Goal: Information Seeking & Learning: Learn about a topic

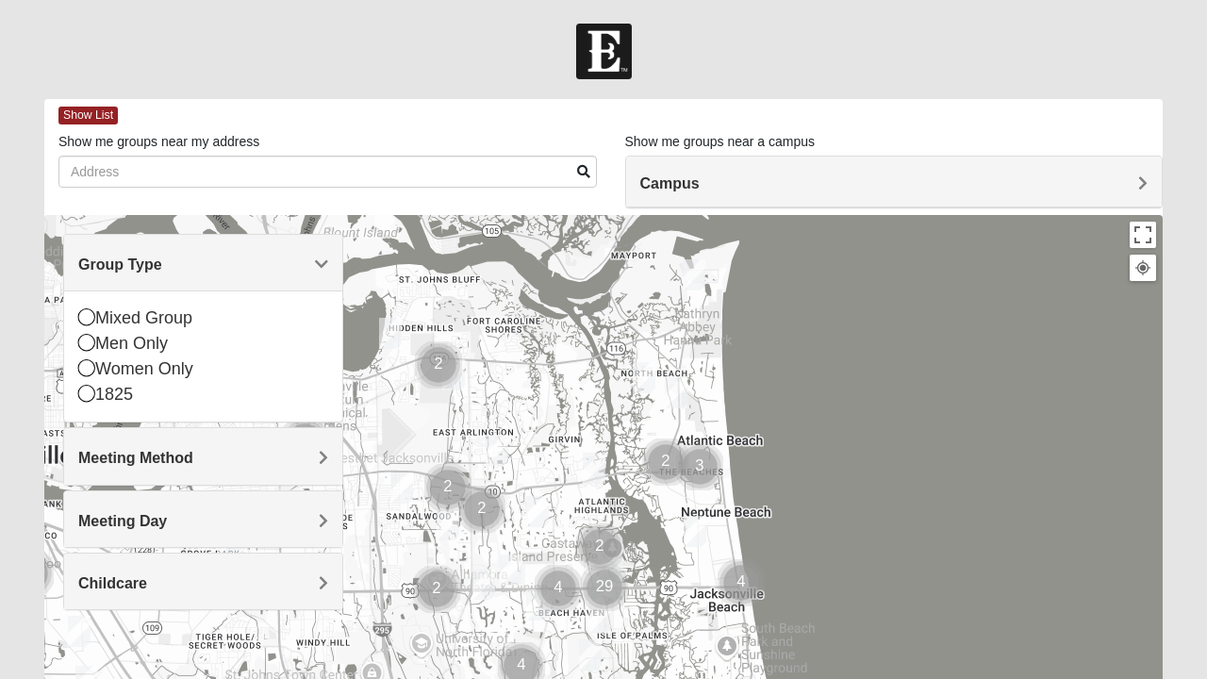
click at [88, 324] on icon at bounding box center [86, 316] width 17 height 17
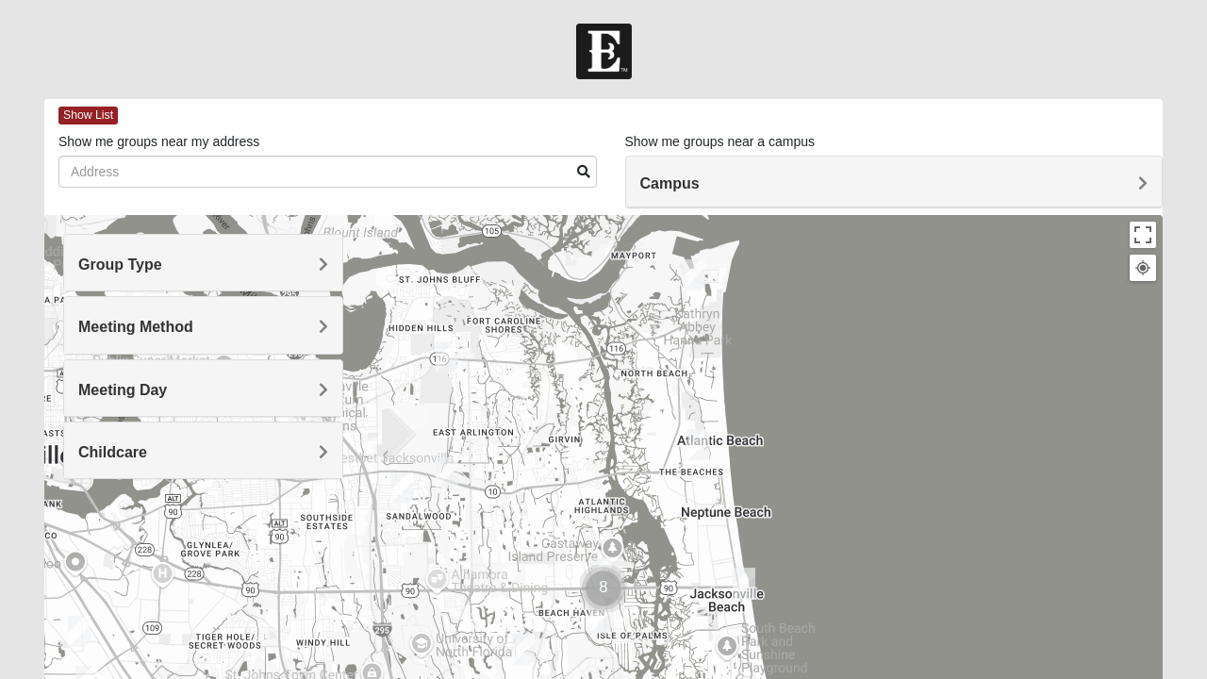
click at [332, 259] on div "Group Type" at bounding box center [203, 263] width 278 height 56
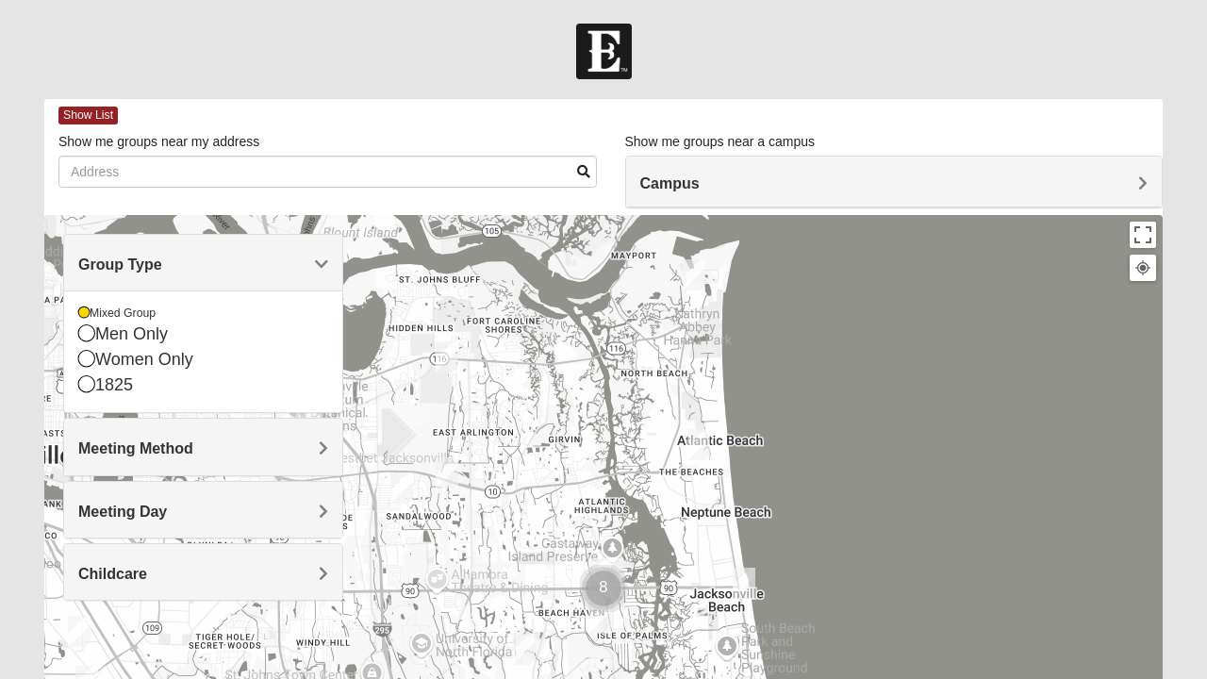
click at [177, 442] on span "Meeting Method" at bounding box center [135, 448] width 115 height 16
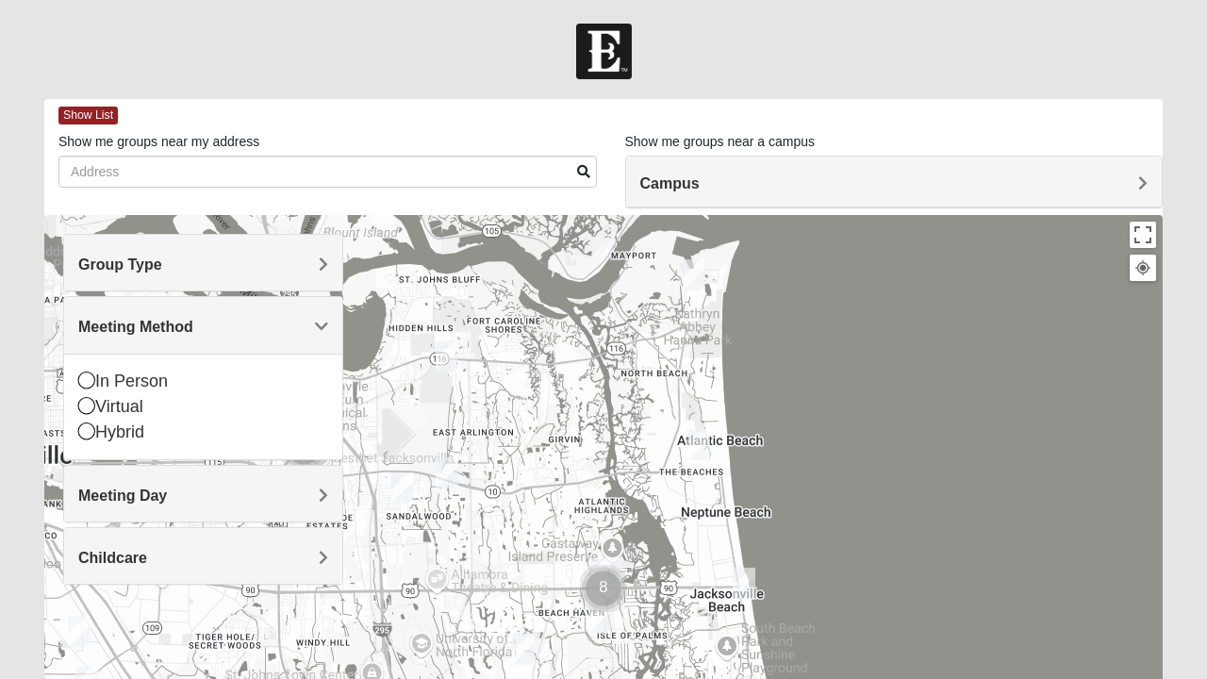
click at [158, 377] on div "In Person" at bounding box center [203, 381] width 250 height 25
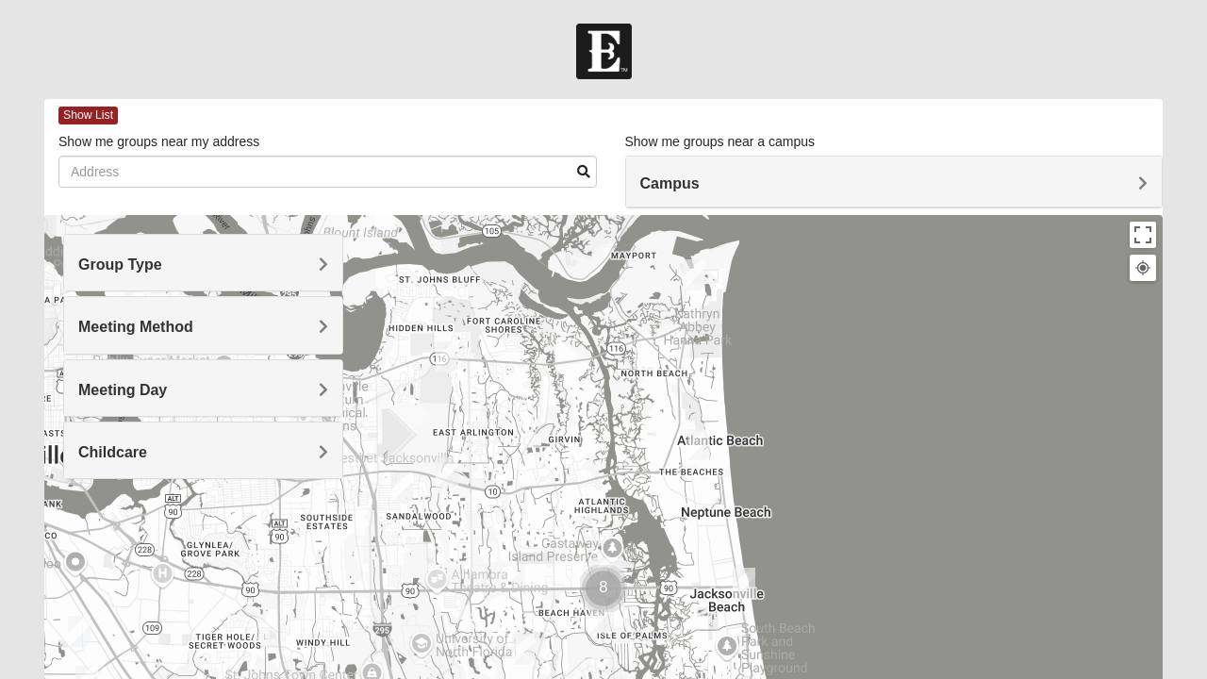
click at [167, 389] on span "Meeting Day" at bounding box center [122, 390] width 89 height 16
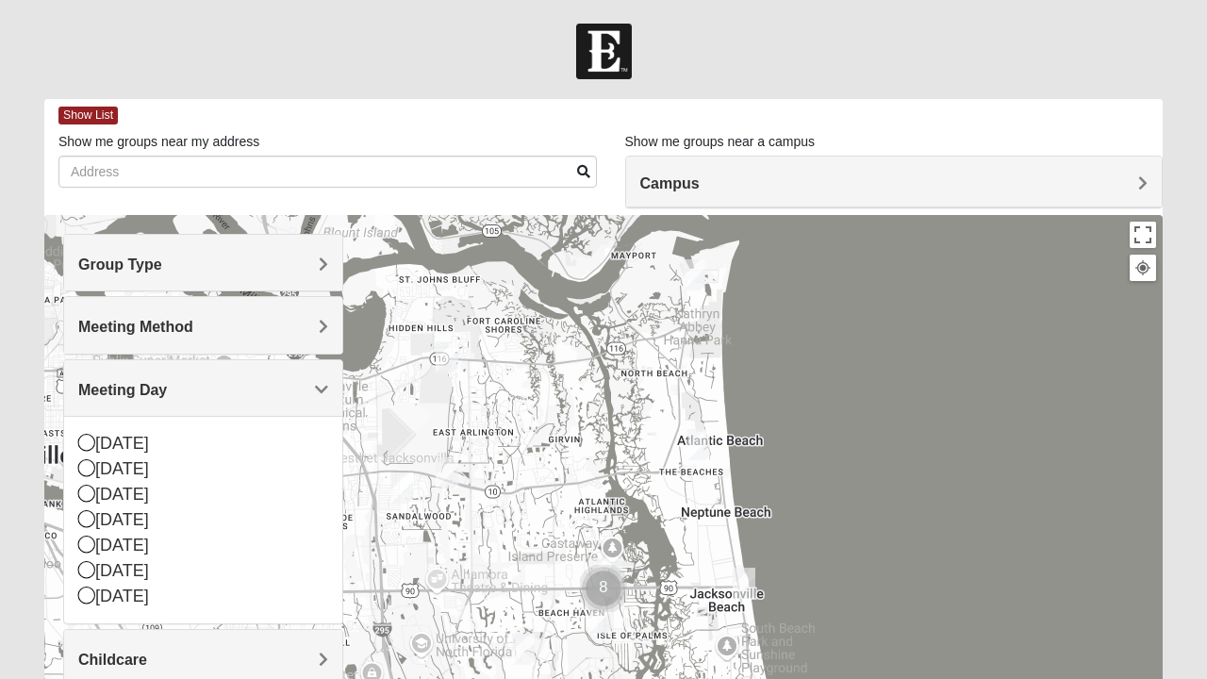
click at [141, 442] on div "[DATE]" at bounding box center [203, 443] width 250 height 25
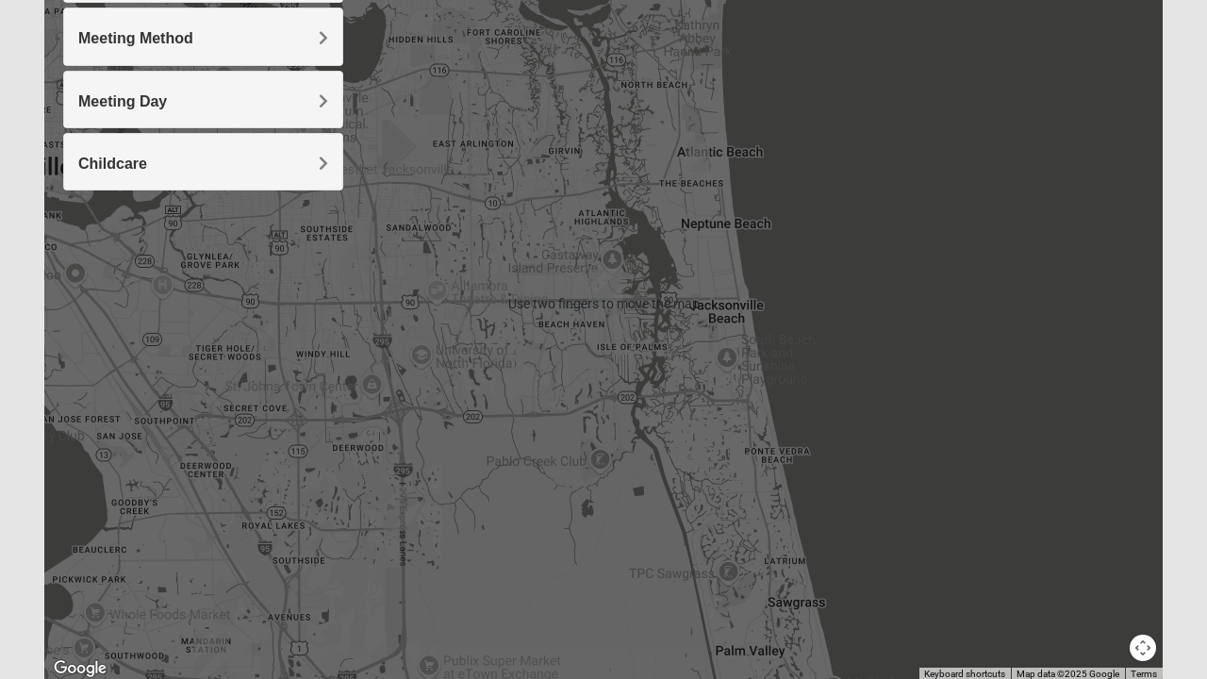
scroll to position [359, 0]
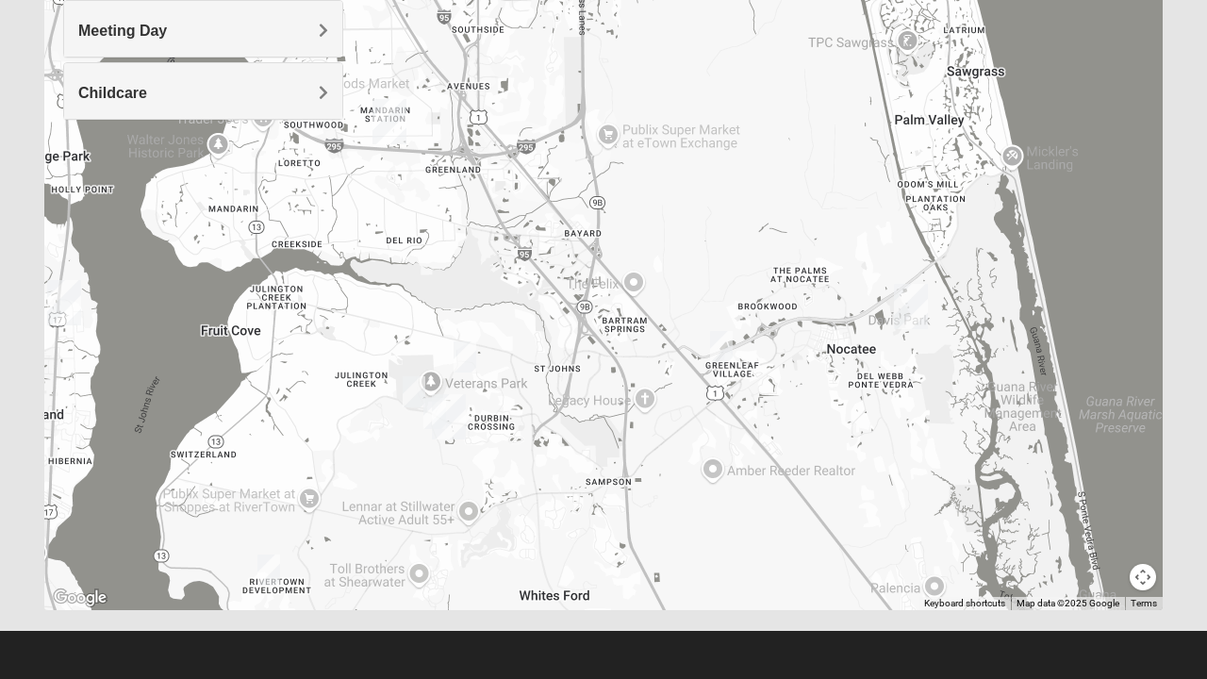
click at [453, 423] on img "St. Johns" at bounding box center [448, 417] width 49 height 60
click at [637, 281] on div "St. [PERSON_NAME] [STREET_ADDRESS][PERSON_NAME]" at bounding box center [603, 233] width 1119 height 755
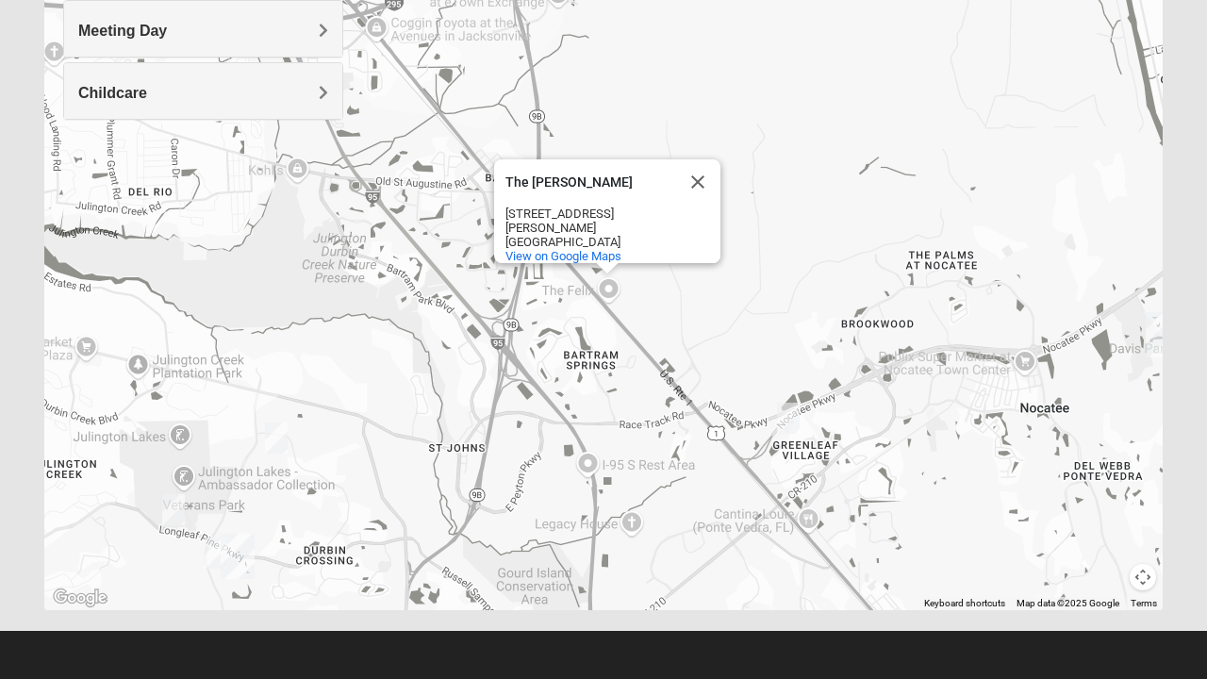
click at [703, 183] on button "Close" at bounding box center [697, 181] width 45 height 45
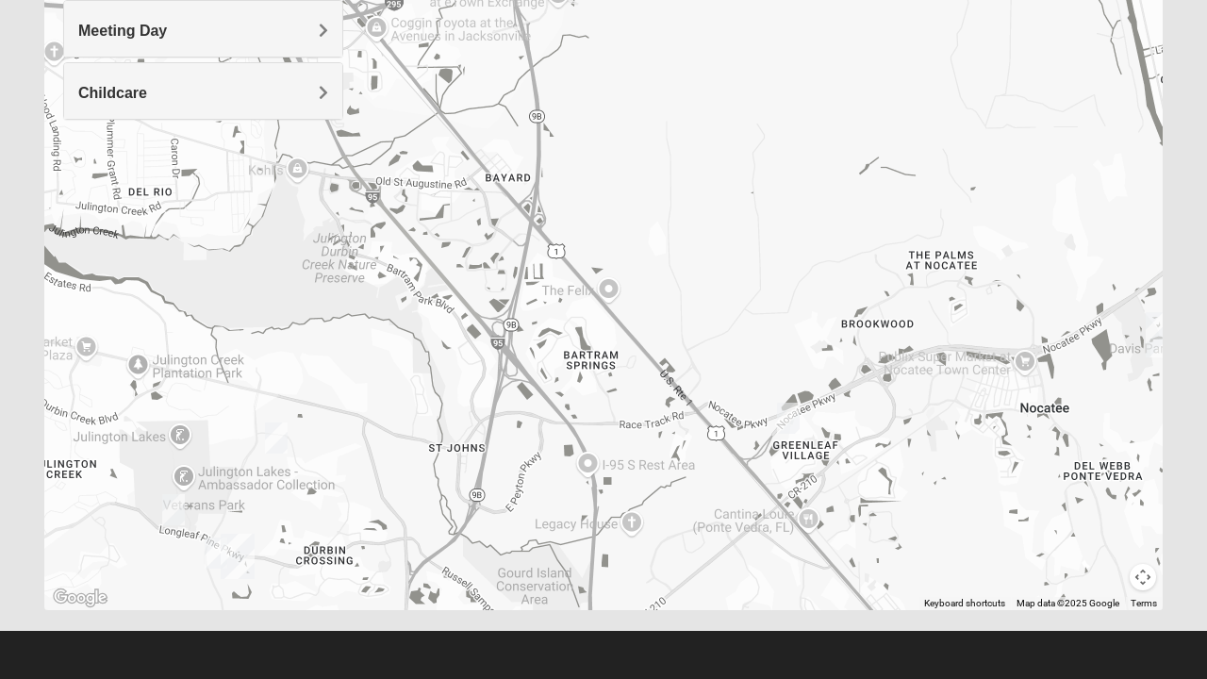
click at [603, 300] on div at bounding box center [603, 233] width 1119 height 755
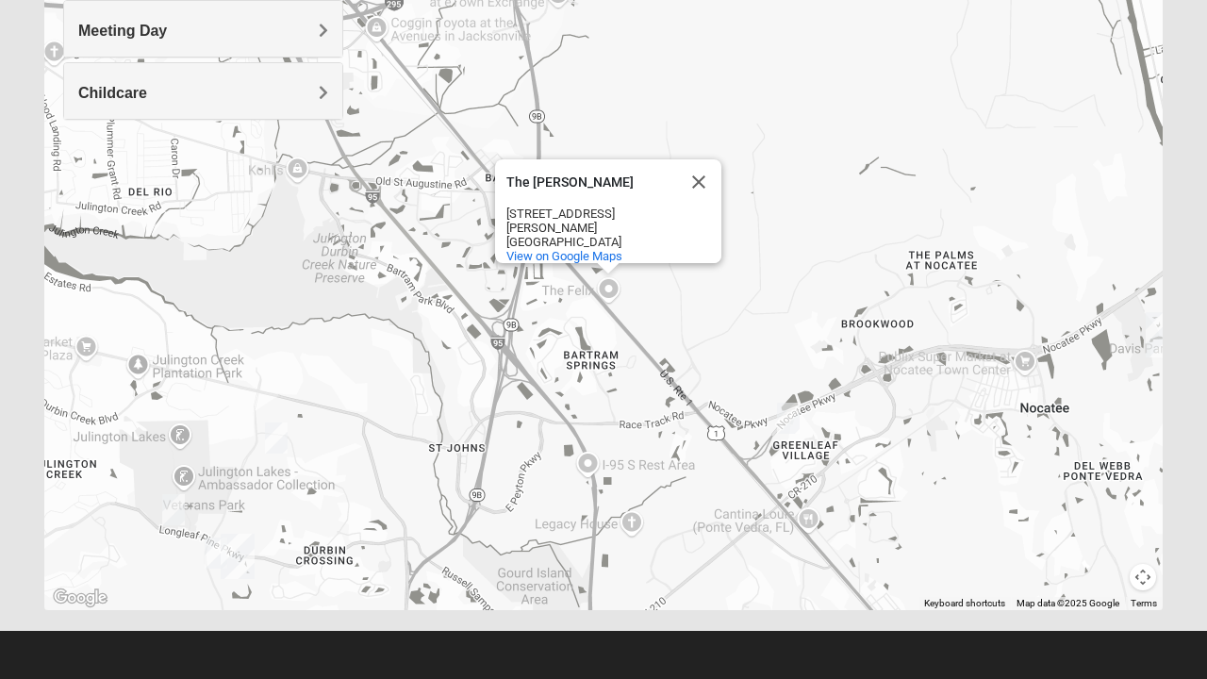
click at [690, 174] on button "Close" at bounding box center [698, 181] width 45 height 45
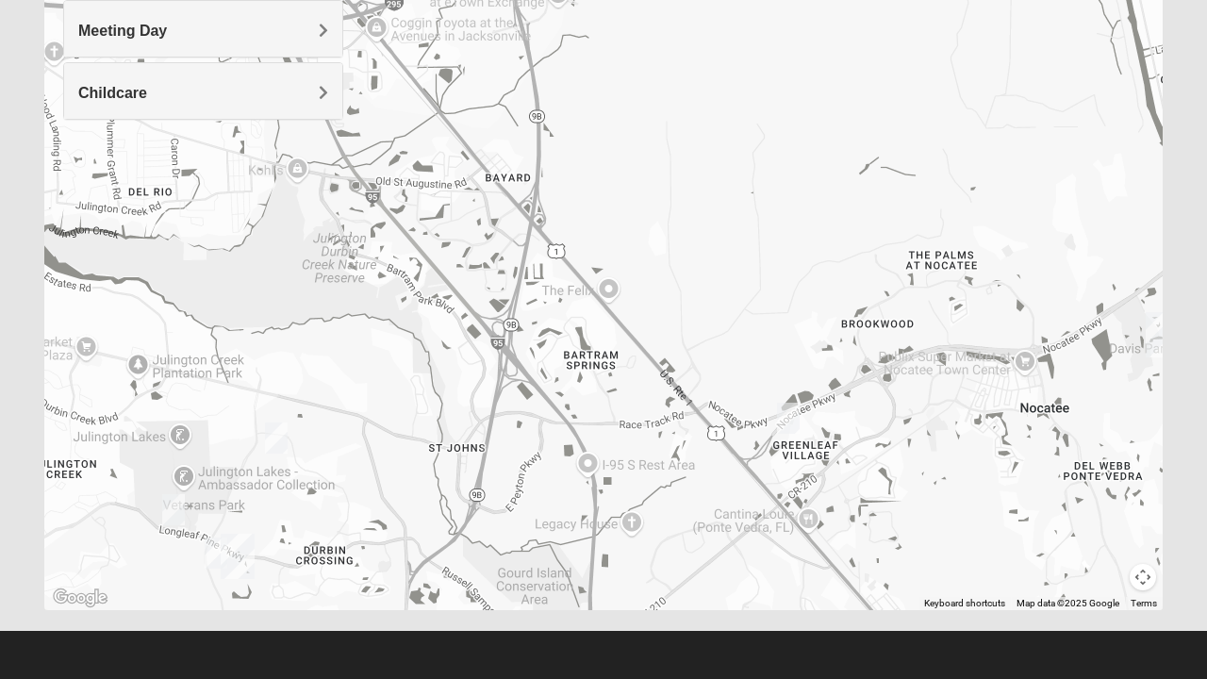
click at [785, 411] on img "Mixed Buckley 32081" at bounding box center [789, 418] width 38 height 46
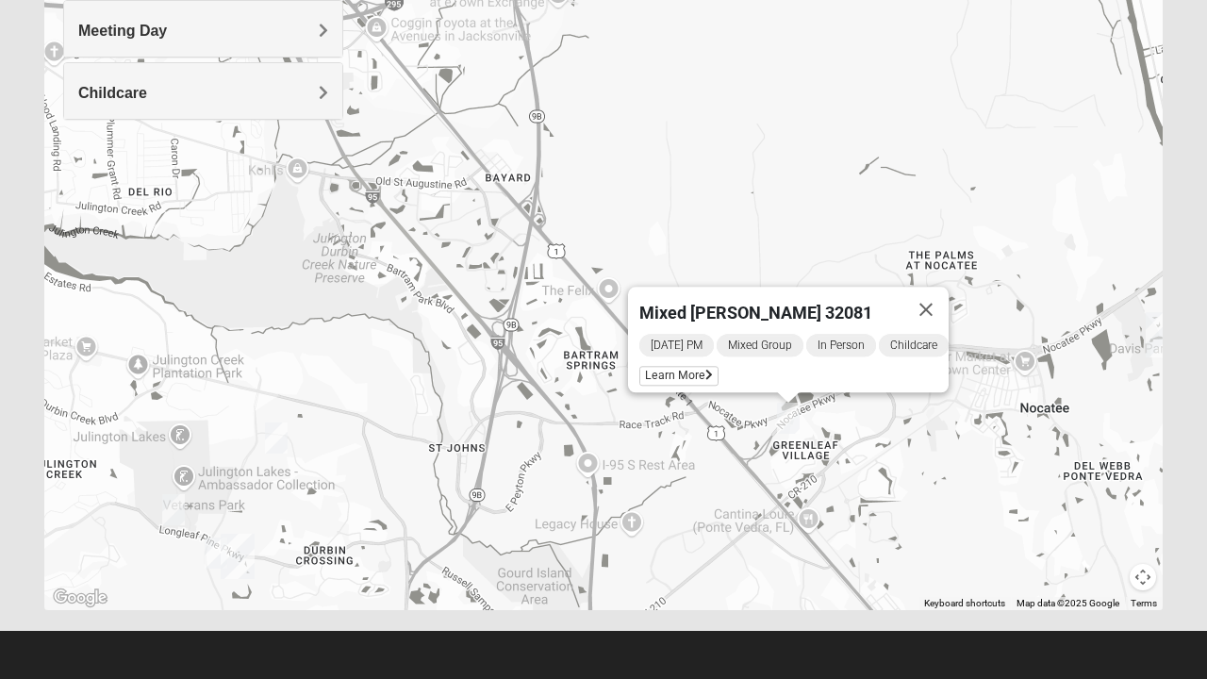
click at [307, 33] on h4 "Meeting Day" at bounding box center [203, 31] width 250 height 18
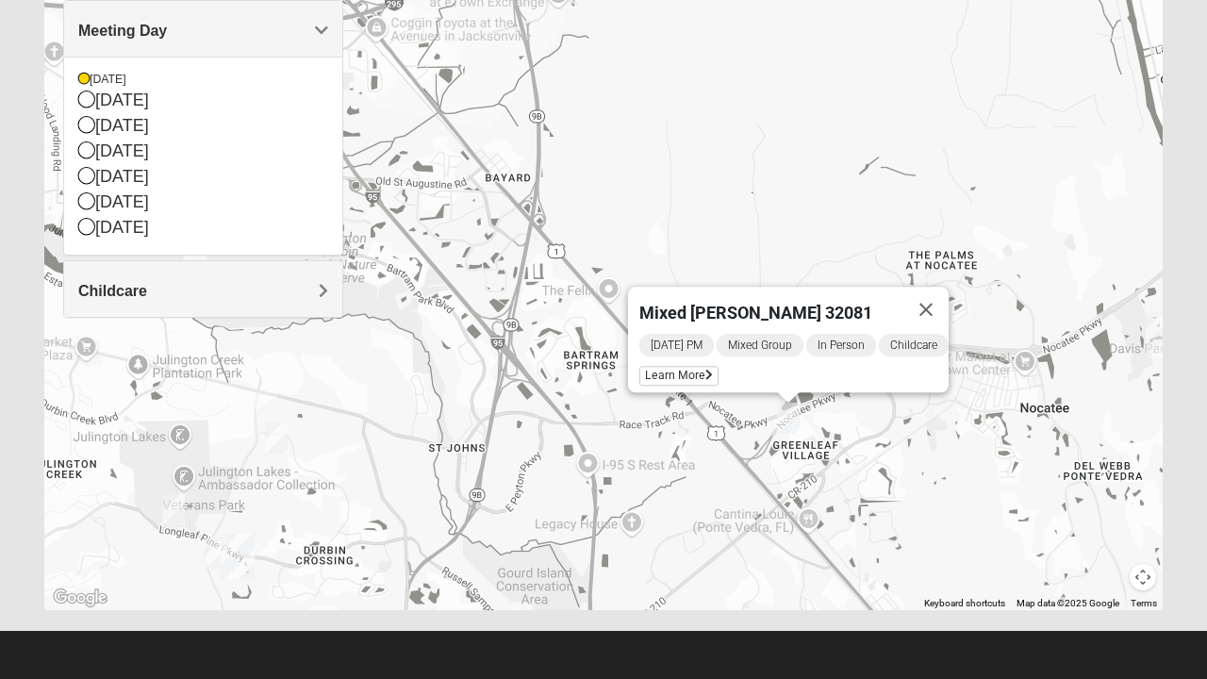
click at [93, 83] on div "[DATE]" at bounding box center [203, 80] width 250 height 16
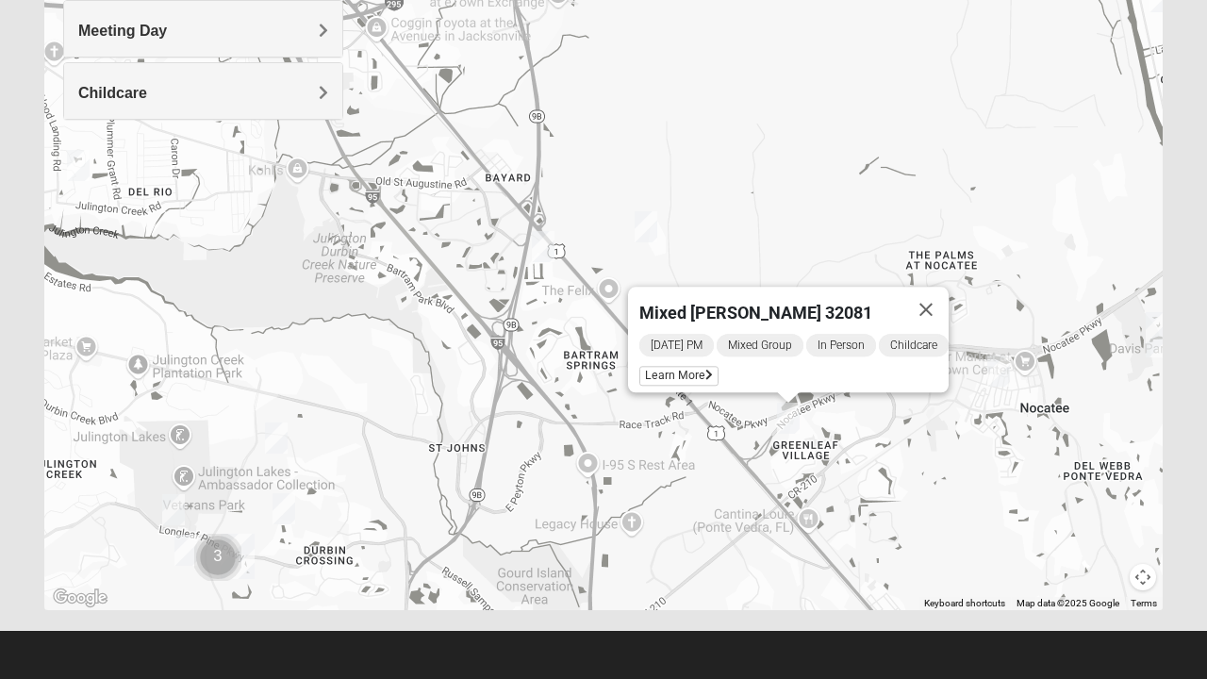
click at [88, 81] on div "Childcare" at bounding box center [203, 91] width 278 height 56
click at [800, 223] on div "Mixed [PERSON_NAME] 32081 [DATE] PM Mixed Group In Person Childcare Learn More" at bounding box center [603, 233] width 1119 height 755
click at [939, 296] on button "Close" at bounding box center [926, 309] width 45 height 45
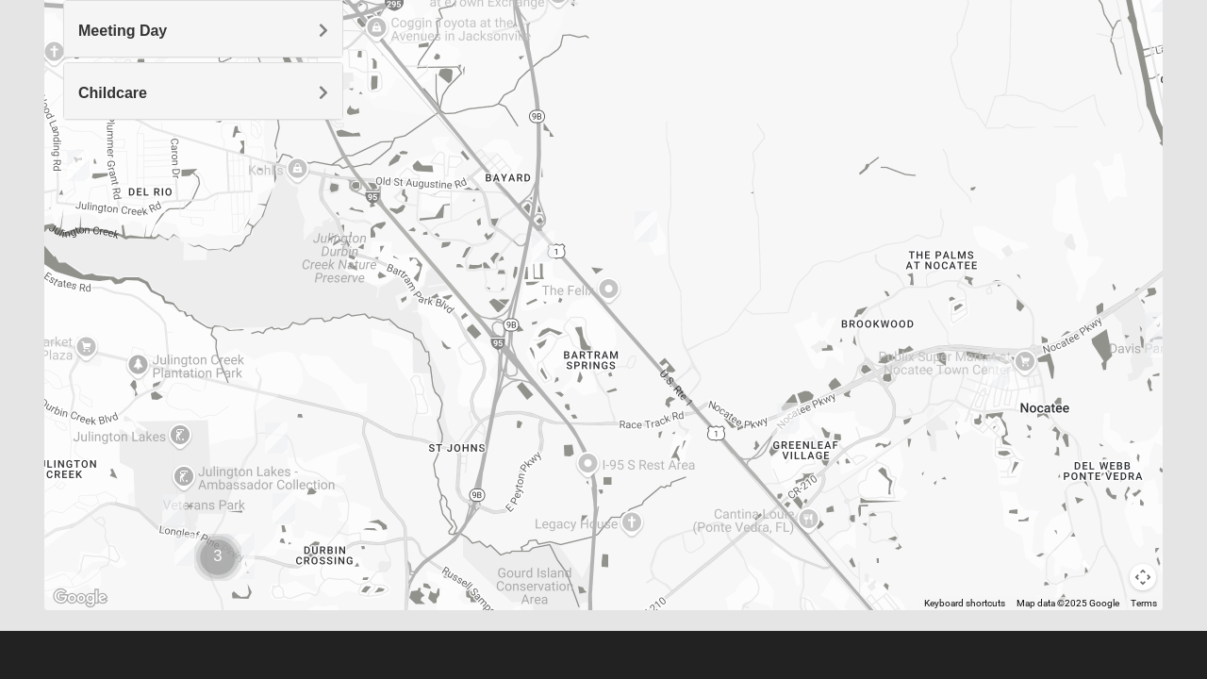
click at [544, 245] on img "Mixed Reed/Tabak 32258" at bounding box center [543, 247] width 38 height 46
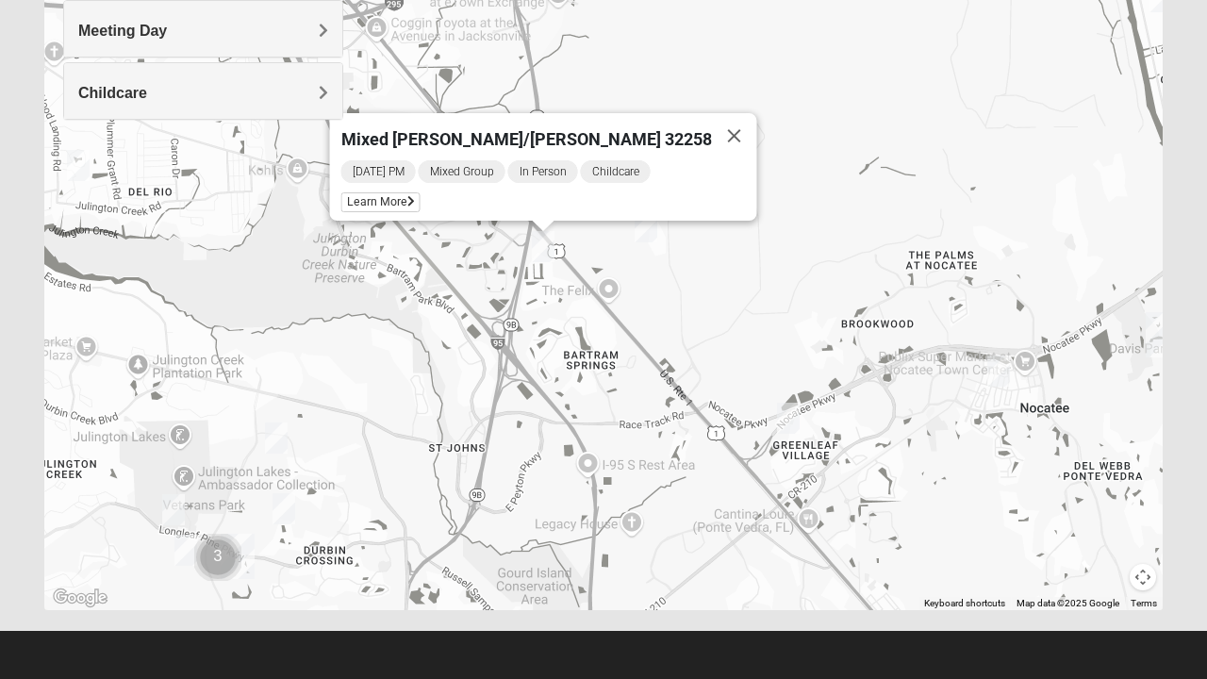
click at [712, 120] on button "Close" at bounding box center [734, 135] width 45 height 45
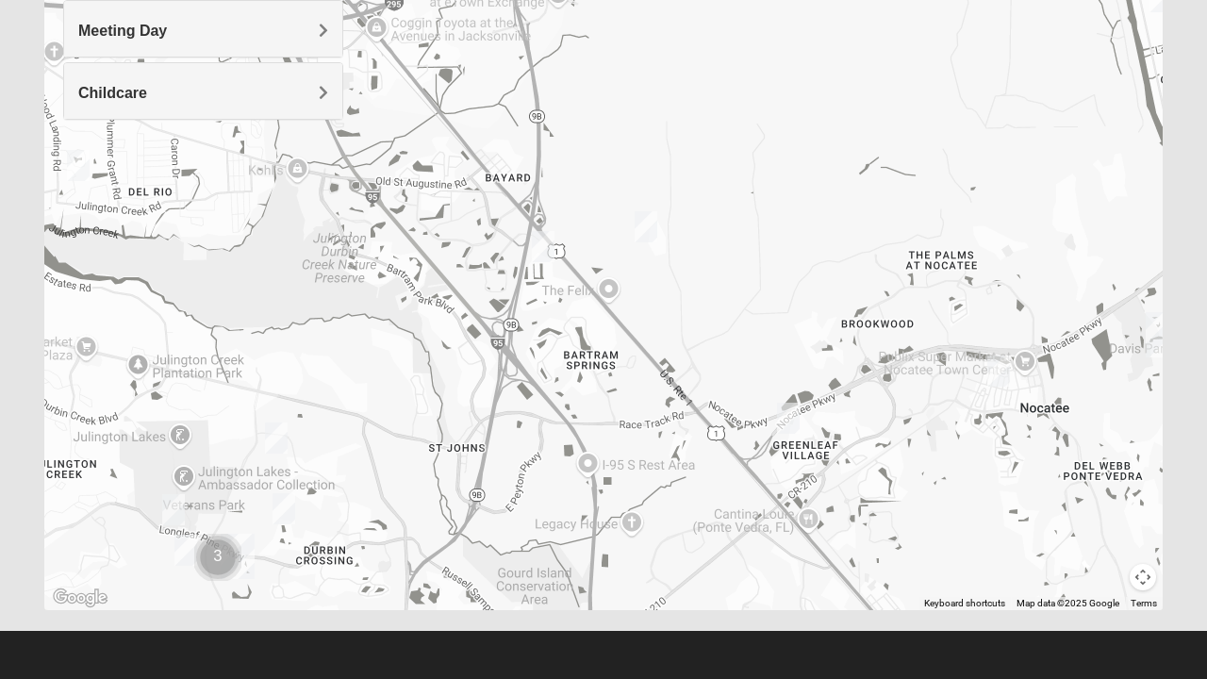
click at [655, 222] on img "Mixed Remley 32081" at bounding box center [646, 227] width 38 height 46
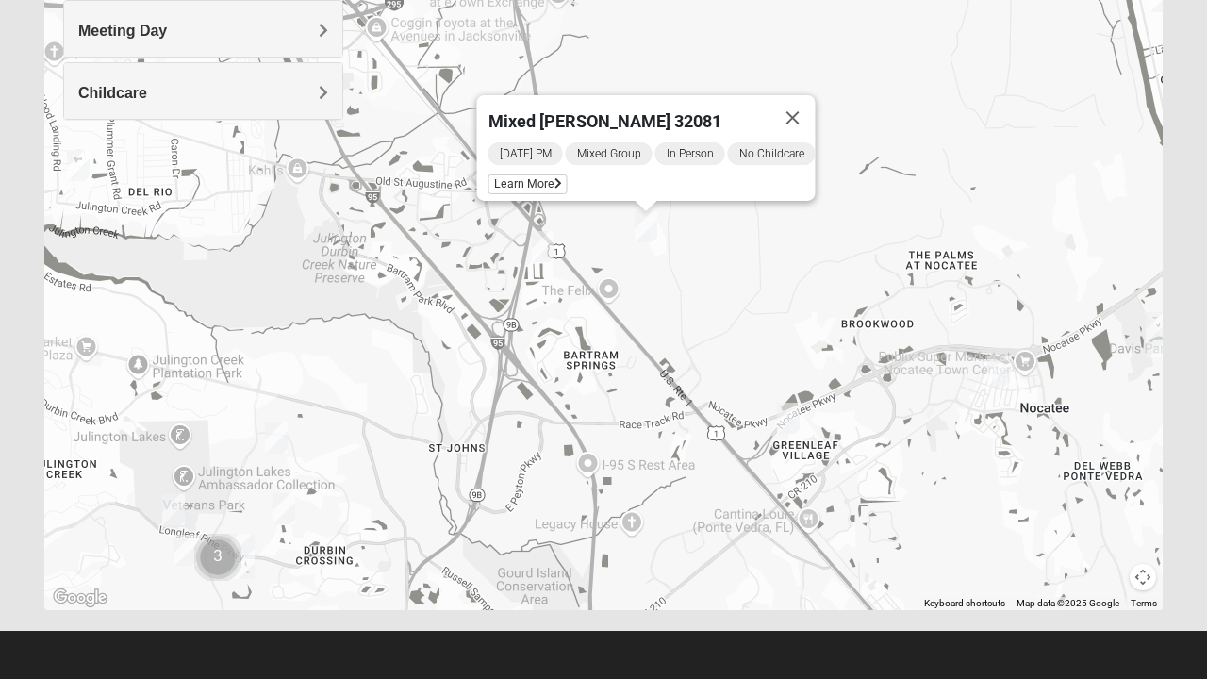
click at [808, 104] on button "Close" at bounding box center [793, 117] width 45 height 45
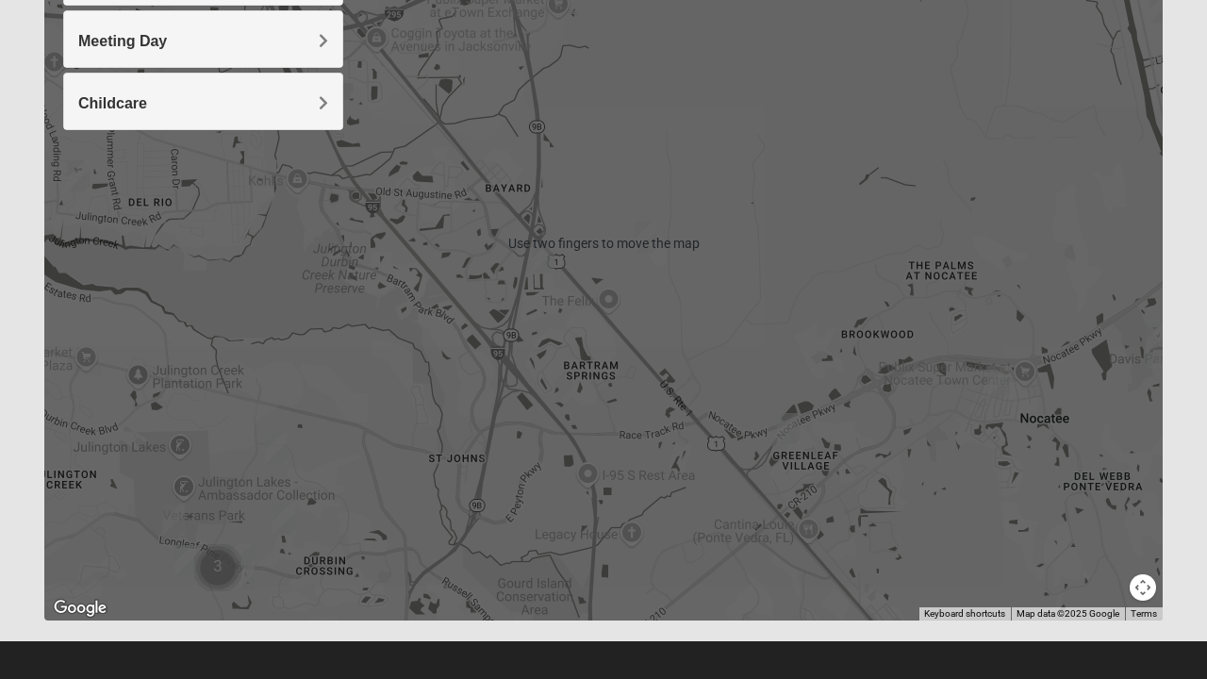
scroll to position [332, 0]
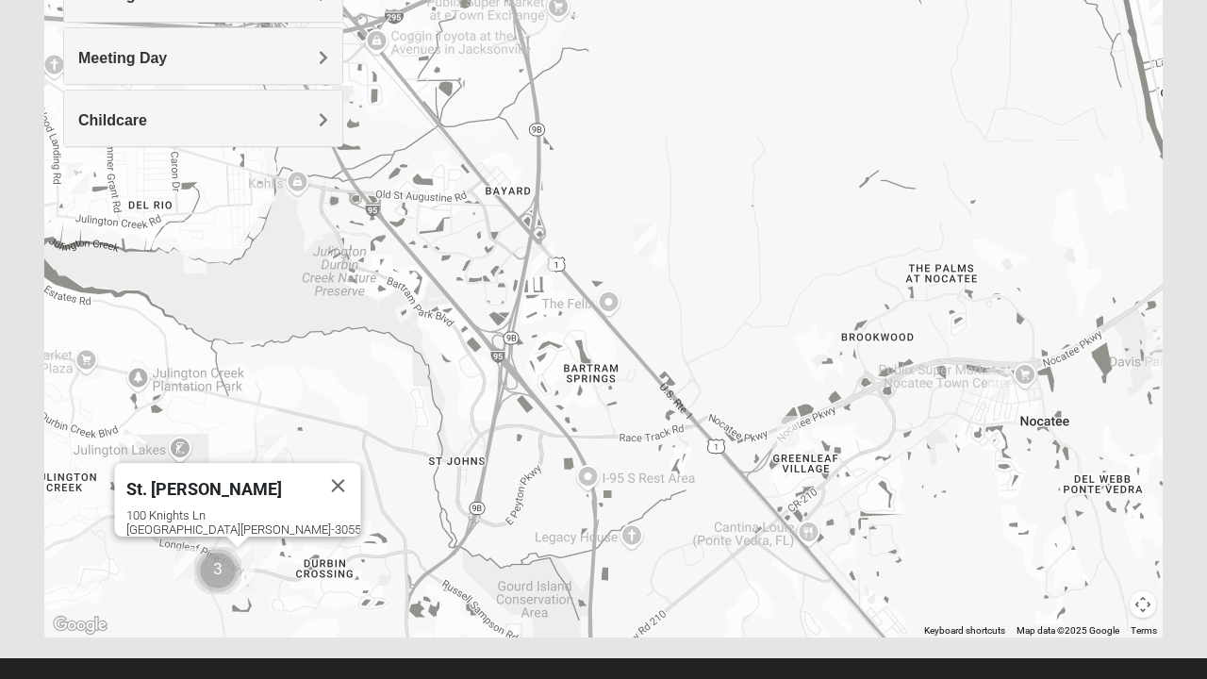
click at [234, 591] on div "St. [PERSON_NAME] [STREET_ADDRESS][PERSON_NAME]" at bounding box center [603, 260] width 1119 height 755
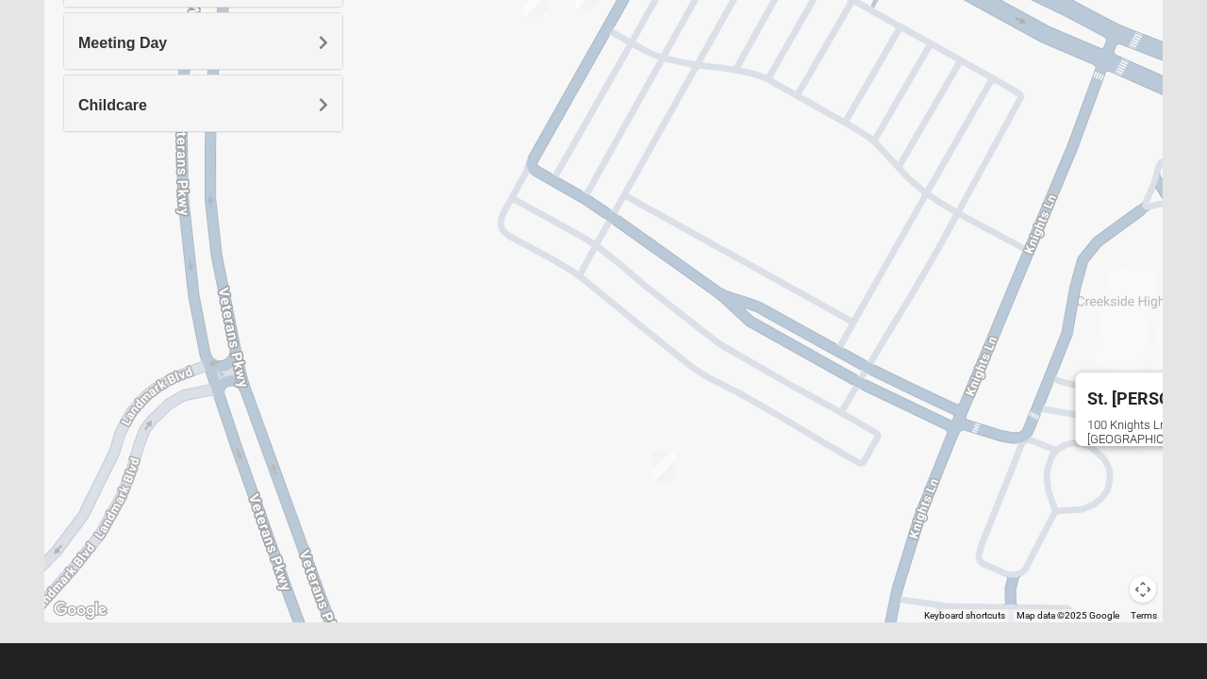
scroll to position [353, 0]
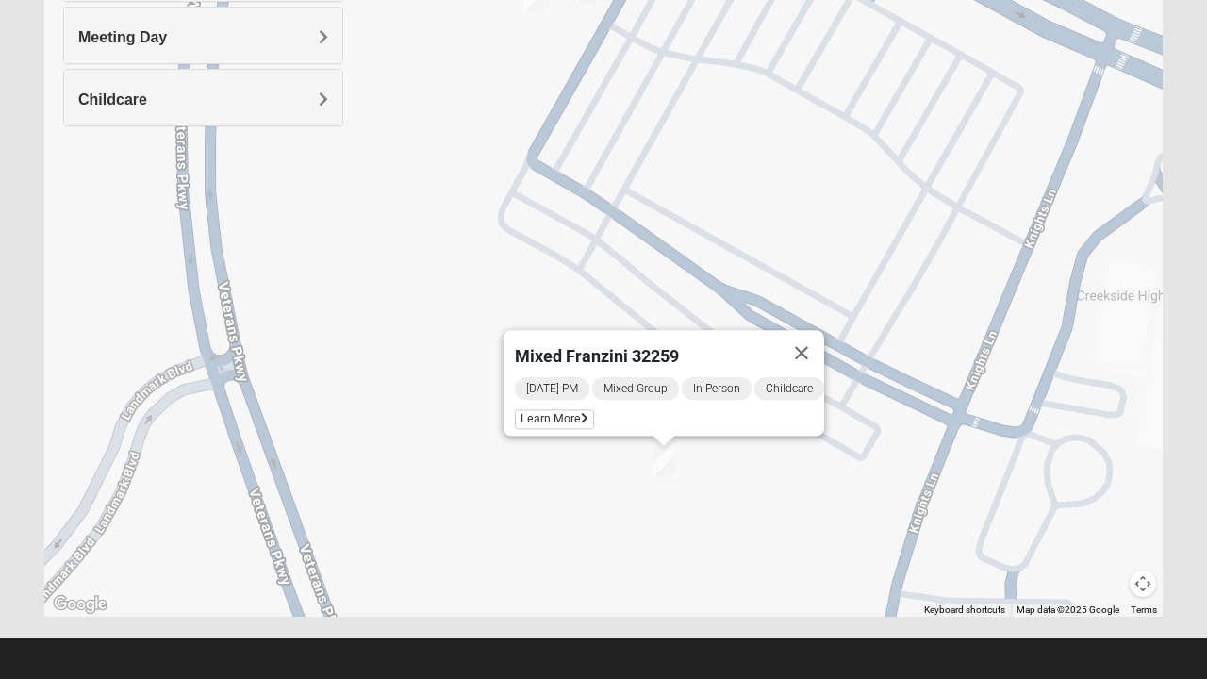
click at [653, 479] on img "Mixed Franzini 32259" at bounding box center [664, 462] width 38 height 46
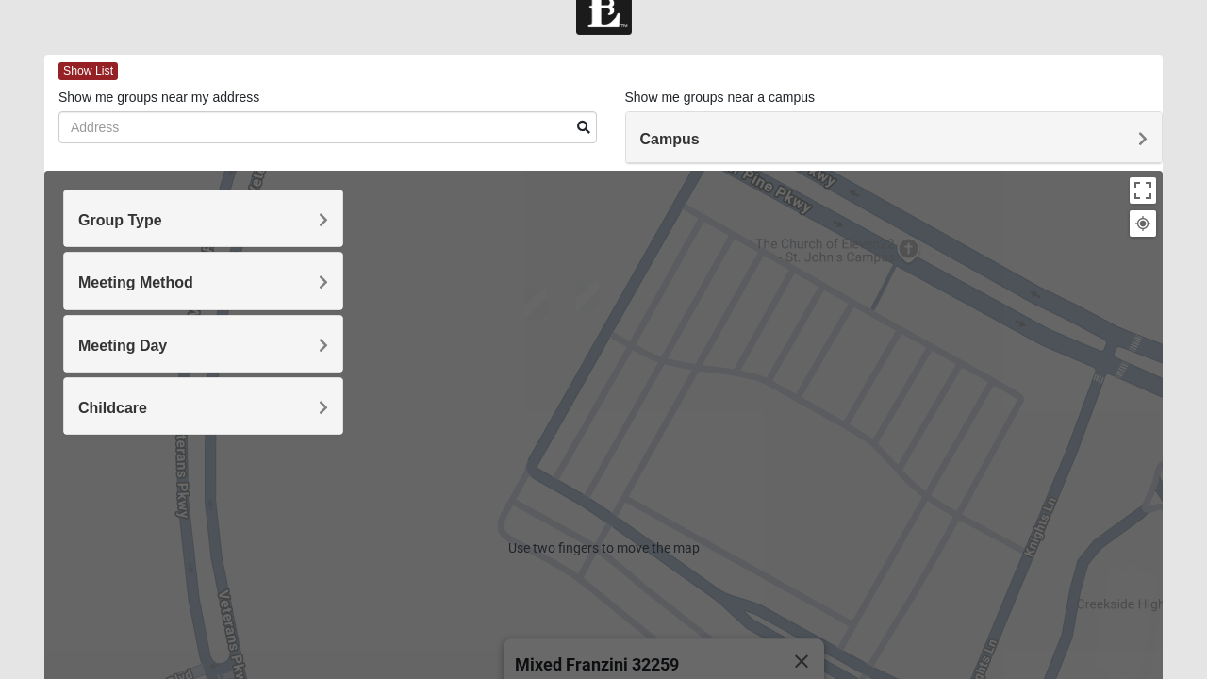
scroll to position [36, 0]
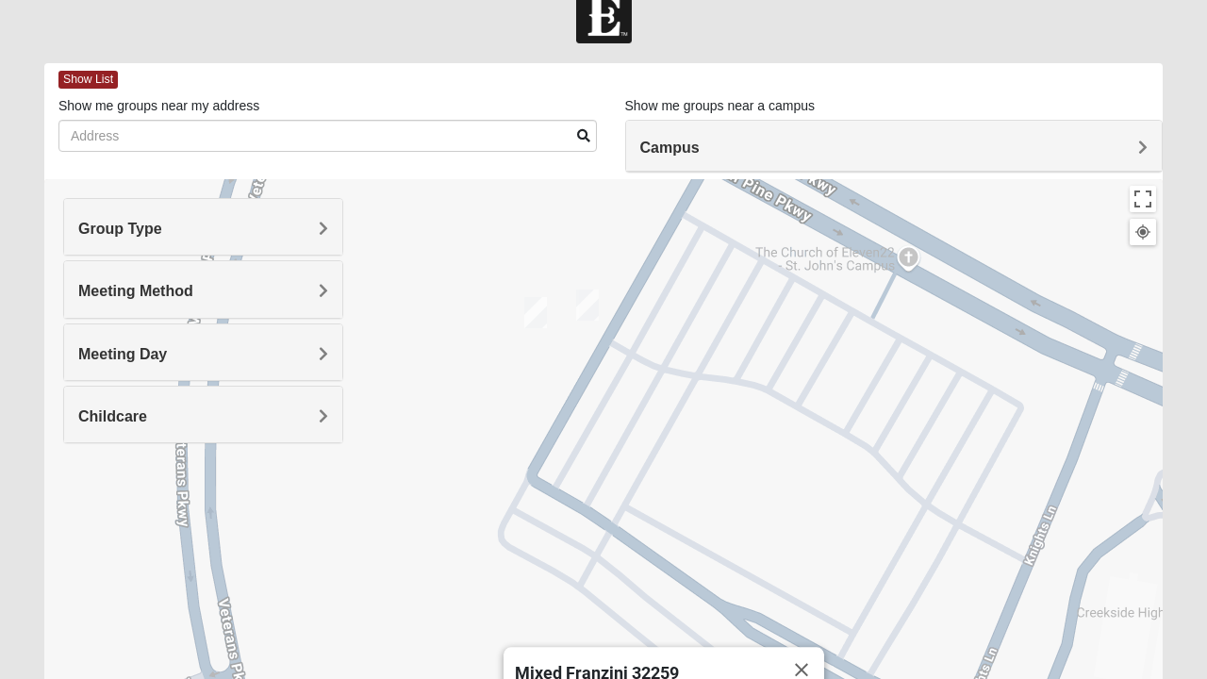
click at [104, 226] on span "Group Type" at bounding box center [120, 229] width 84 height 16
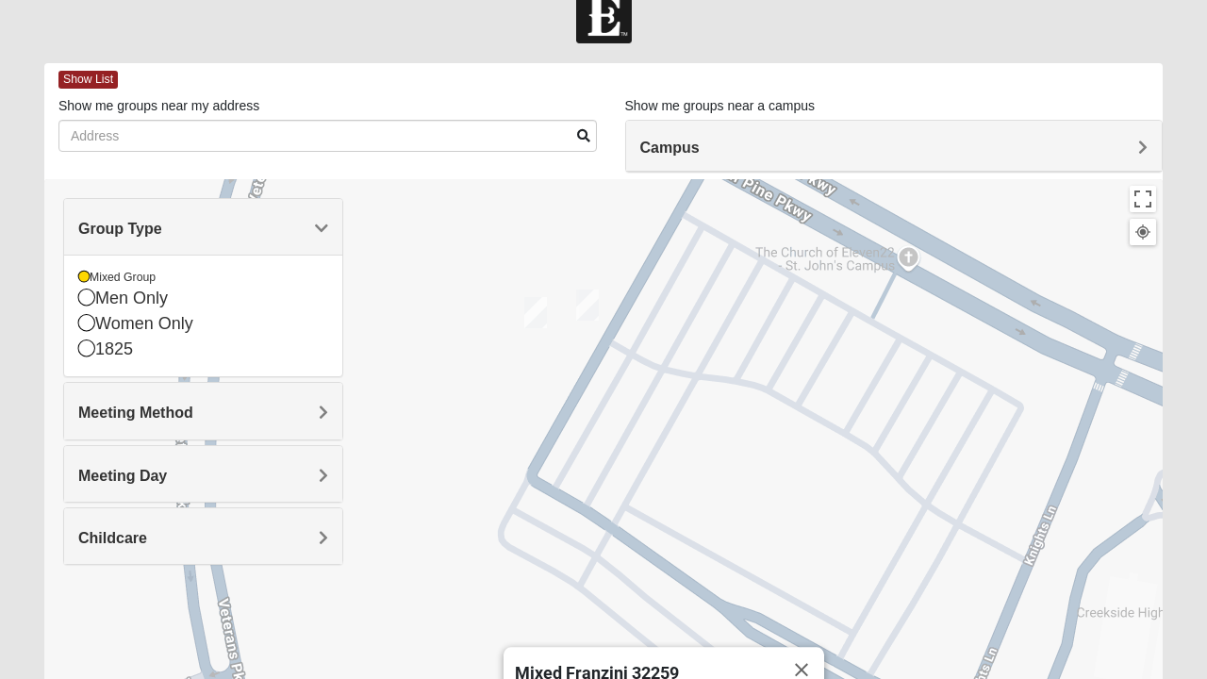
click at [550, 456] on div "Mixed Franzini 32259 [DATE] PM Mixed Group In Person Childcare Learn More" at bounding box center [603, 556] width 1119 height 755
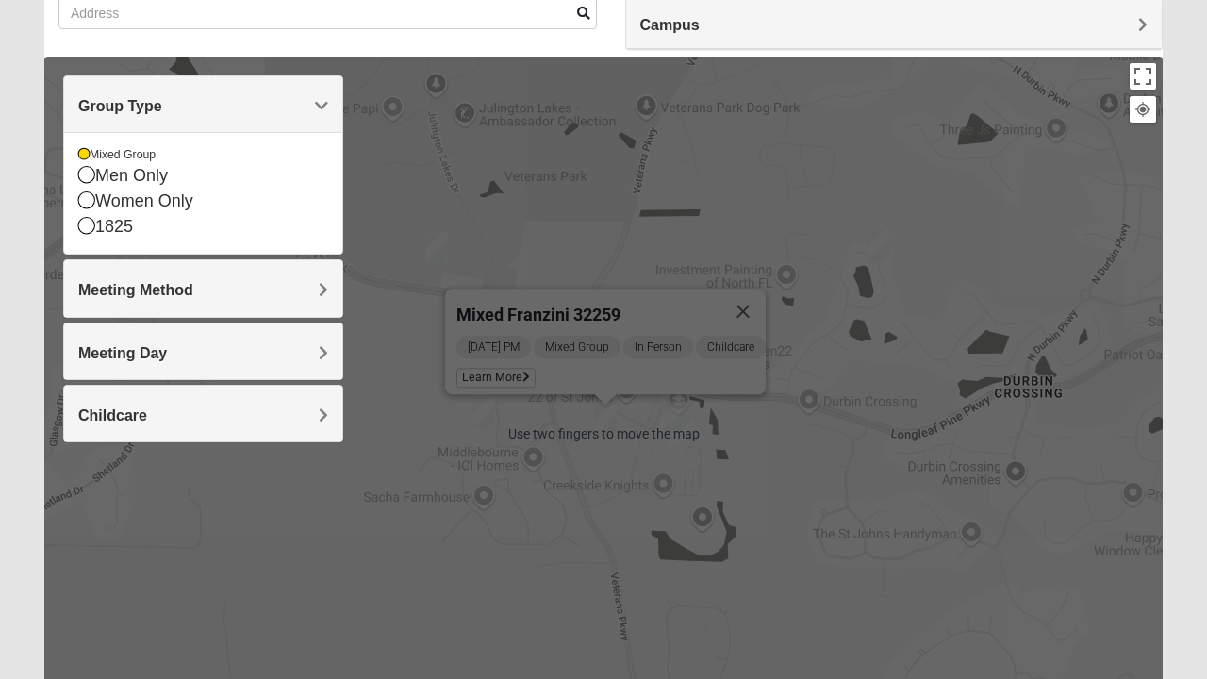
scroll to position [189, 0]
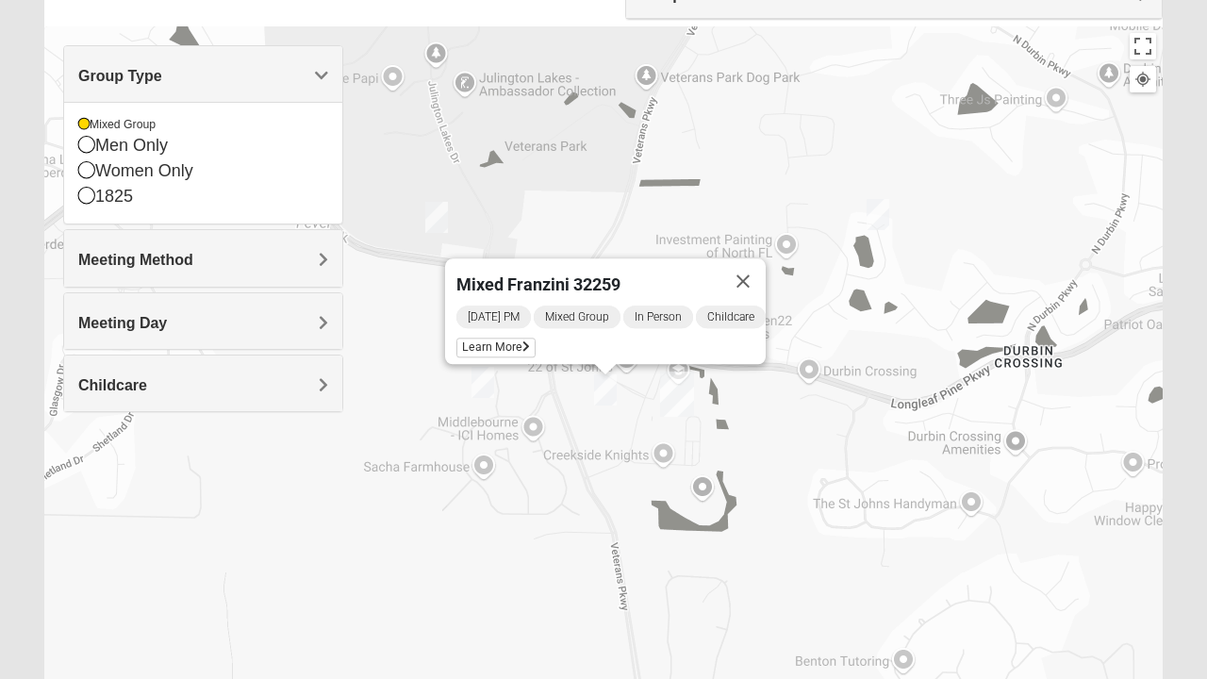
click at [572, 490] on div "Mixed Franzini 32259 [DATE] PM Mixed Group In Person Childcare Learn More" at bounding box center [603, 403] width 1119 height 755
click at [754, 270] on button "Close" at bounding box center [743, 280] width 45 height 45
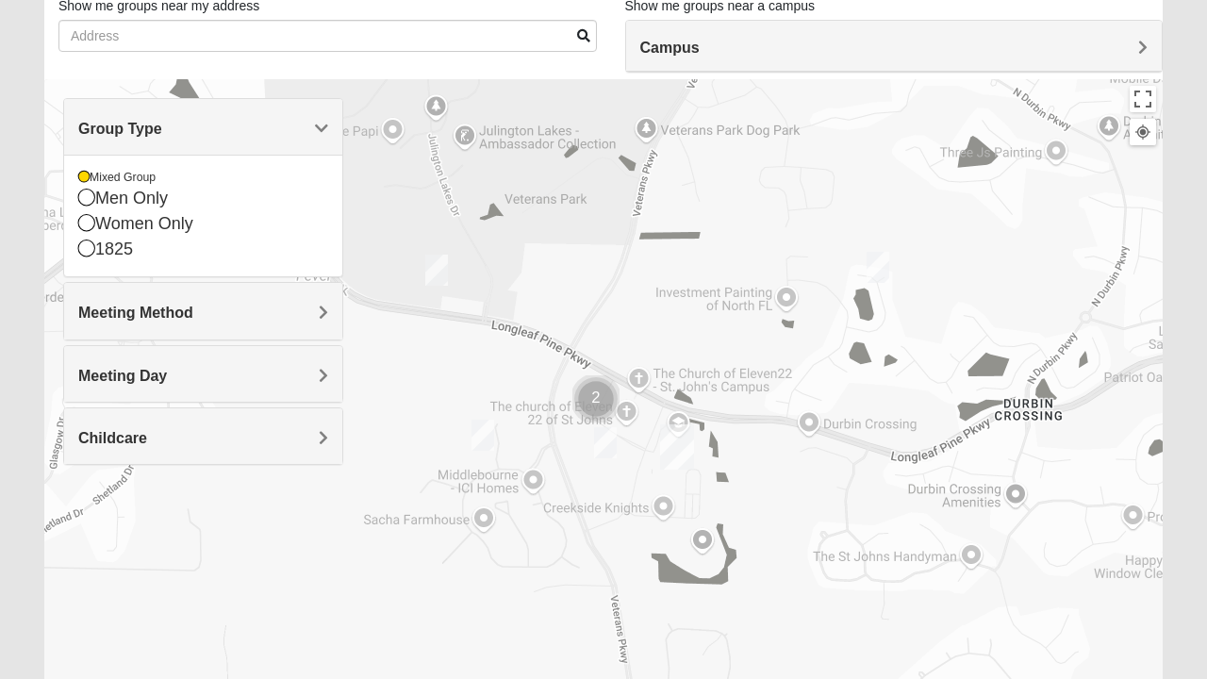
scroll to position [0, 0]
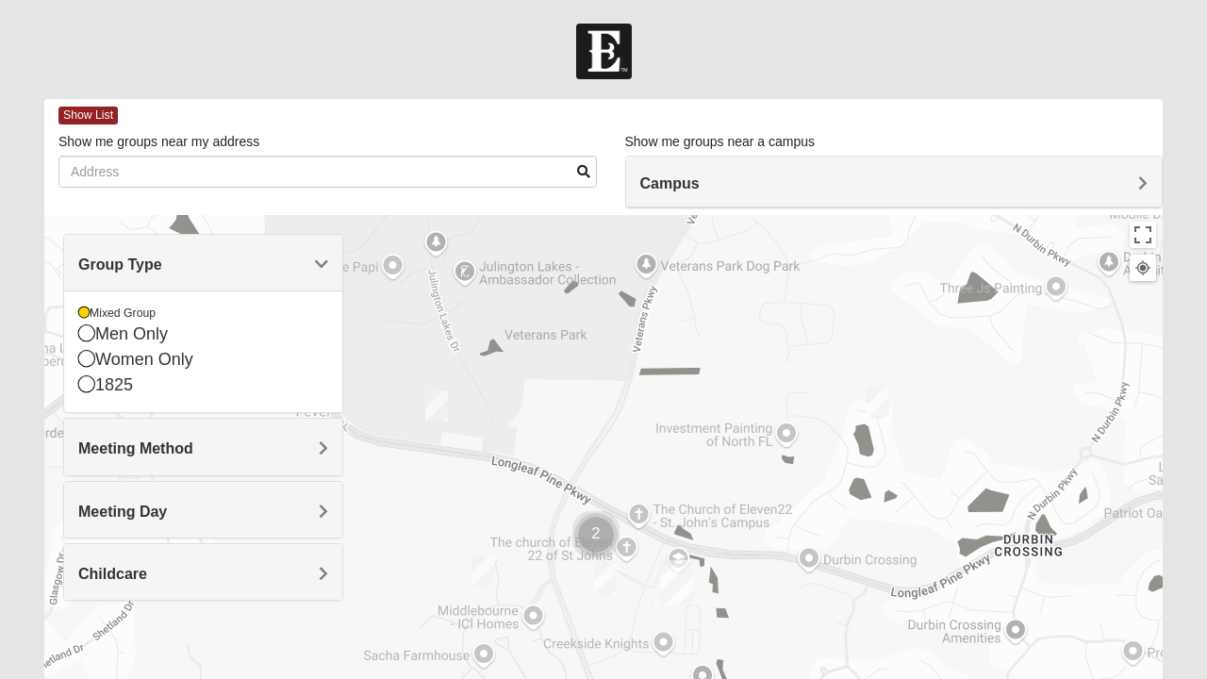
click at [1002, 175] on h4 "Campus" at bounding box center [894, 183] width 508 height 18
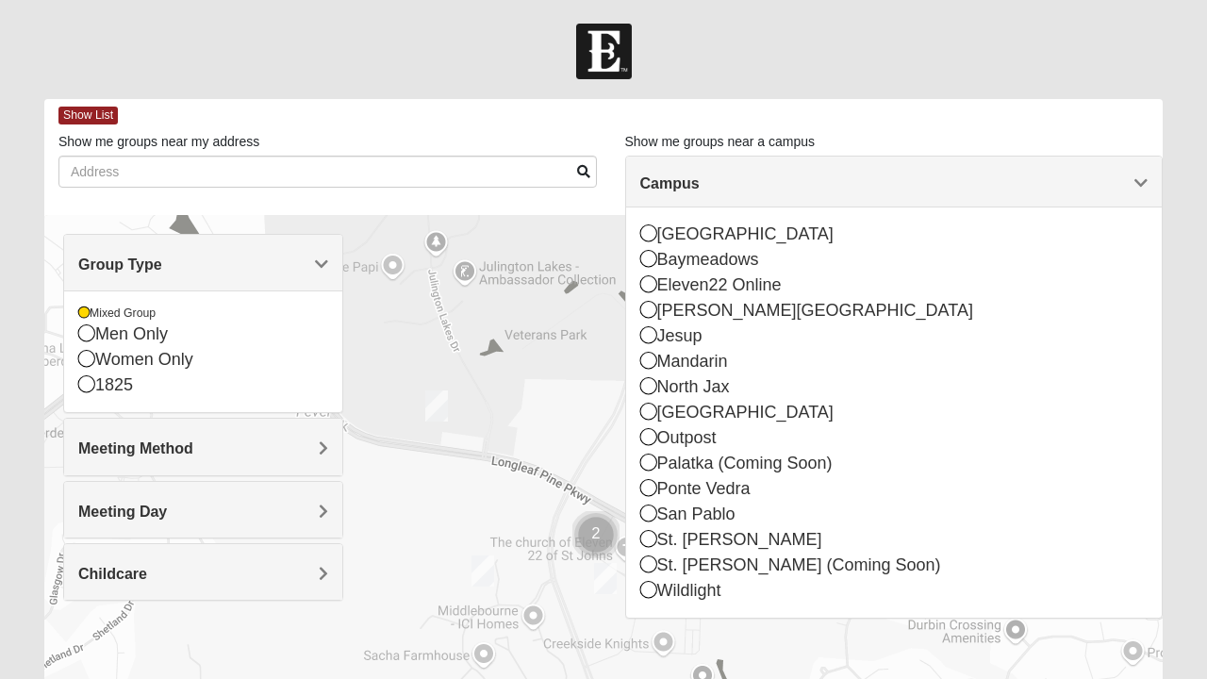
click at [796, 188] on h4 "Campus" at bounding box center [894, 183] width 508 height 18
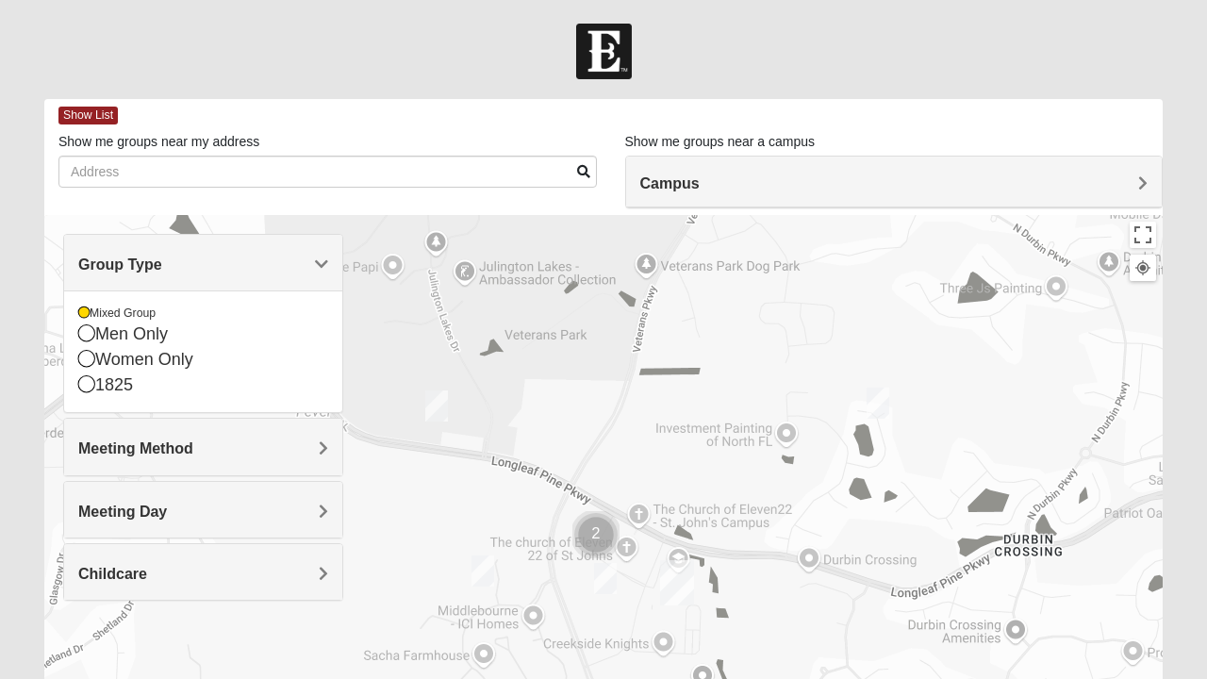
click at [90, 120] on span "Show List" at bounding box center [87, 116] width 59 height 18
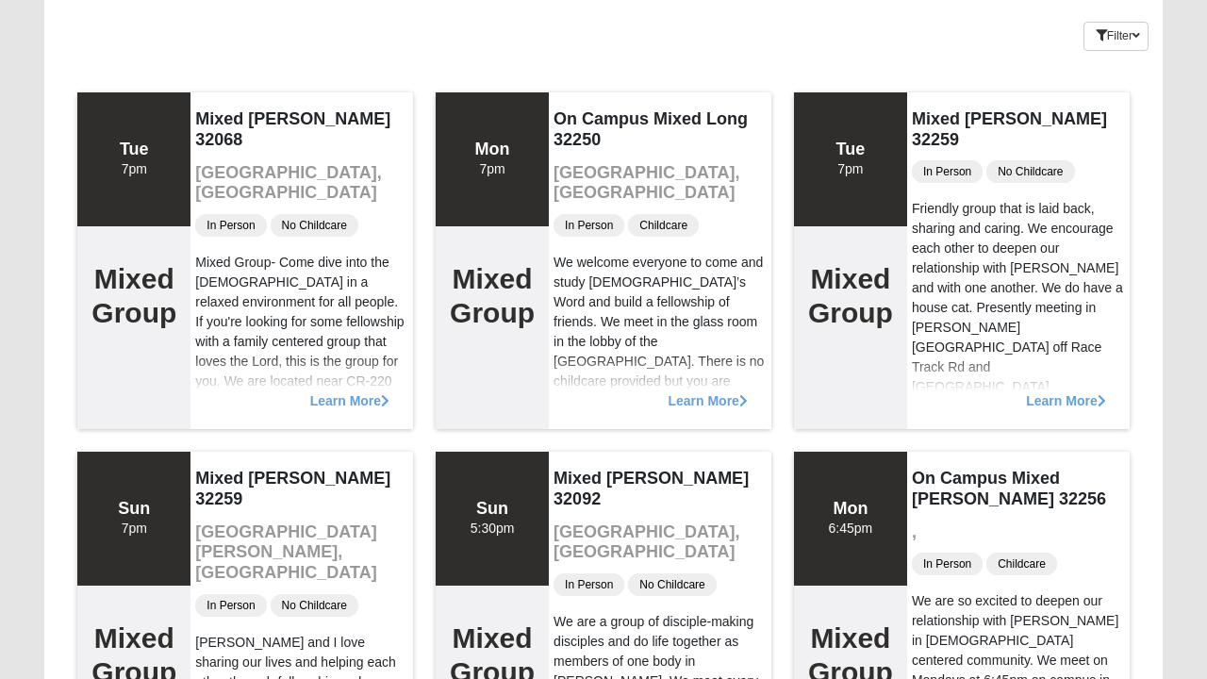
scroll to position [149, 0]
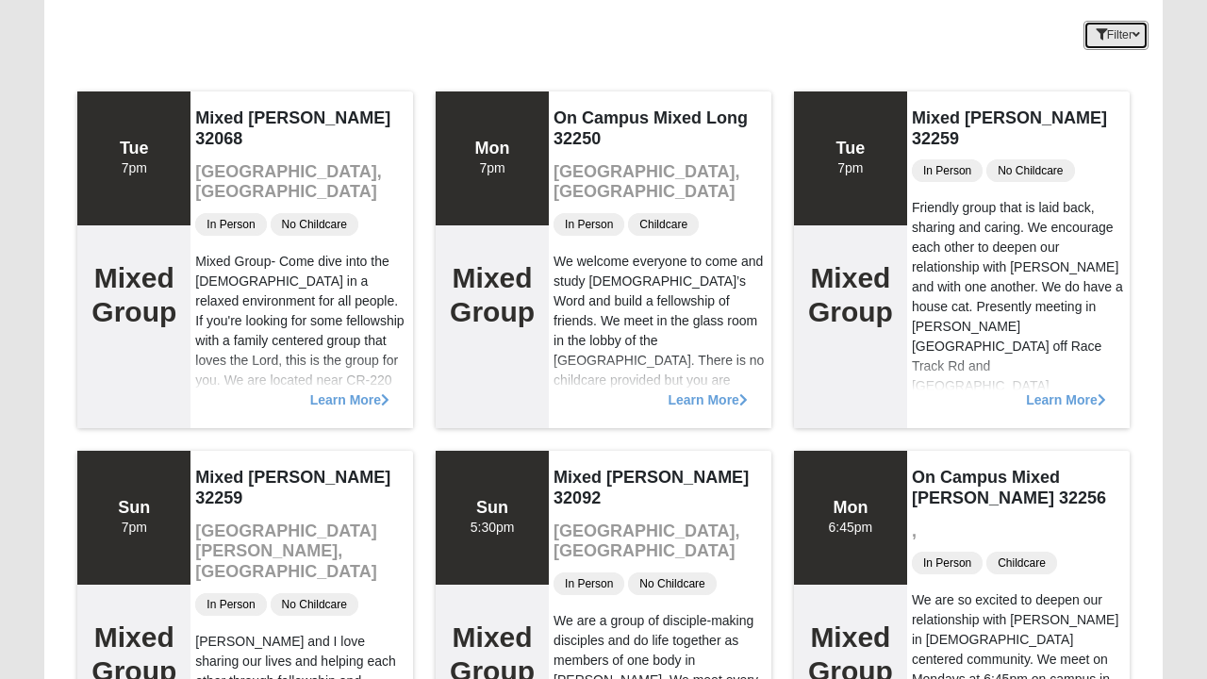
click at [1103, 24] on button "Filter" at bounding box center [1116, 35] width 65 height 29
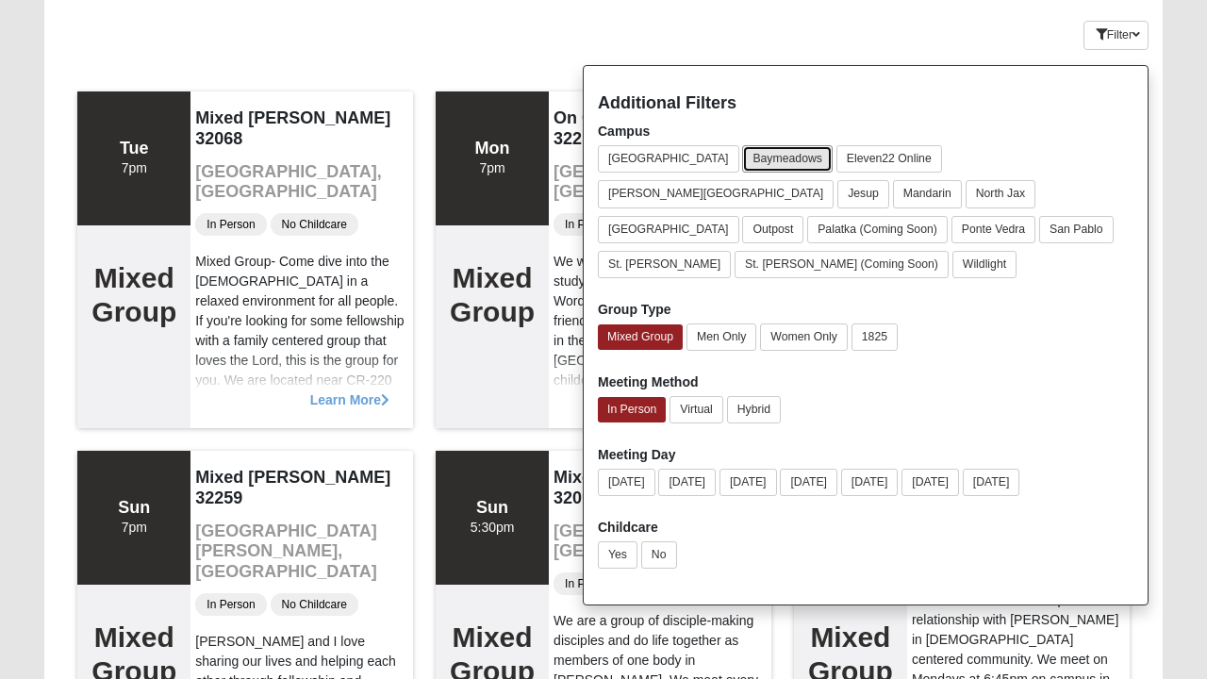
click at [742, 164] on button "Baymeadows" at bounding box center [787, 158] width 91 height 27
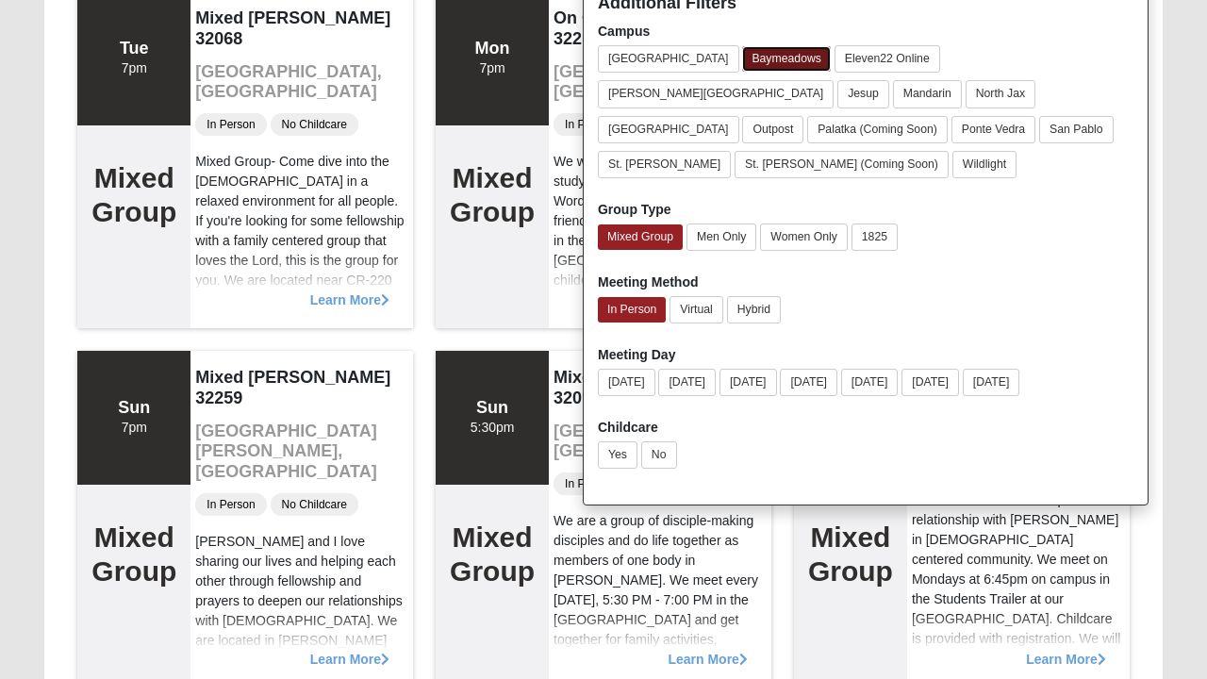
scroll to position [245, 0]
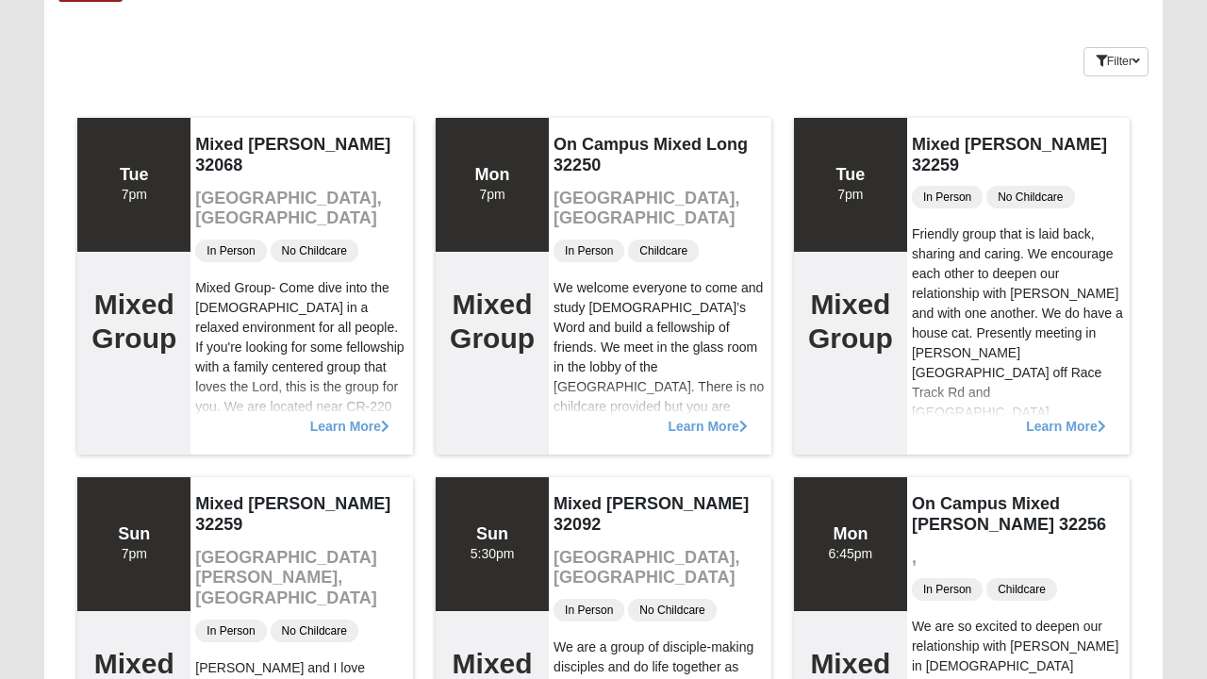
scroll to position [123, 0]
click at [1106, 68] on button "Filter" at bounding box center [1116, 61] width 65 height 29
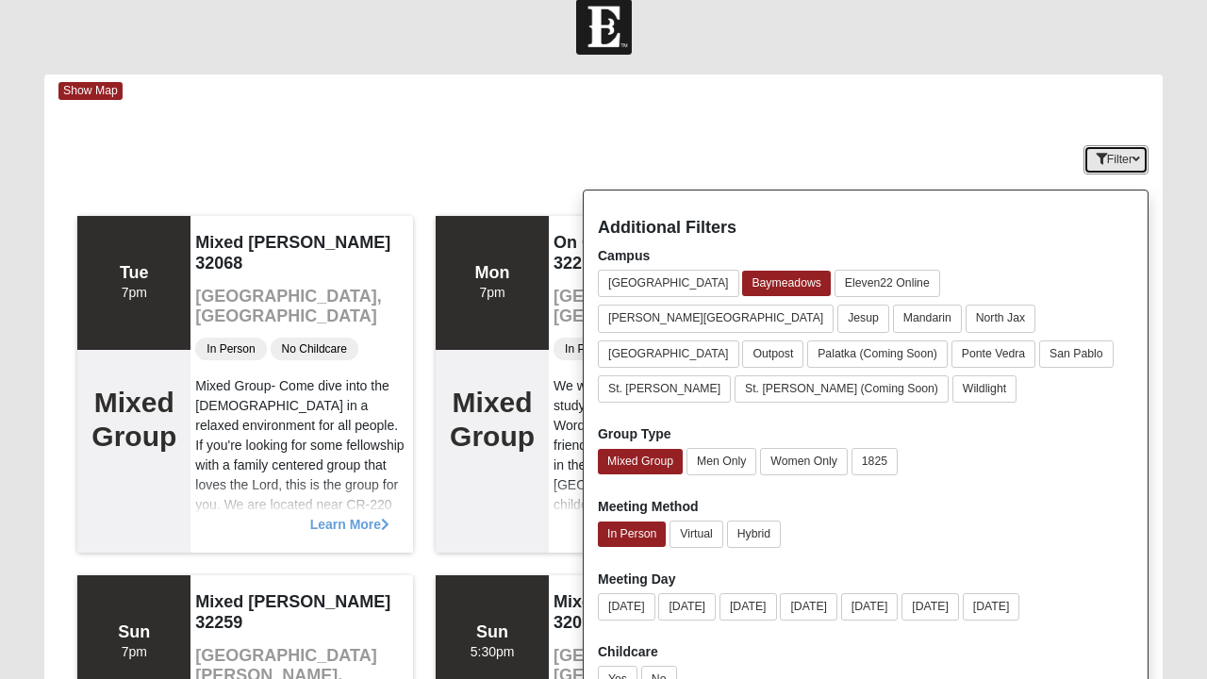
scroll to position [23, 0]
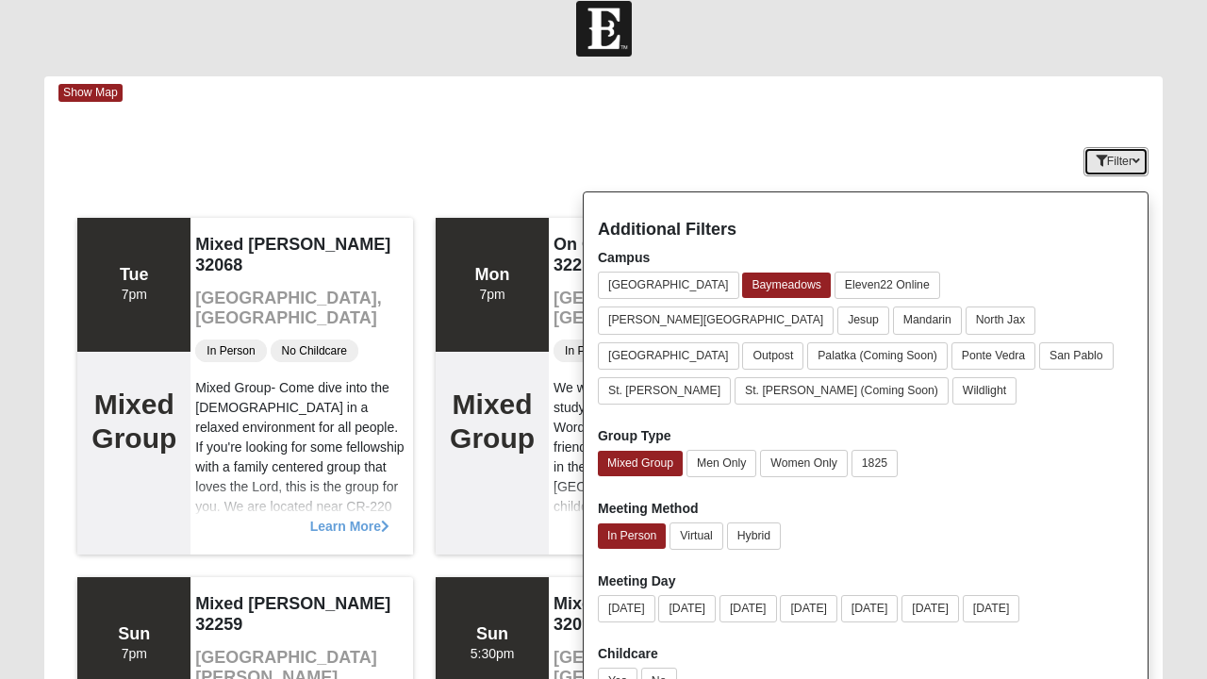
click at [1103, 171] on button "Filter" at bounding box center [1116, 161] width 65 height 29
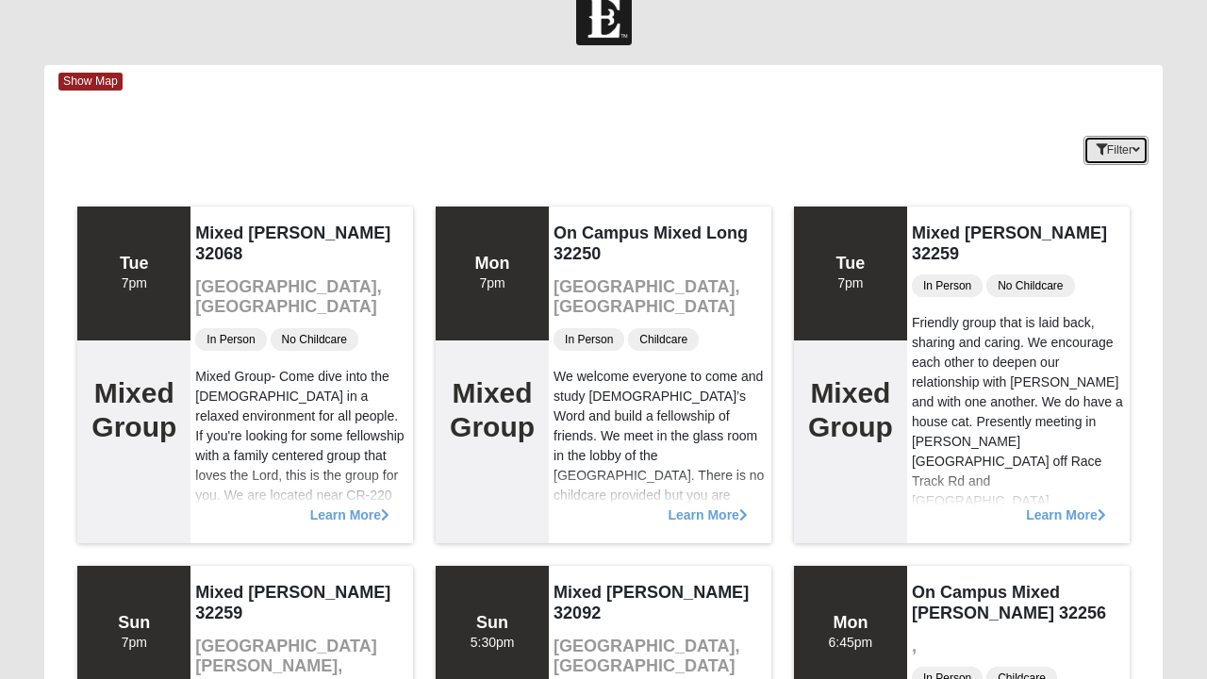
scroll to position [37, 0]
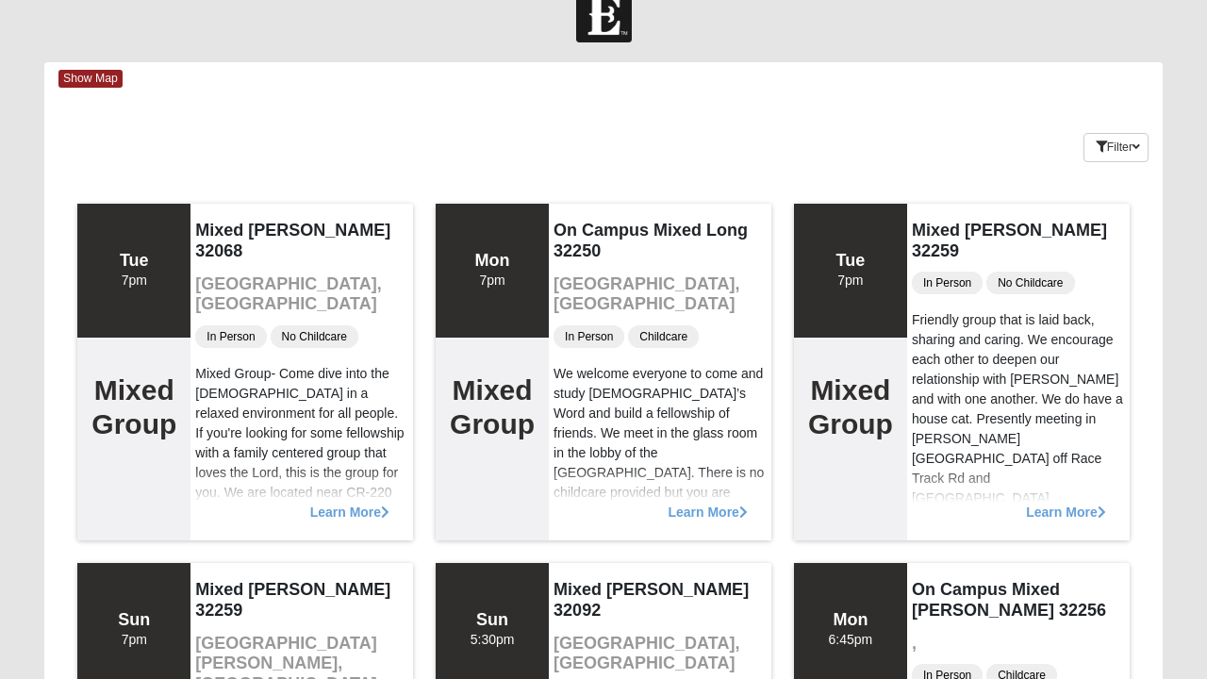
click at [83, 75] on span "Show Map" at bounding box center [90, 79] width 64 height 18
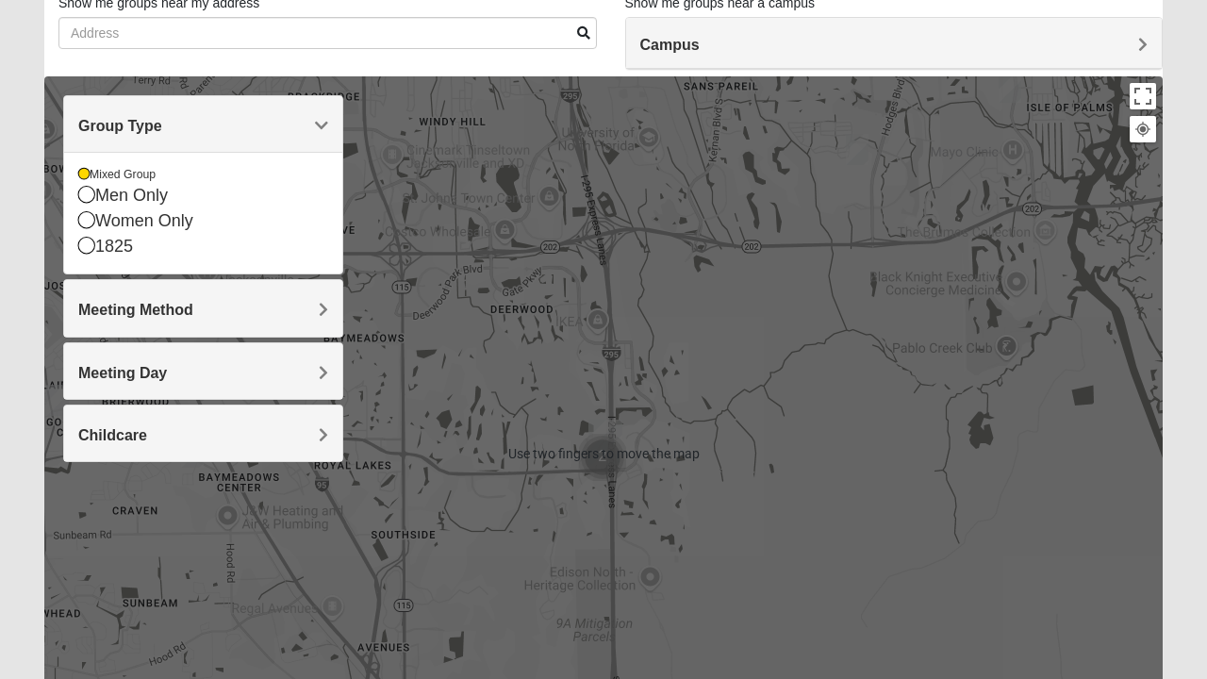
scroll to position [141, 0]
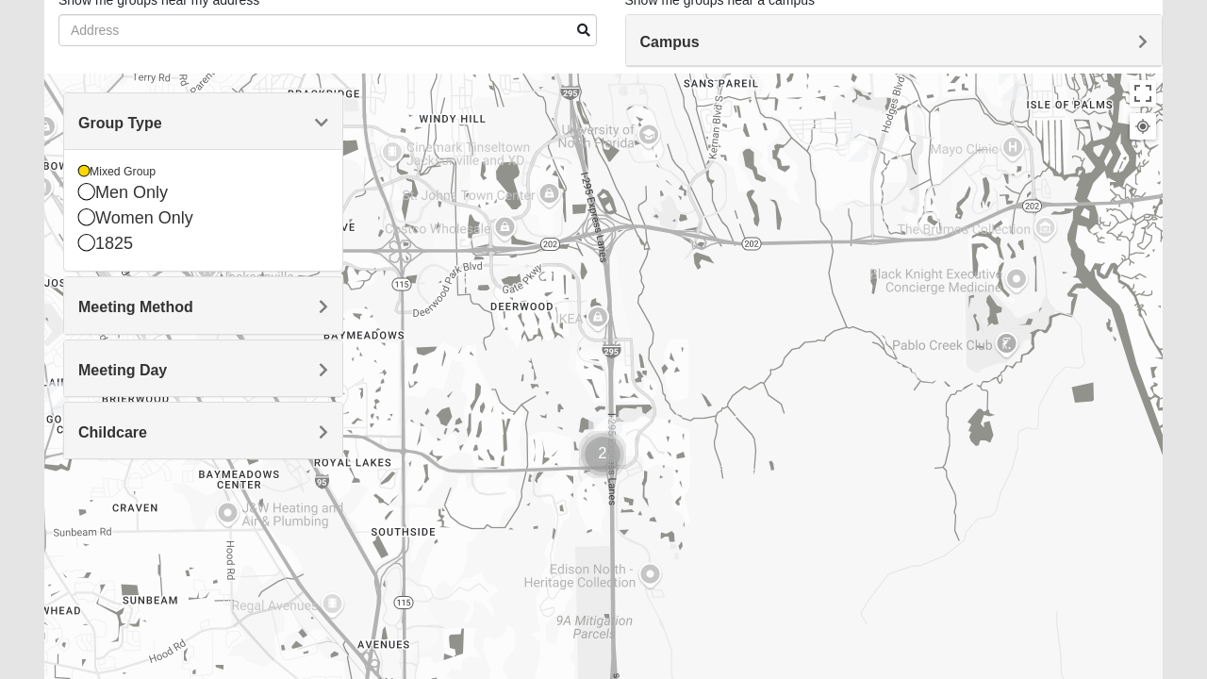
click at [81, 289] on div "Meeting Method" at bounding box center [203, 305] width 278 height 56
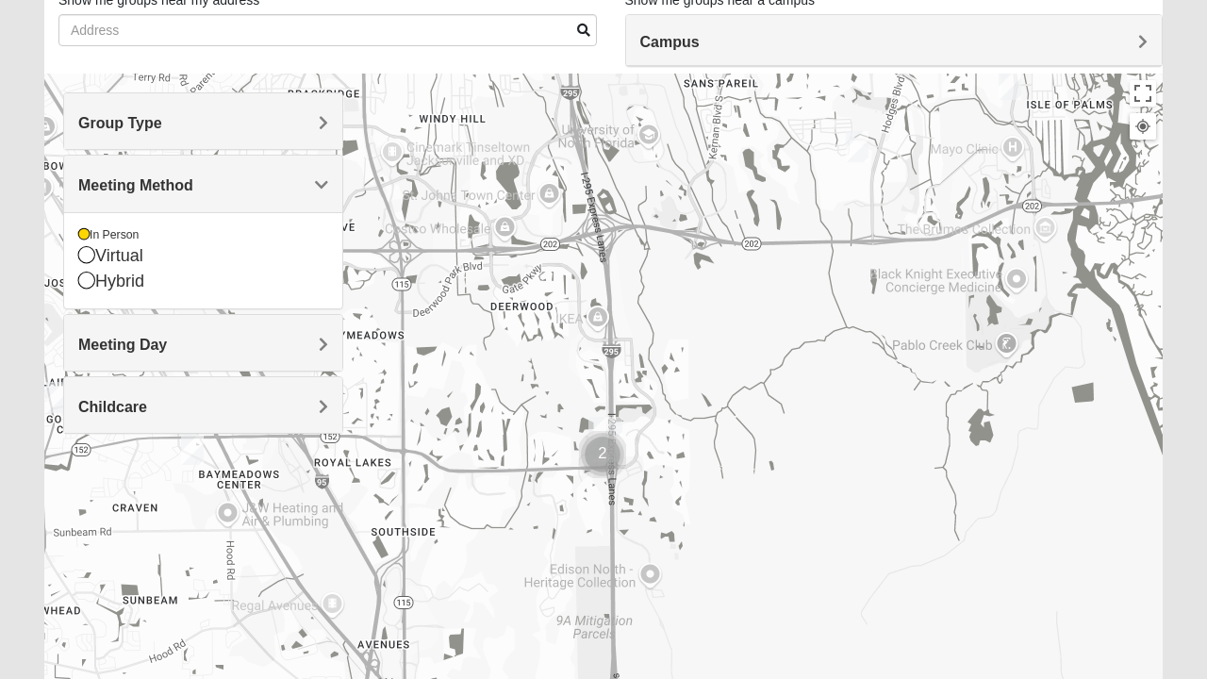
click at [205, 346] on h4 "Meeting Day" at bounding box center [203, 345] width 250 height 18
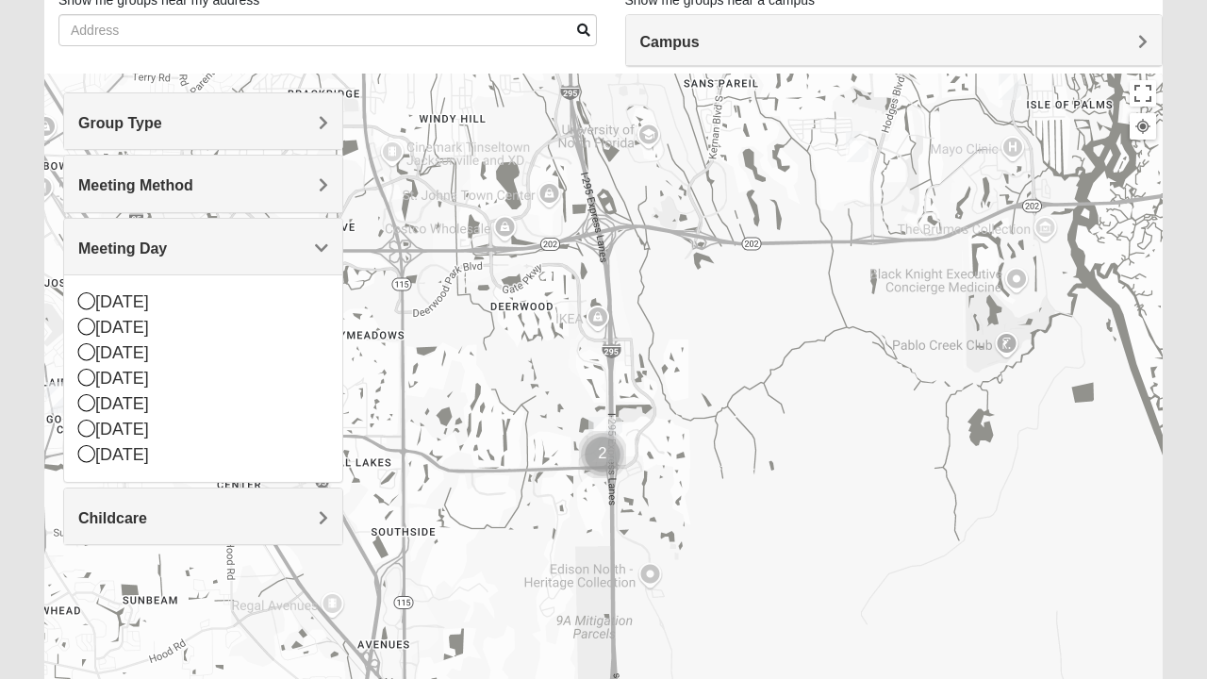
click at [87, 423] on icon at bounding box center [86, 428] width 17 height 17
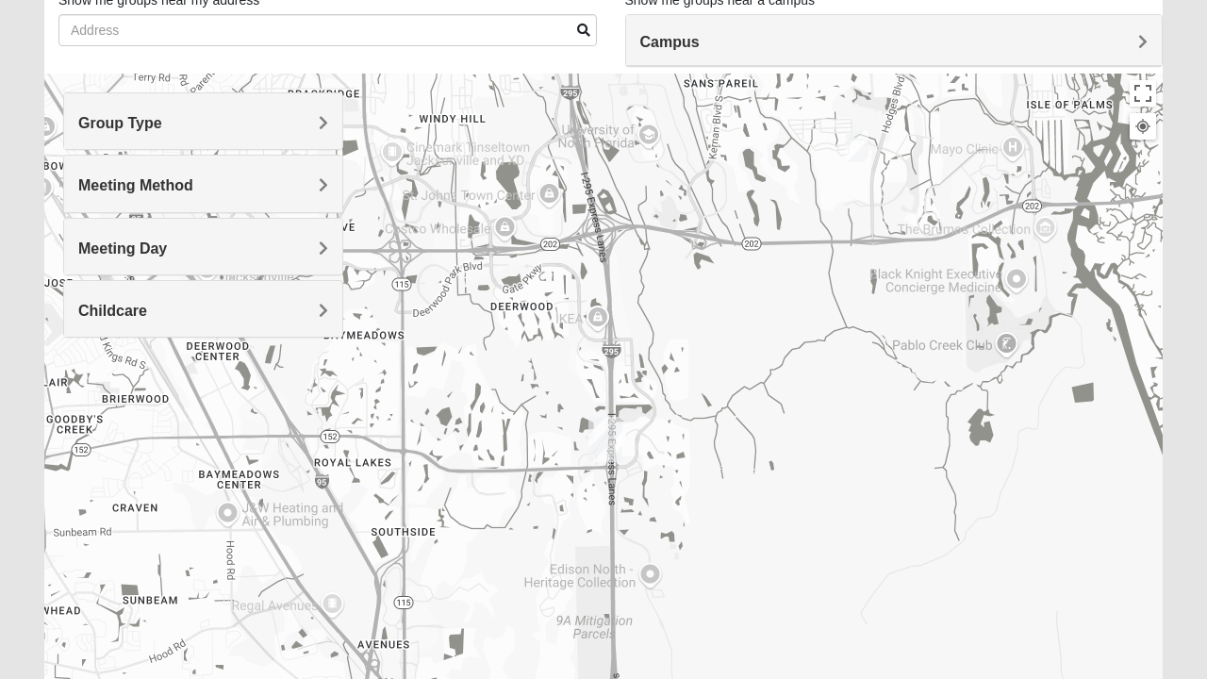
click at [98, 314] on span "Childcare" at bounding box center [112, 311] width 69 height 16
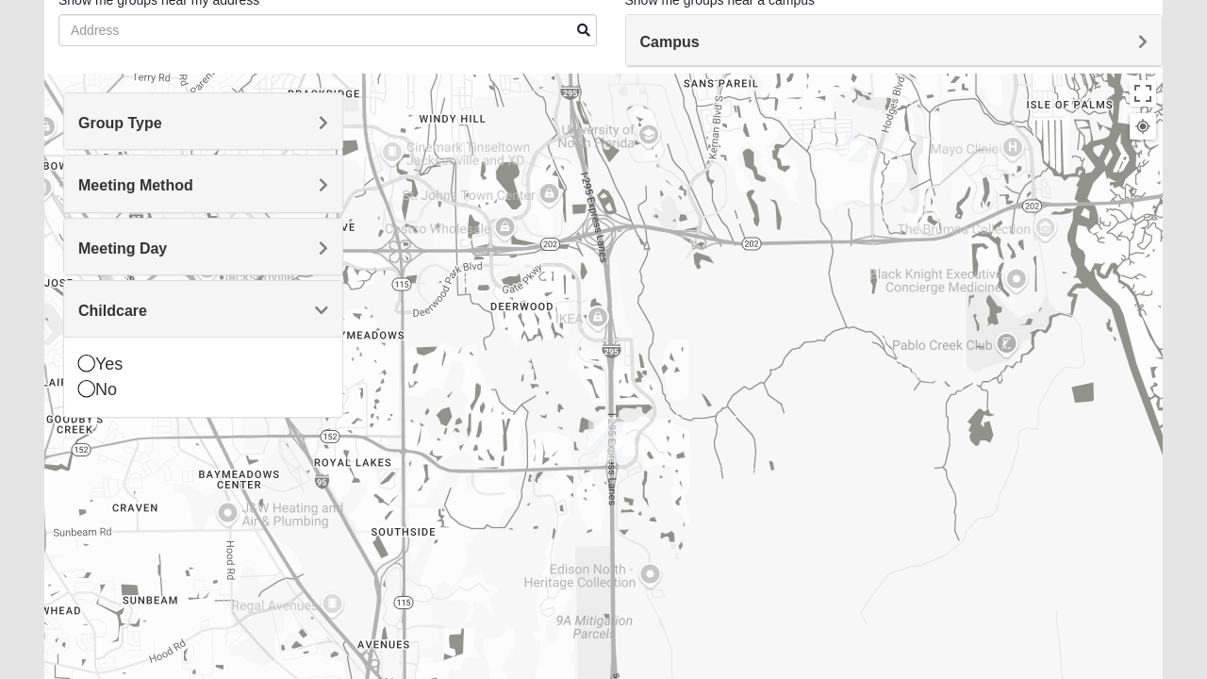
click at [119, 244] on span "Meeting Day" at bounding box center [122, 249] width 89 height 16
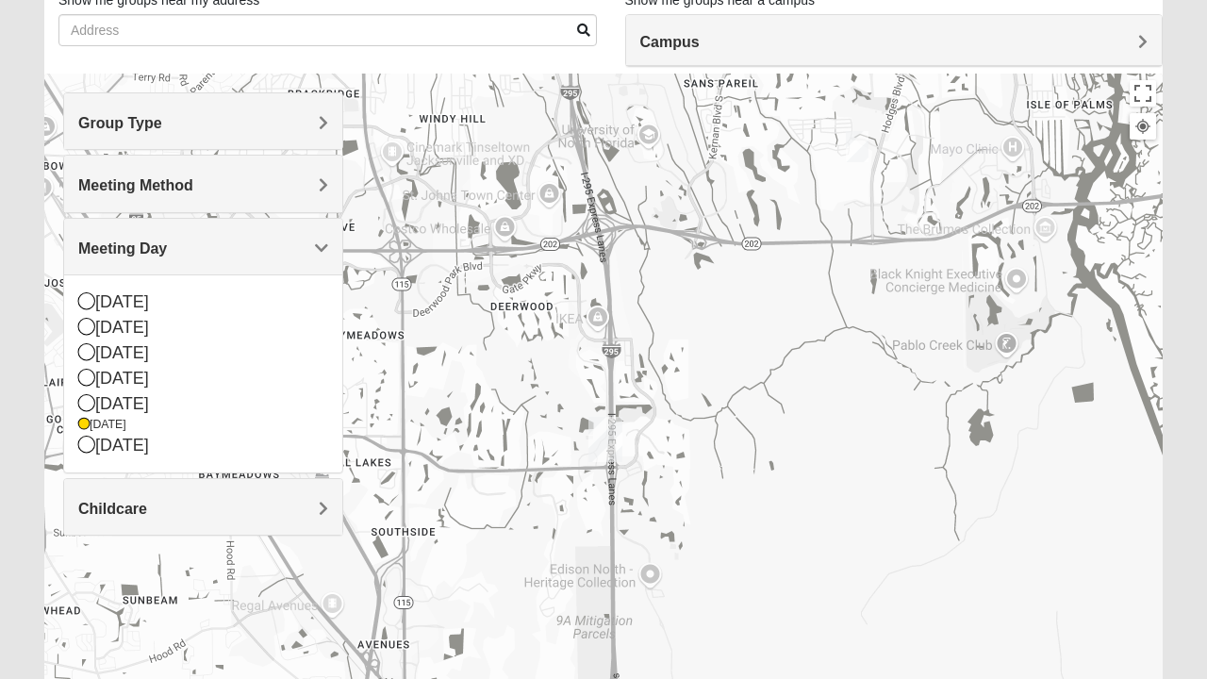
click at [89, 328] on icon at bounding box center [86, 326] width 17 height 17
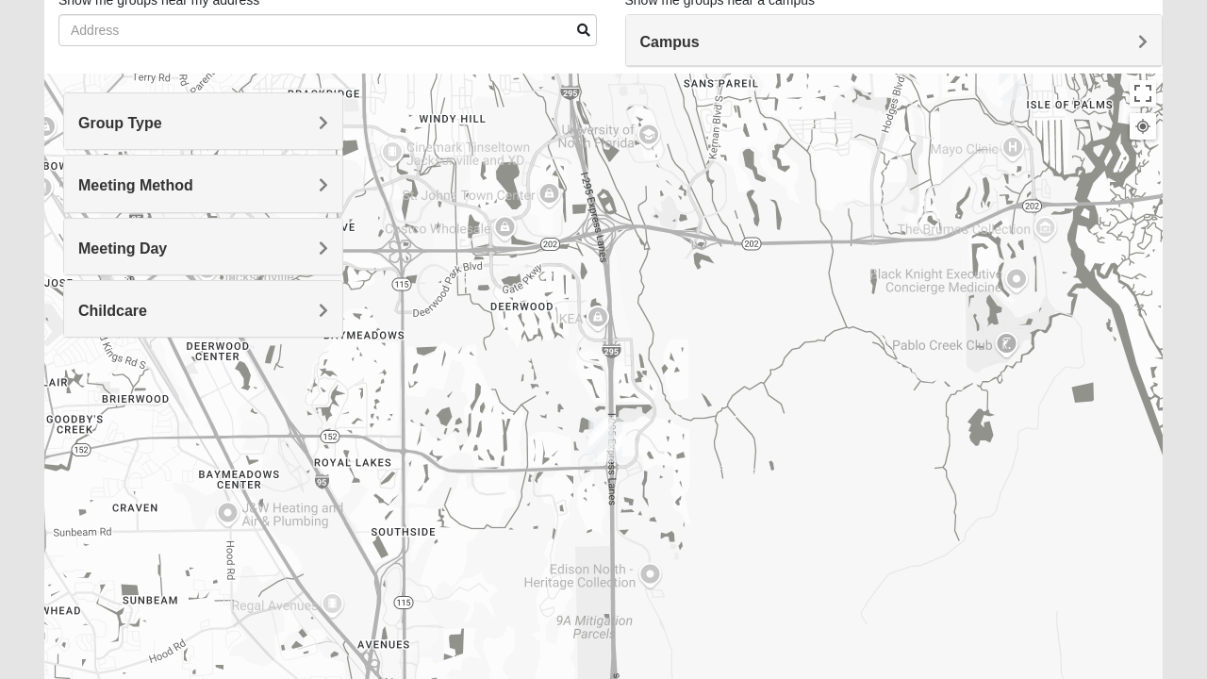
click at [83, 321] on icon at bounding box center [83, 322] width 11 height 11
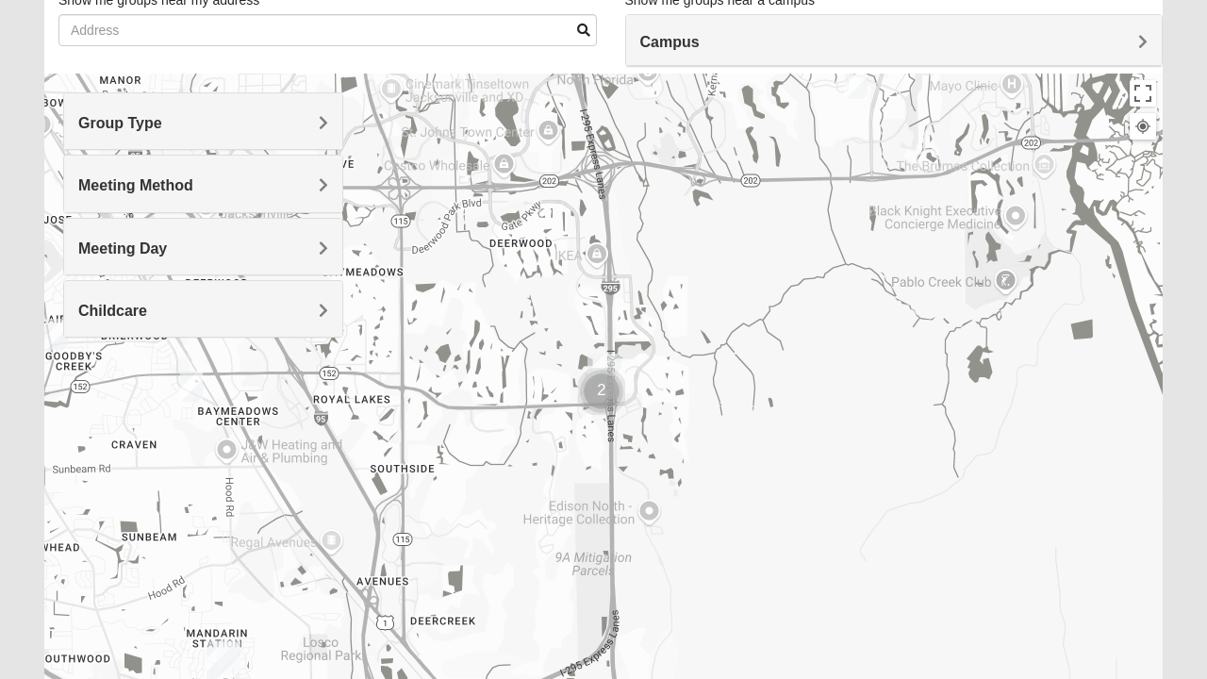
click at [659, 351] on div at bounding box center [603, 451] width 1119 height 755
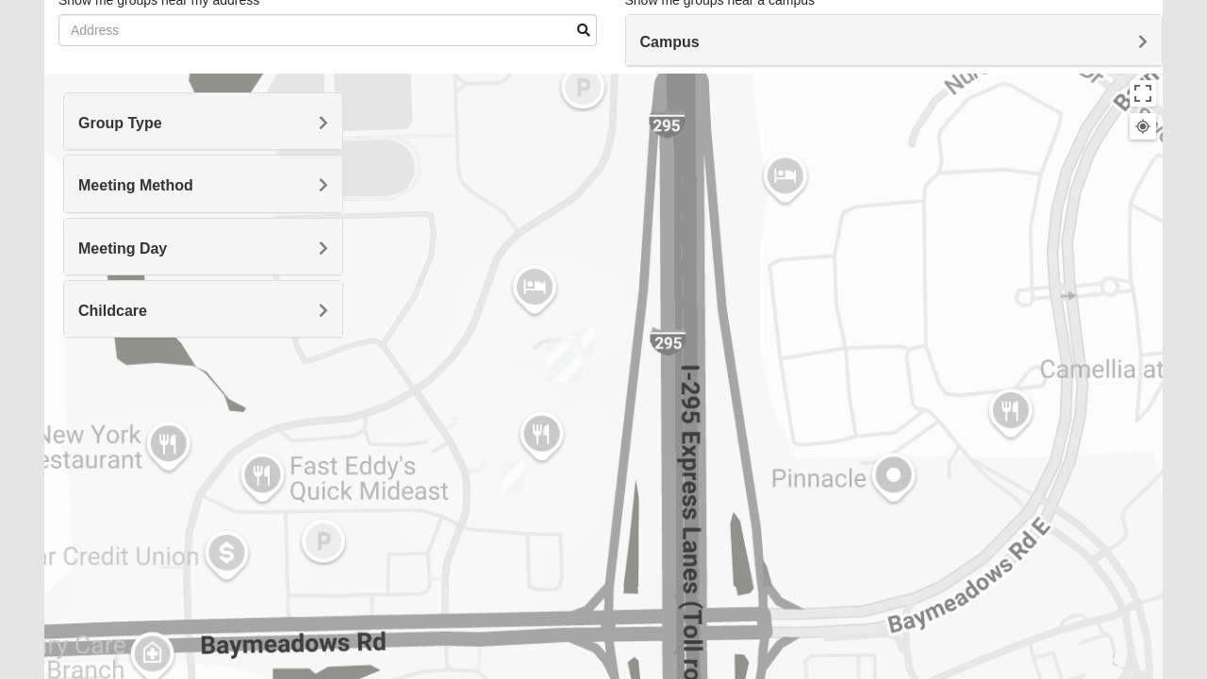
click at [594, 353] on img "On Campus Mixed Shaw 32256" at bounding box center [584, 344] width 38 height 46
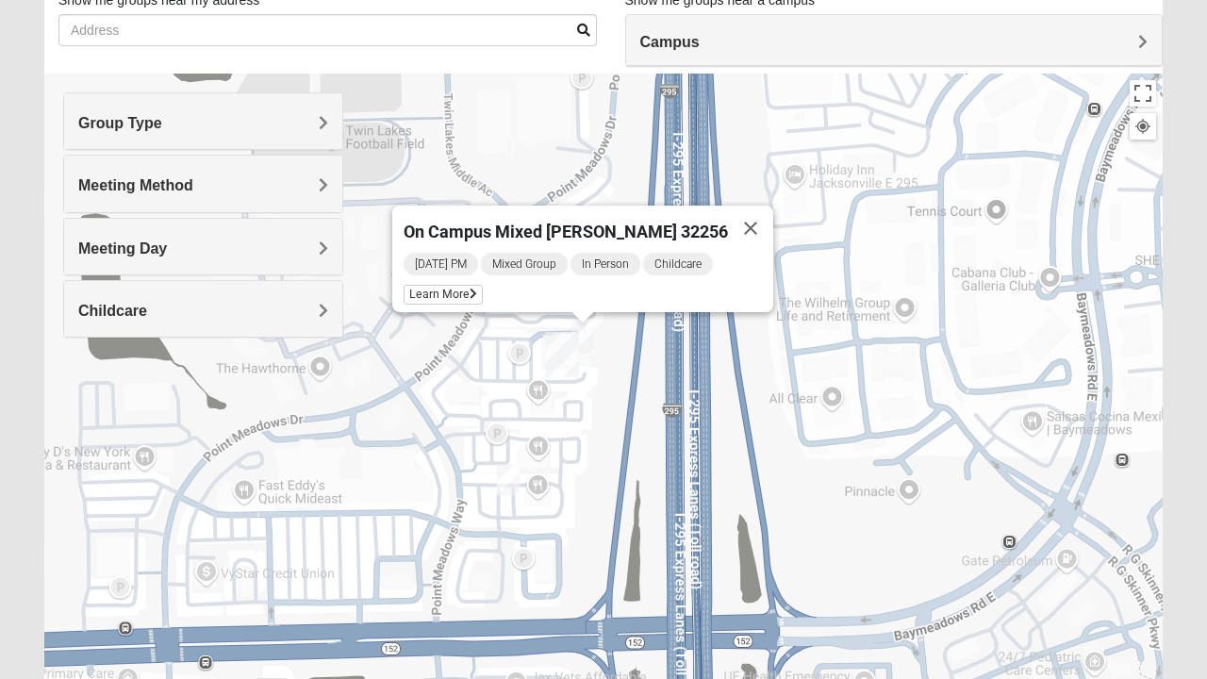
click at [575, 224] on span "On Campus Mixed [PERSON_NAME] 32256" at bounding box center [566, 232] width 324 height 20
click at [483, 287] on span "Learn More" at bounding box center [443, 295] width 79 height 20
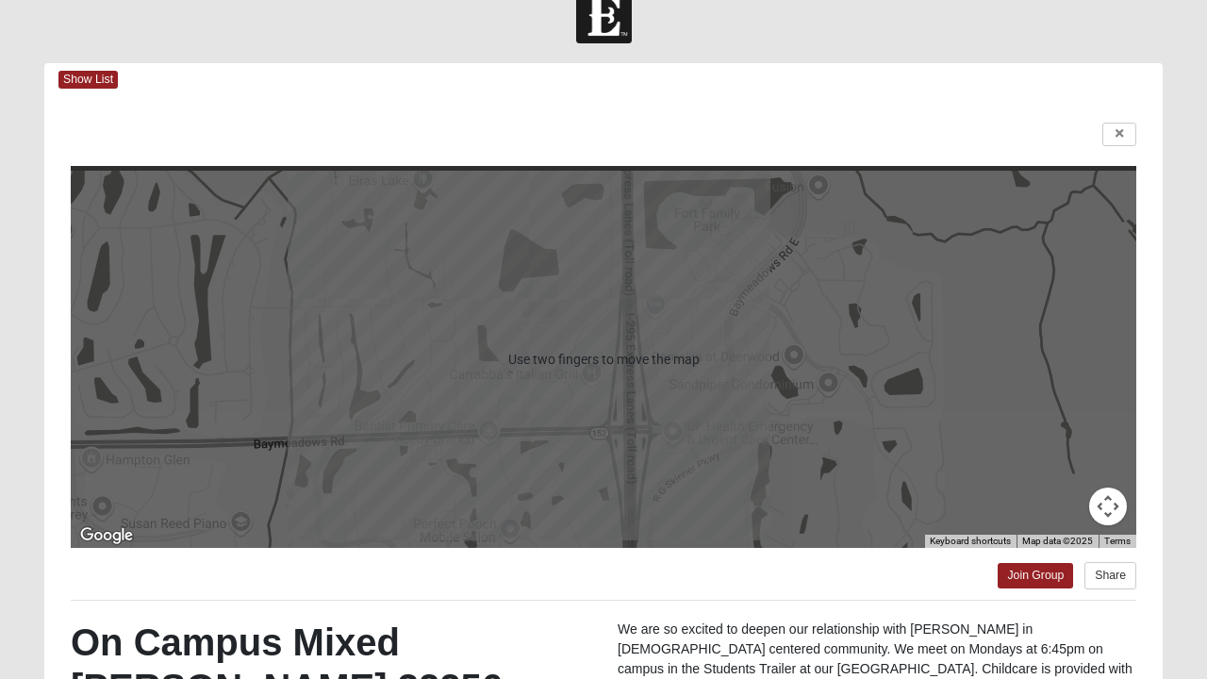
scroll to position [0, 0]
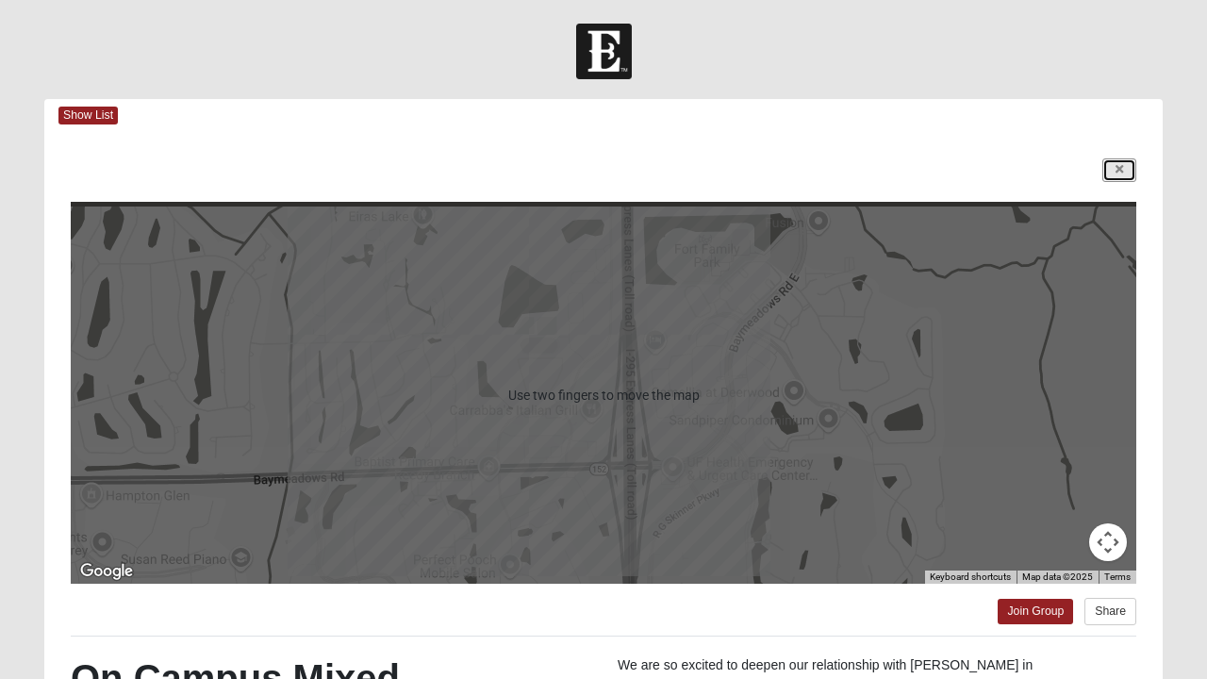
click at [1121, 168] on icon at bounding box center [1120, 169] width 8 height 11
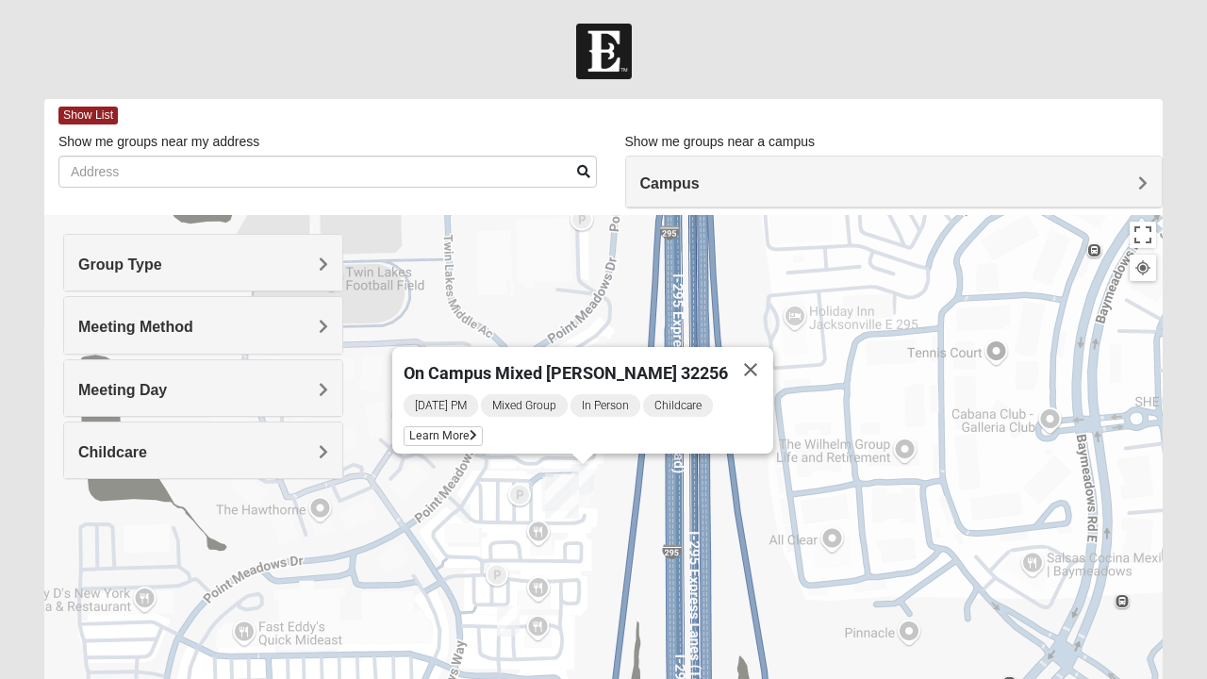
click at [469, 427] on span "Learn More" at bounding box center [443, 436] width 79 height 20
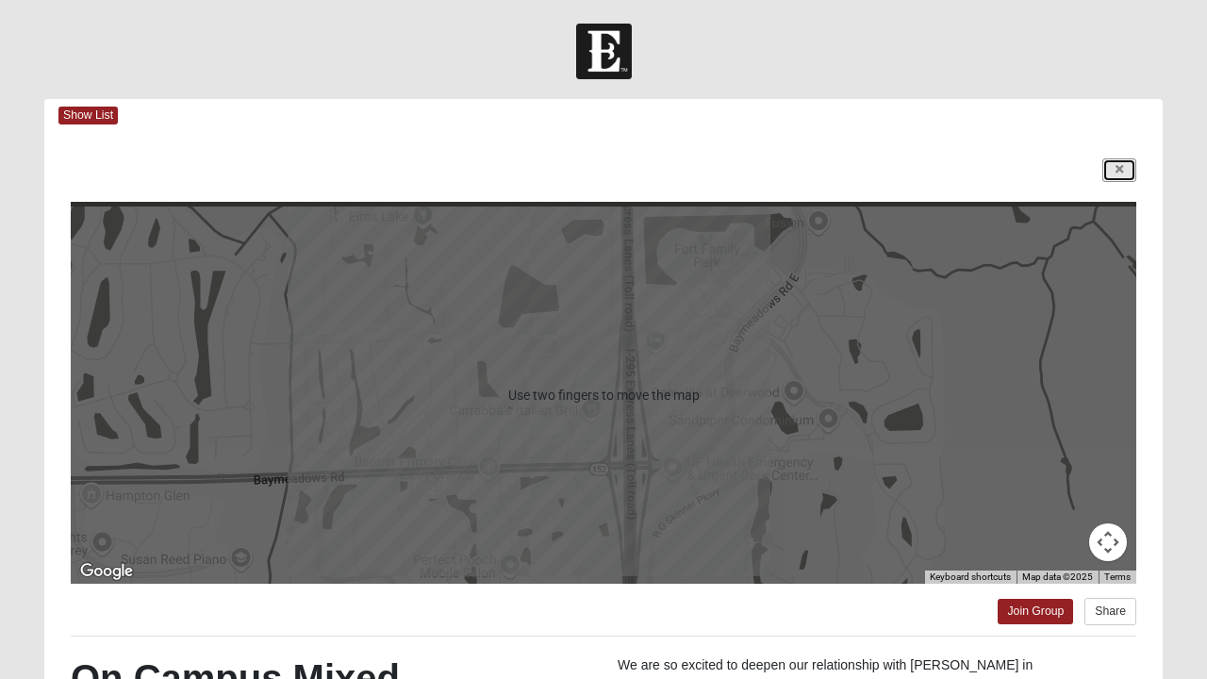
click at [1110, 166] on link at bounding box center [1120, 170] width 34 height 24
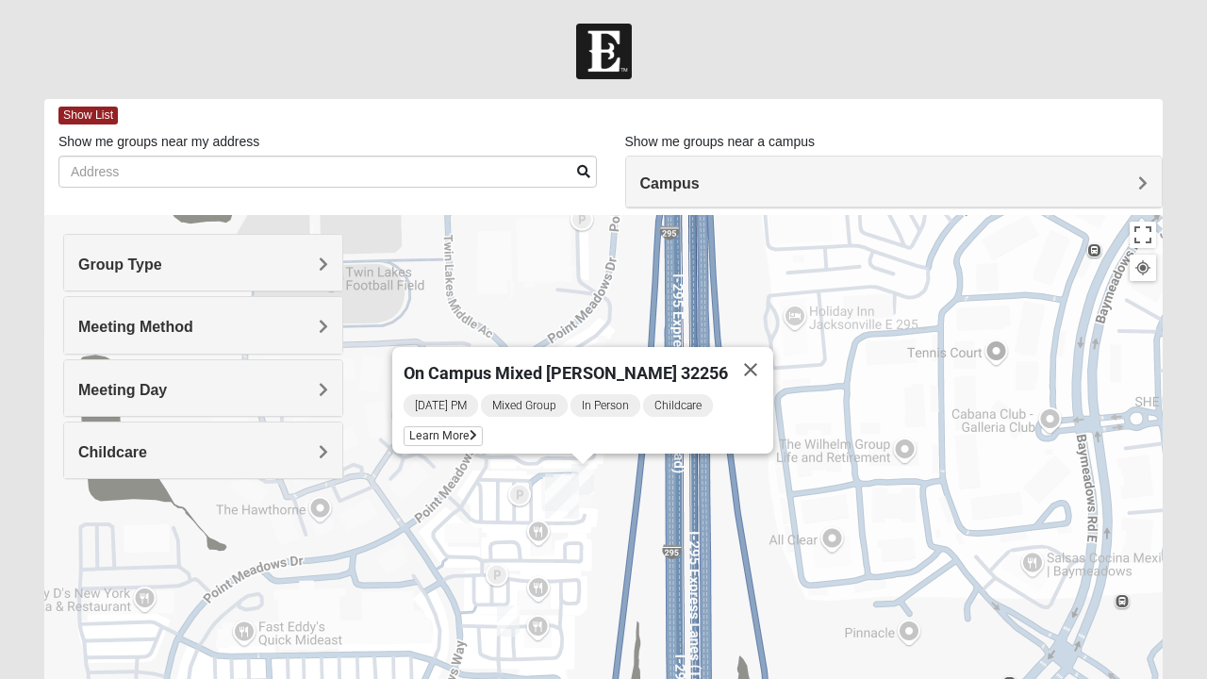
click at [224, 268] on h4 "Group Type" at bounding box center [203, 265] width 250 height 18
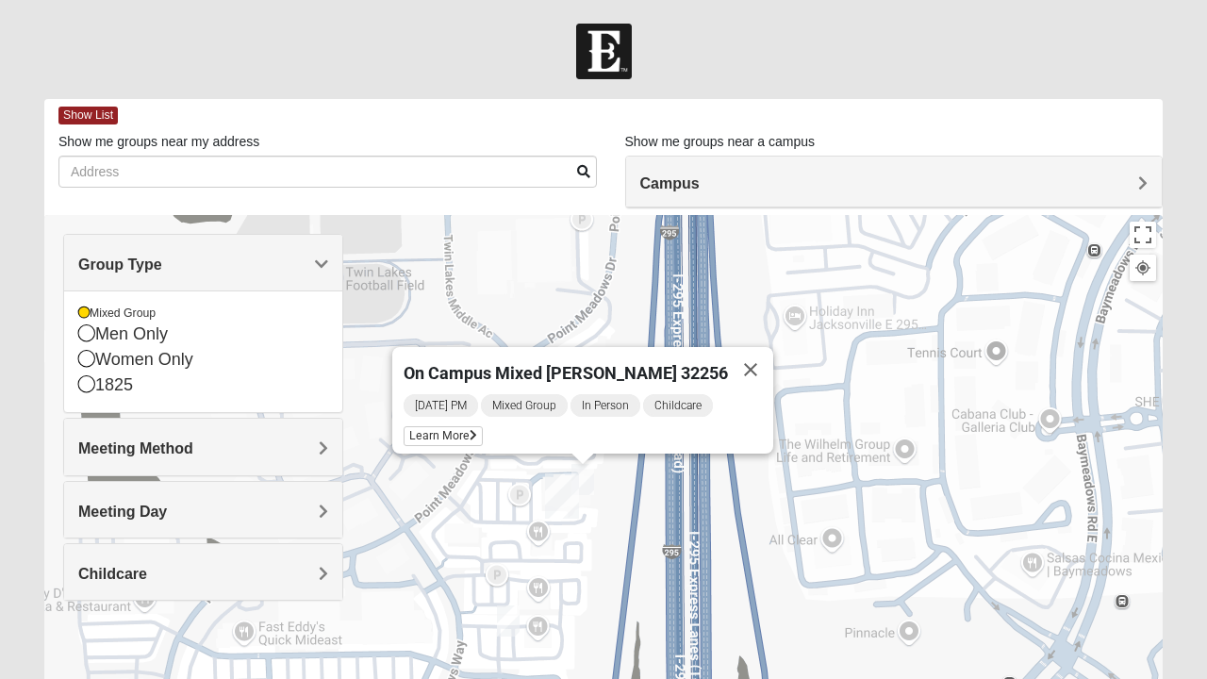
click at [89, 313] on icon at bounding box center [83, 312] width 11 height 11
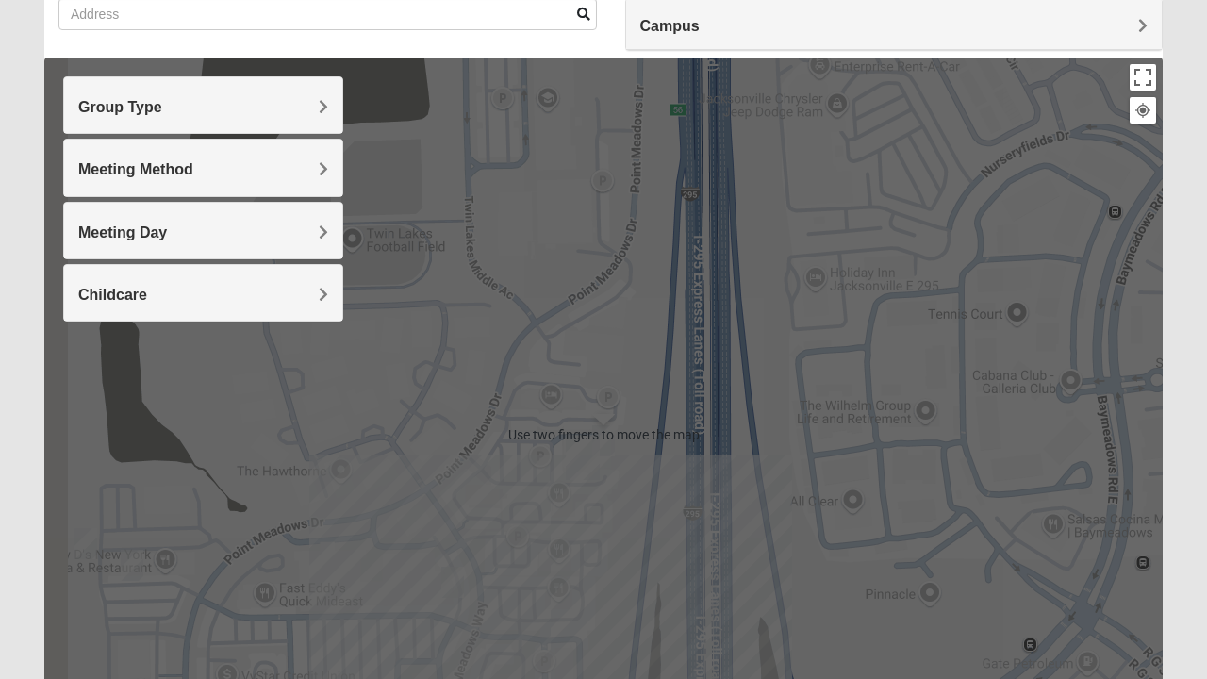
scroll to position [158, 0]
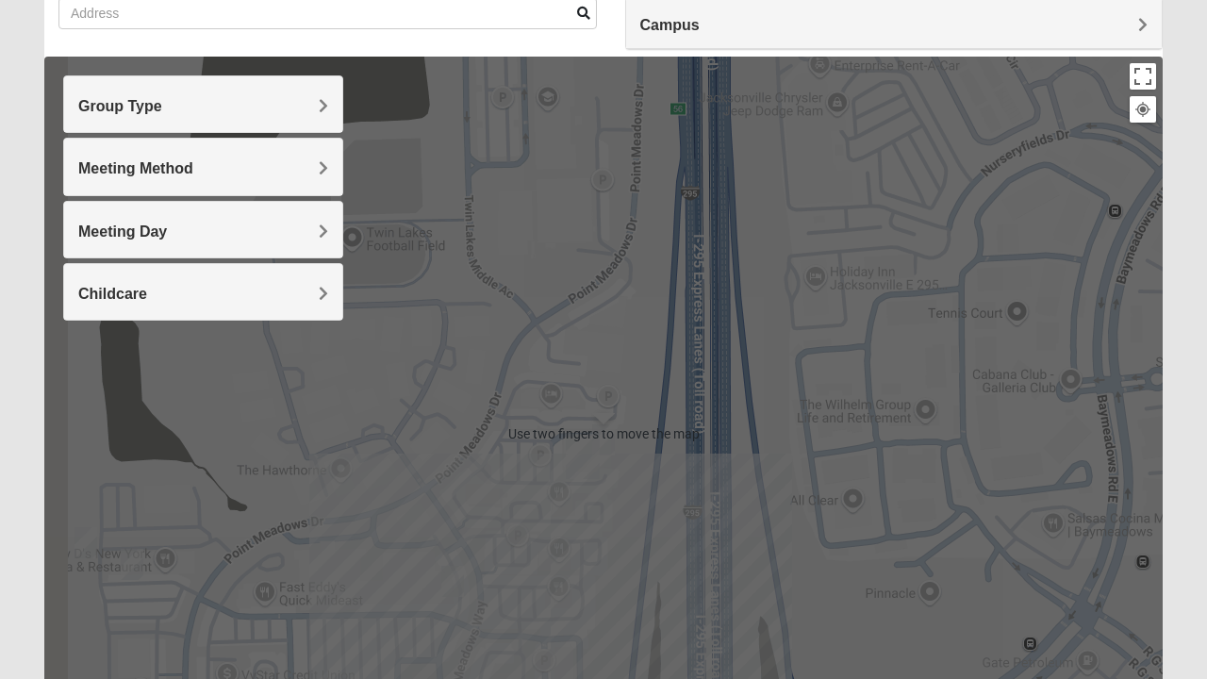
click at [99, 229] on span "Meeting Day" at bounding box center [122, 232] width 89 height 16
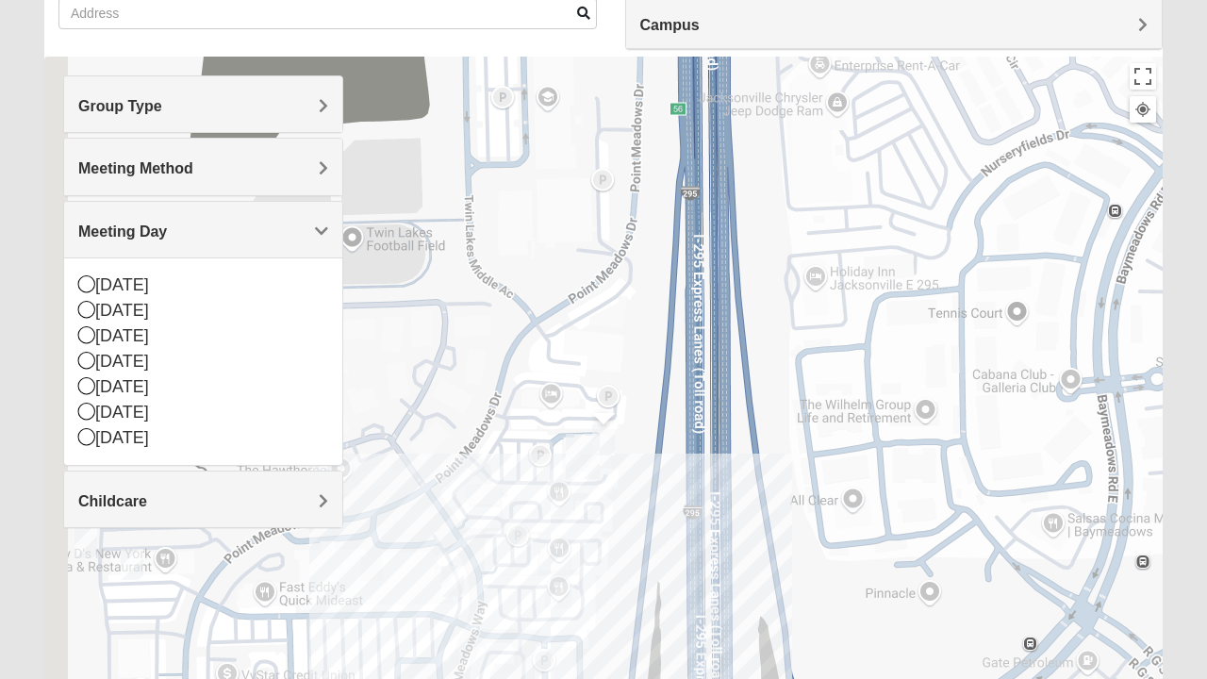
click at [81, 313] on icon at bounding box center [86, 309] width 17 height 17
click at [93, 324] on div "[DATE]" at bounding box center [203, 336] width 250 height 25
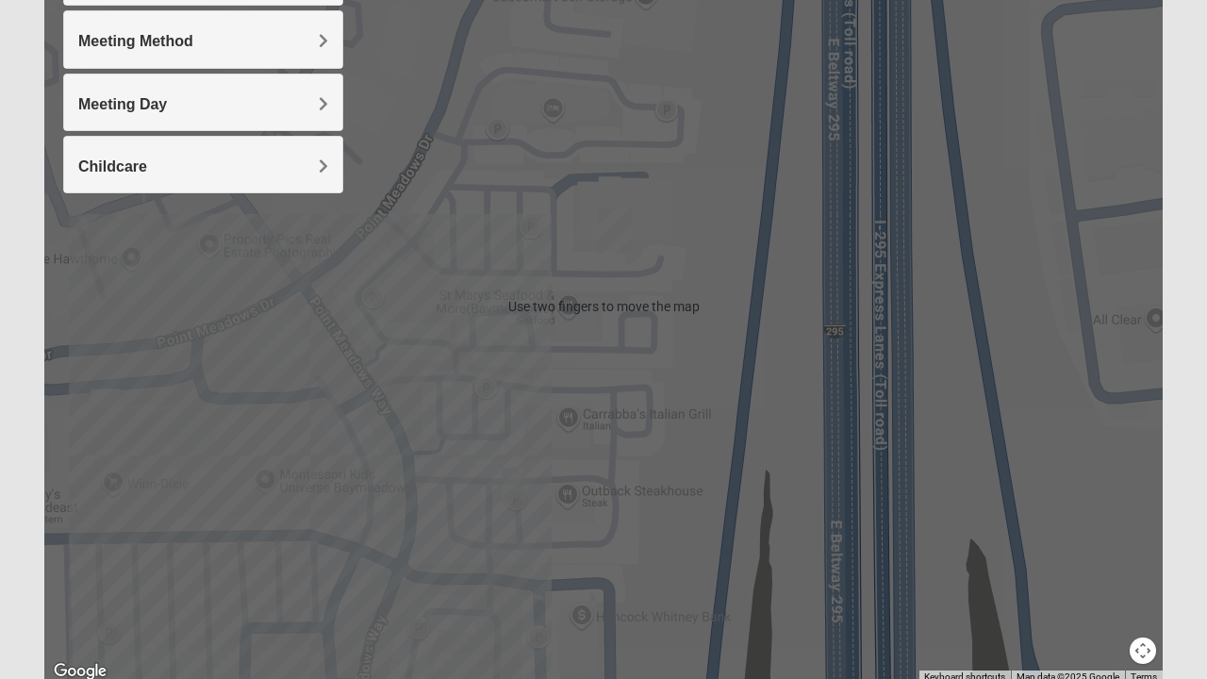
scroll to position [290, 0]
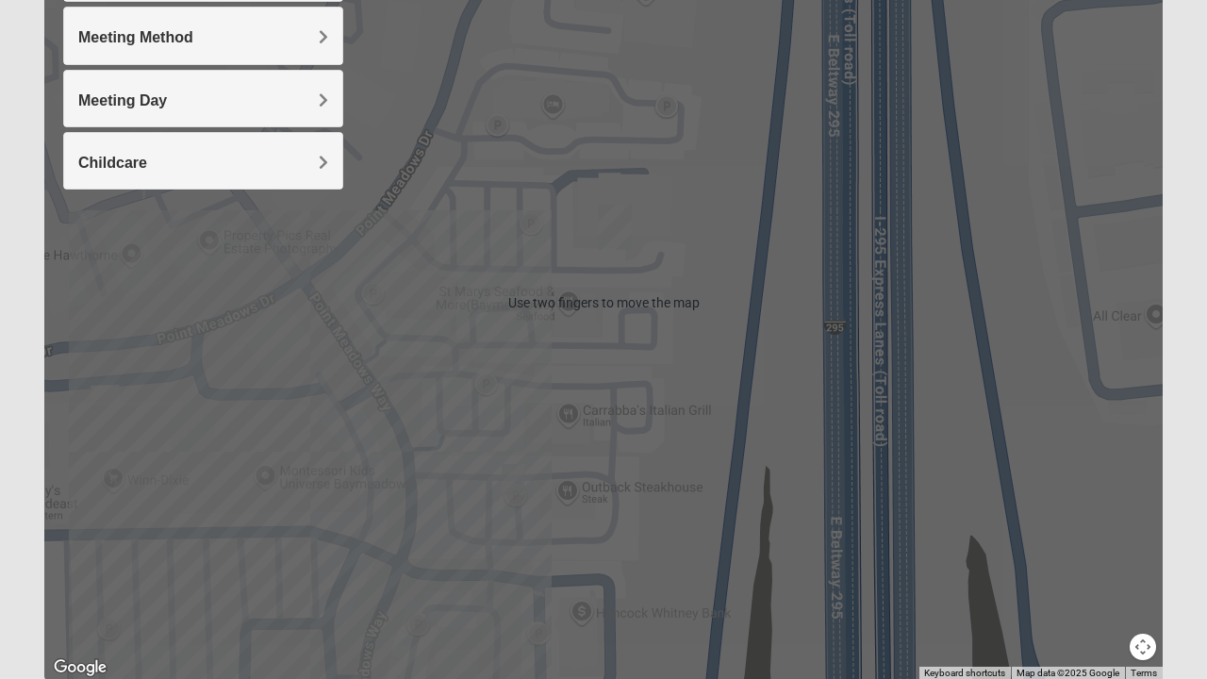
click at [238, 95] on h4 "Meeting Day" at bounding box center [203, 100] width 250 height 18
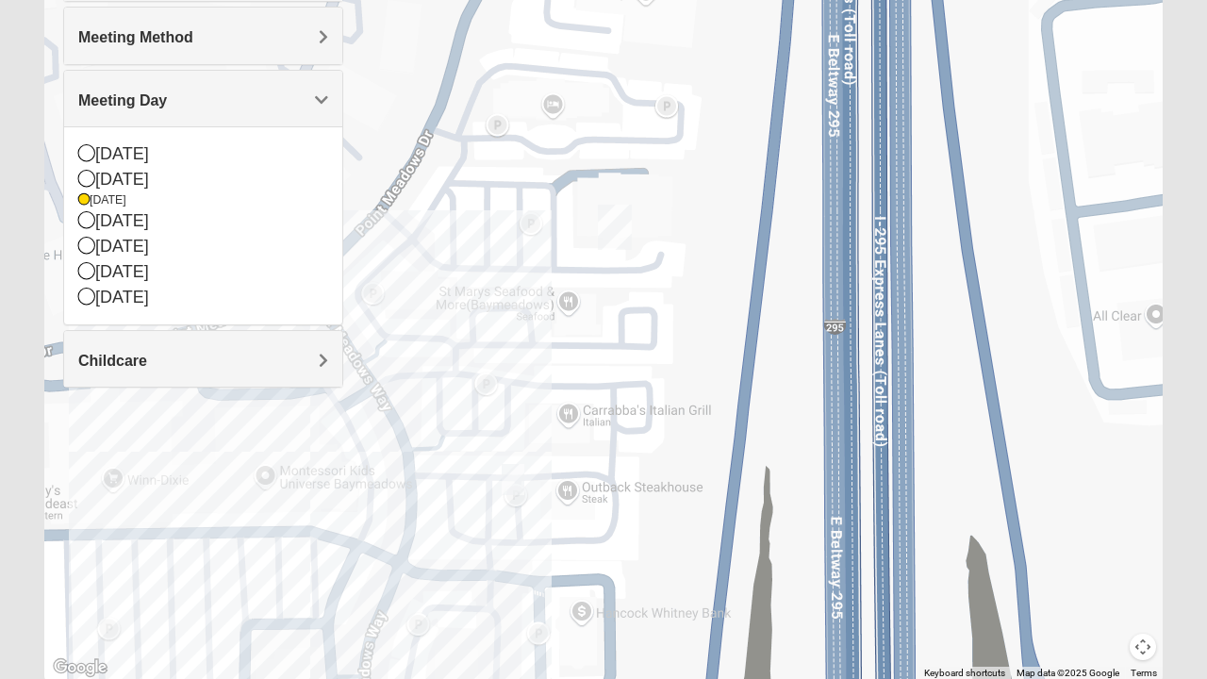
click at [213, 85] on div "Meeting Day" at bounding box center [203, 99] width 278 height 56
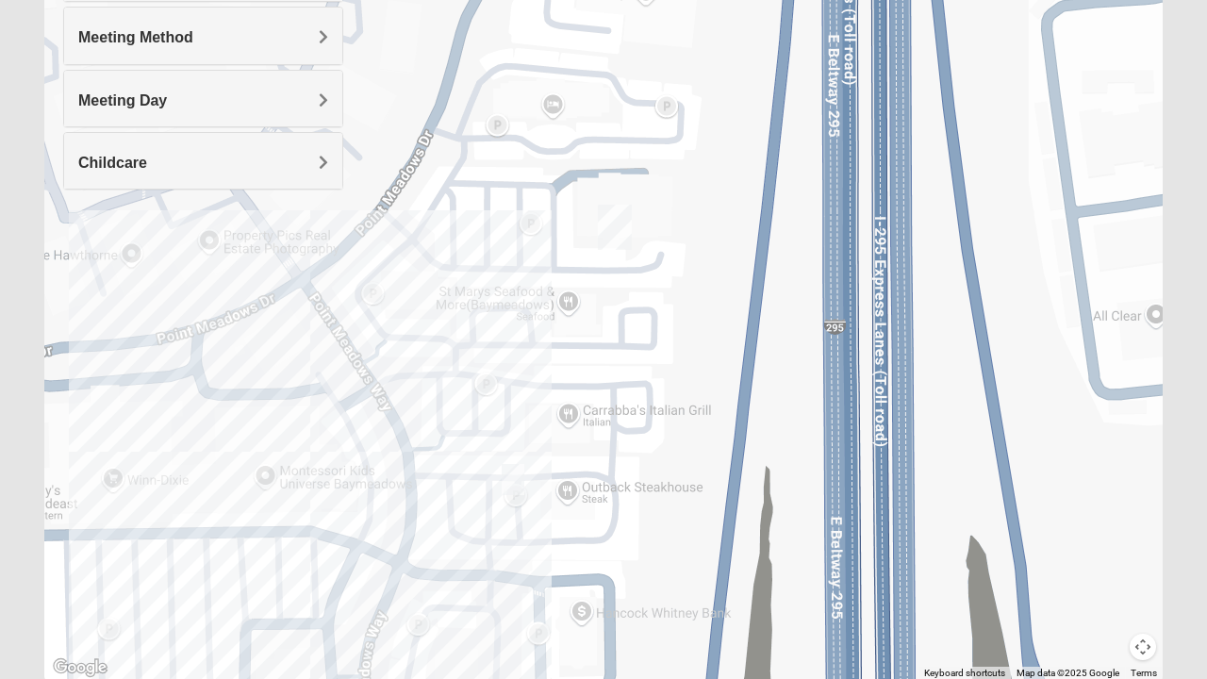
click at [181, 94] on h4 "Meeting Day" at bounding box center [203, 100] width 250 height 18
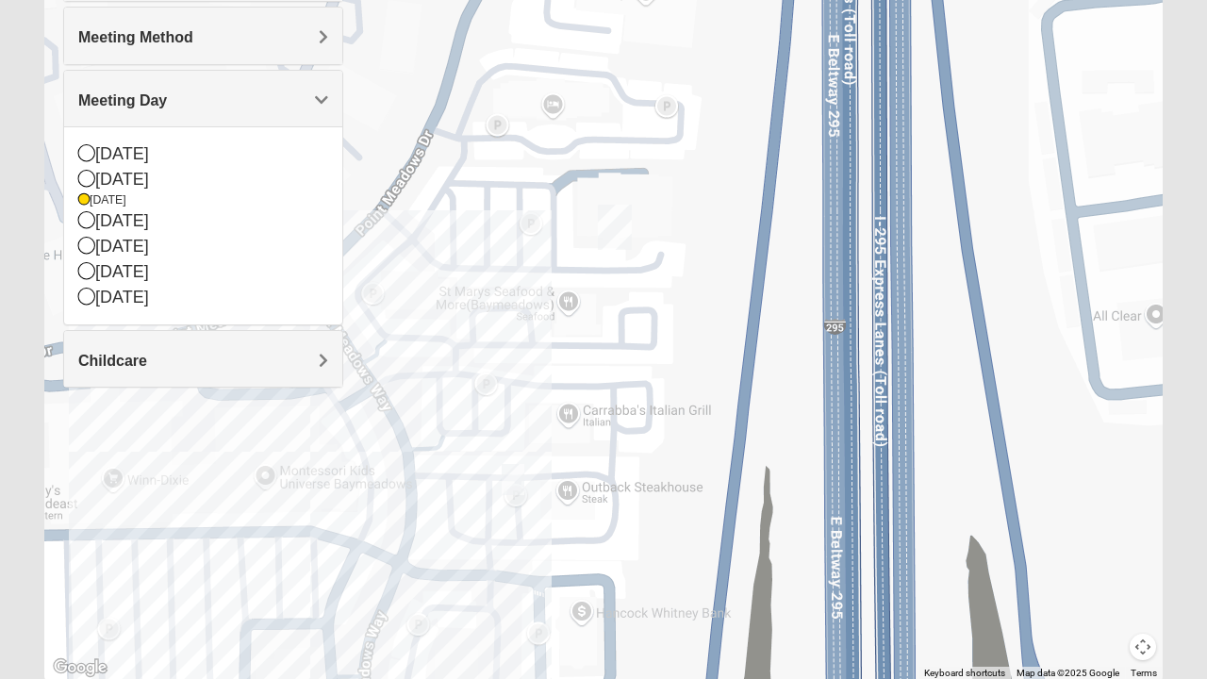
click at [90, 177] on icon at bounding box center [86, 178] width 17 height 17
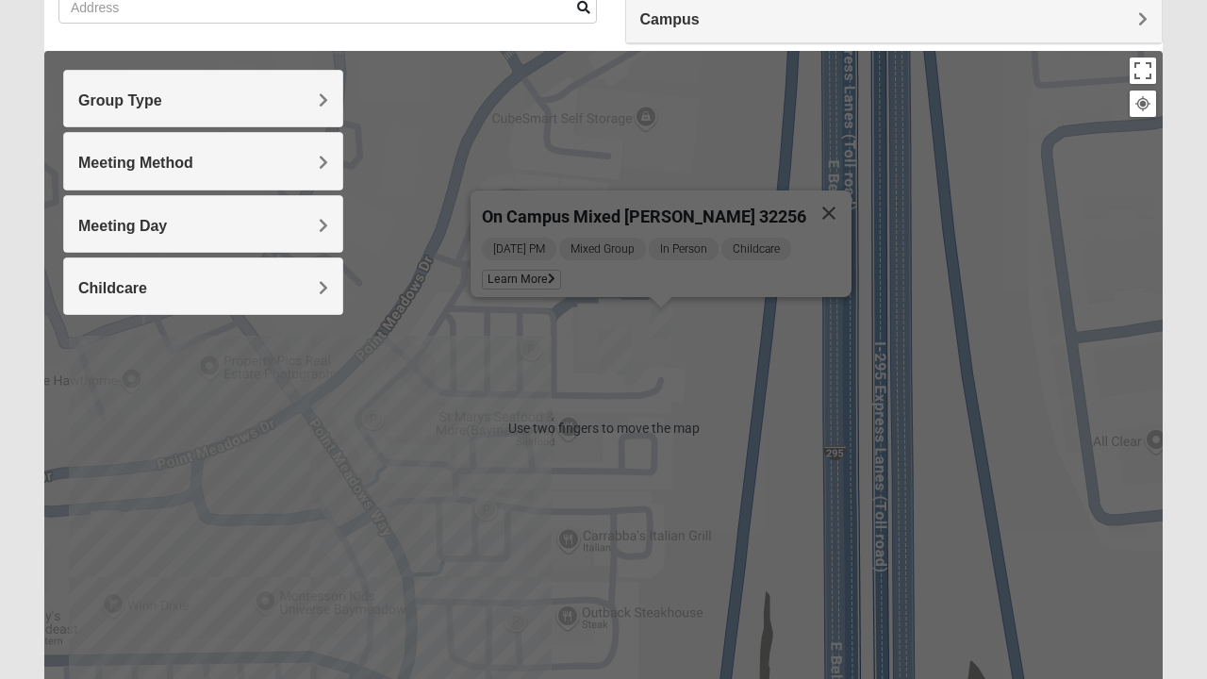
scroll to position [156, 0]
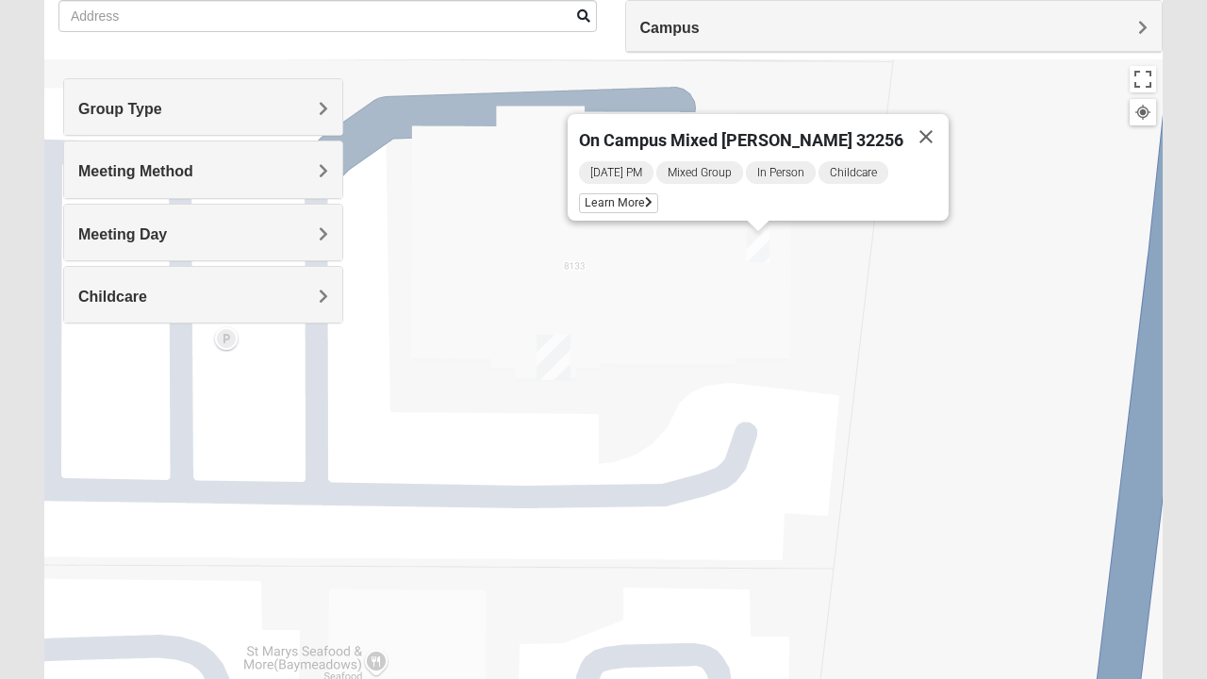
click at [553, 352] on img "Baymeadows" at bounding box center [553, 357] width 49 height 60
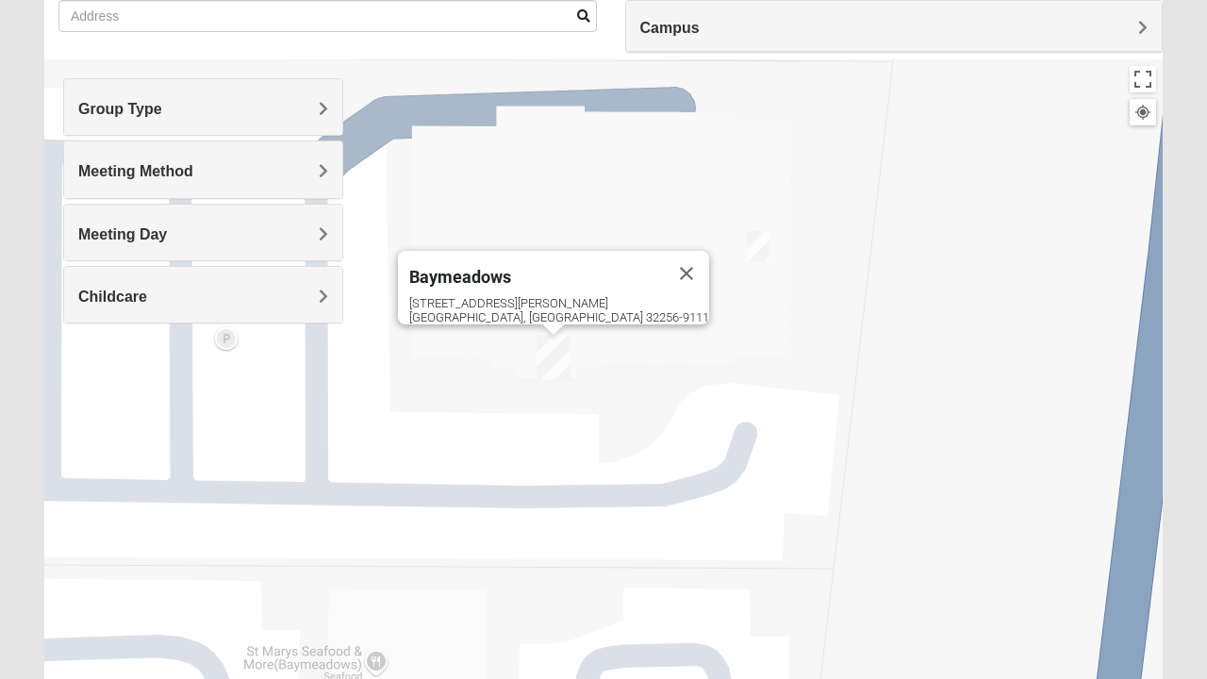
click at [576, 373] on img "Baymeadows" at bounding box center [553, 357] width 49 height 60
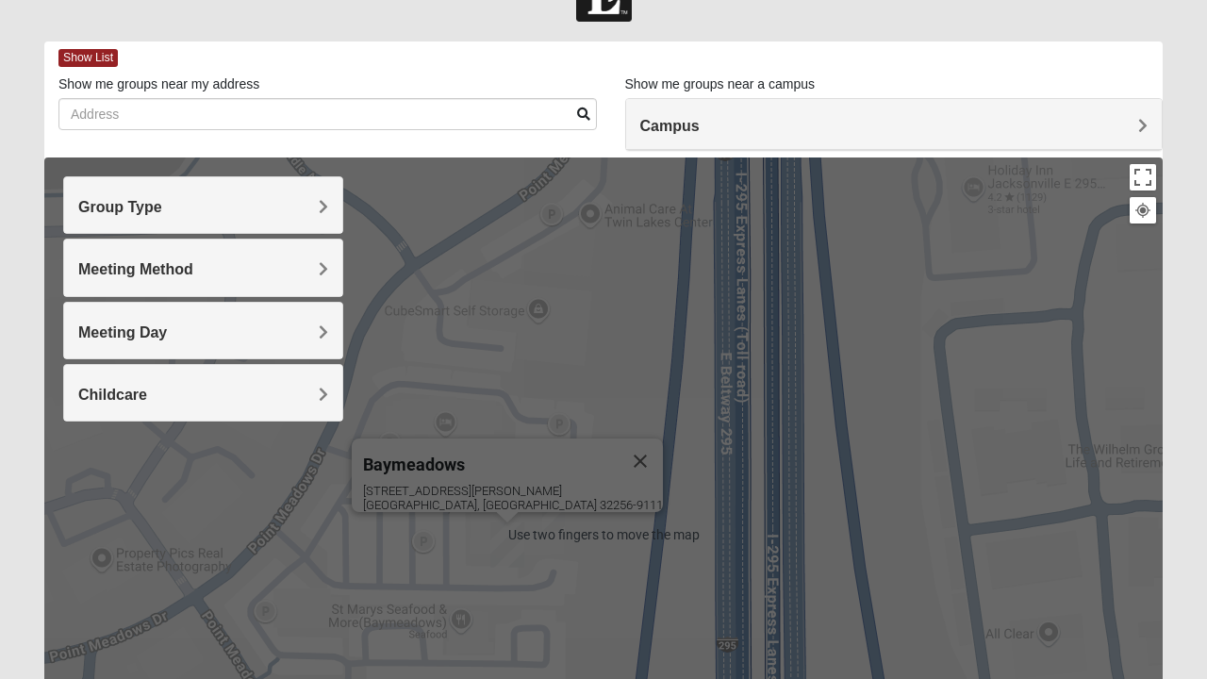
scroll to position [0, 0]
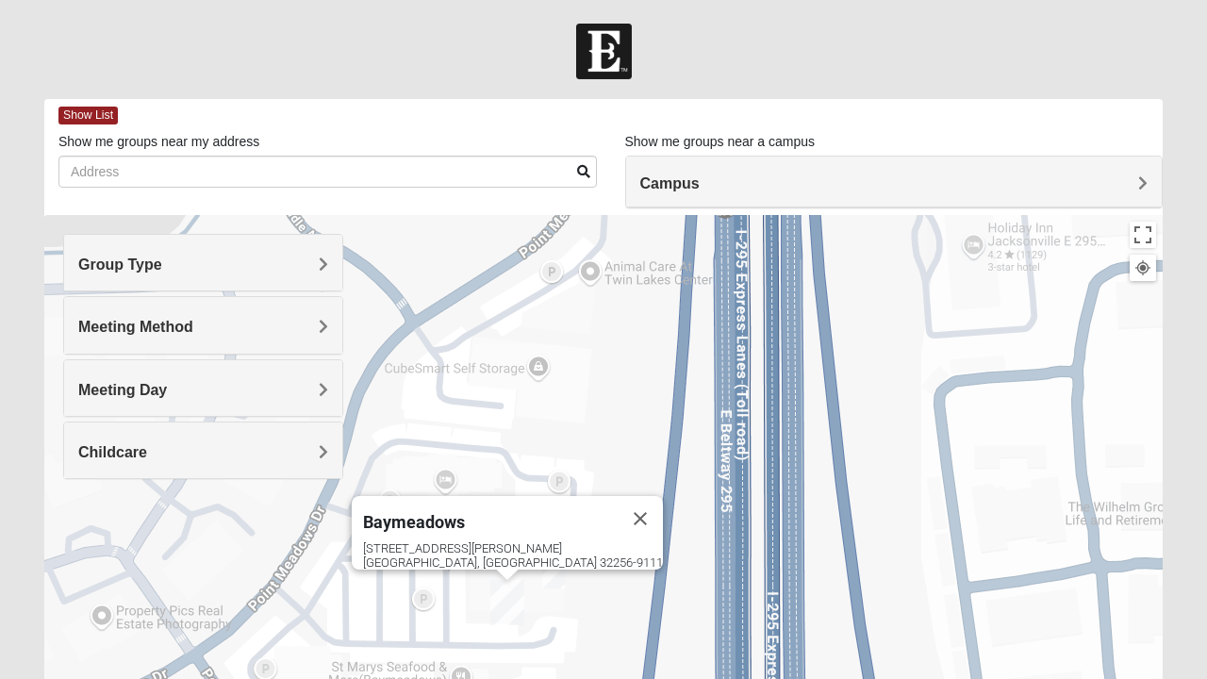
click at [96, 119] on span "Show List" at bounding box center [87, 116] width 59 height 18
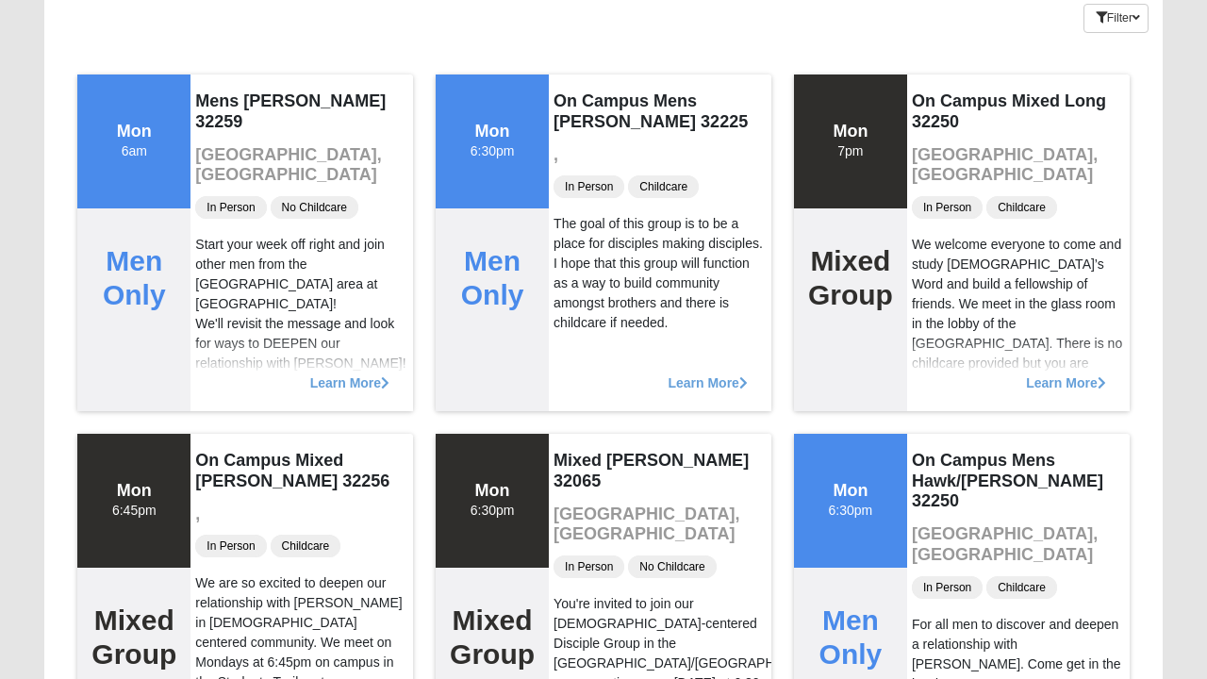
scroll to position [167, 0]
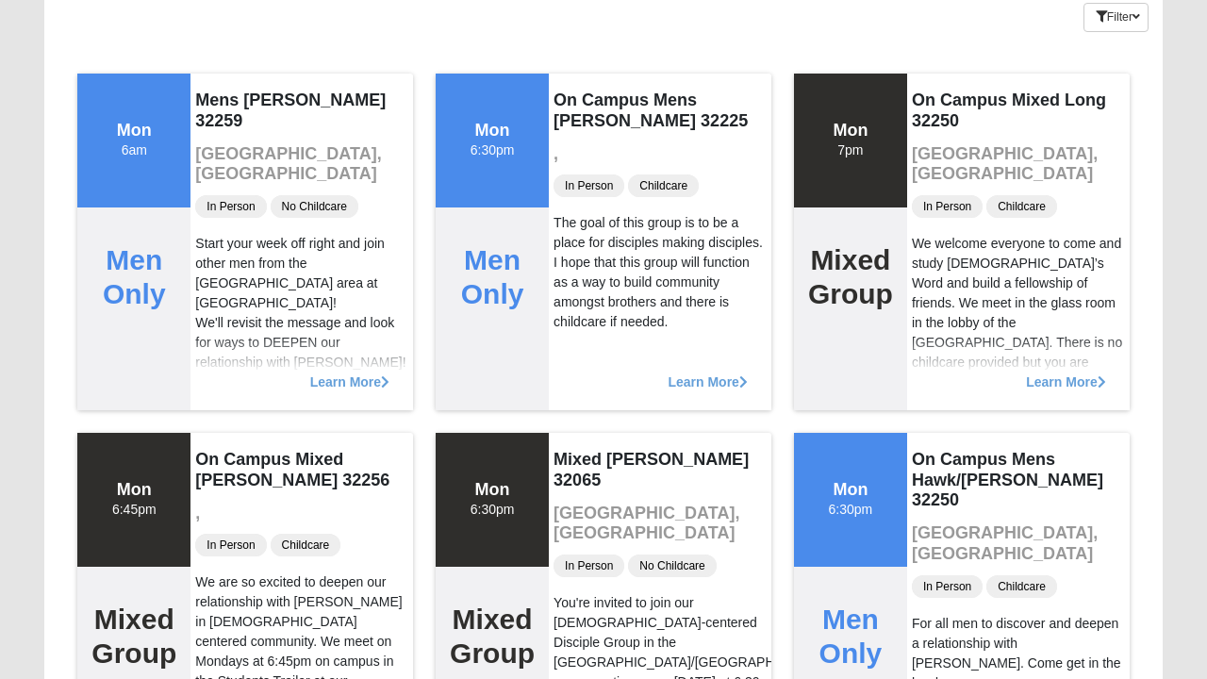
click at [607, 368] on div "Learn More" at bounding box center [660, 372] width 223 height 75
click at [705, 373] on span "Learn More" at bounding box center [707, 373] width 79 height 0
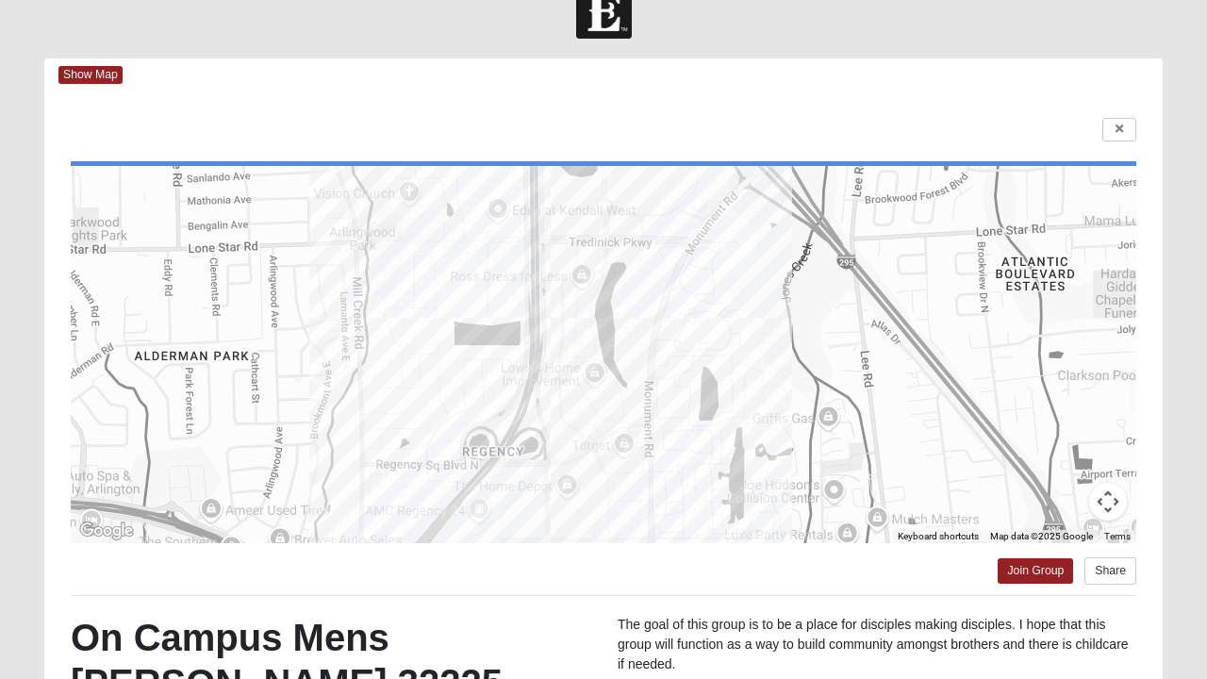
scroll to position [40, 0]
click at [1114, 130] on link at bounding box center [1120, 131] width 34 height 24
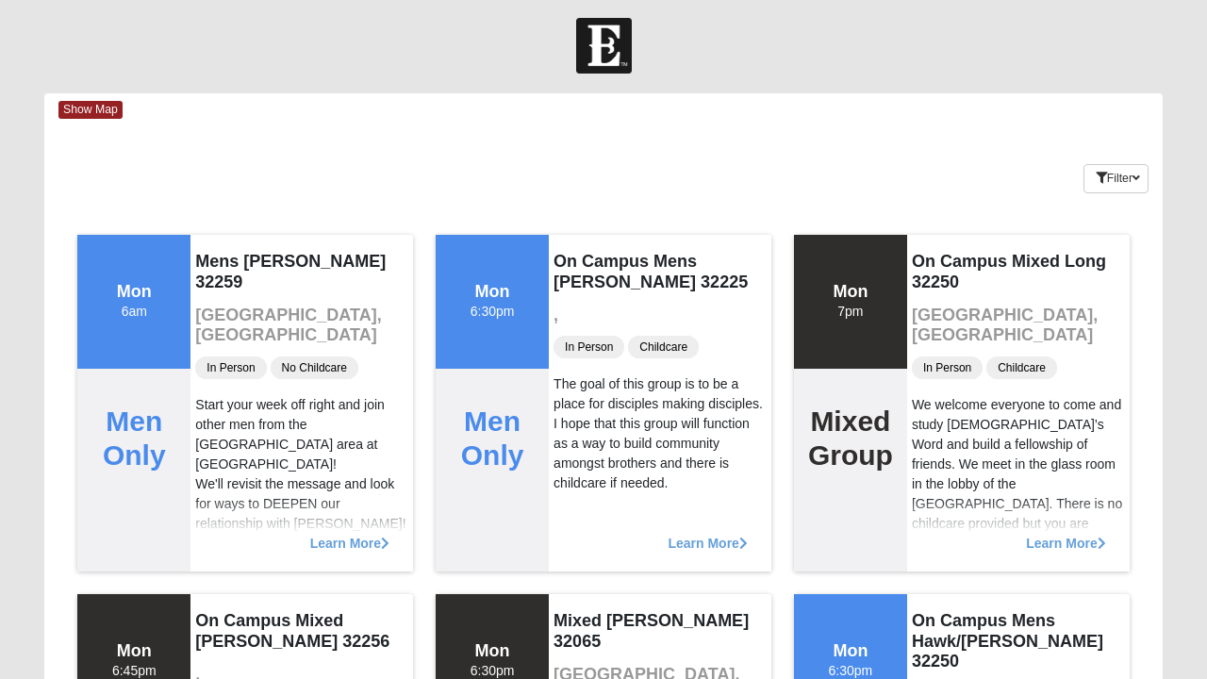
scroll to position [0, 0]
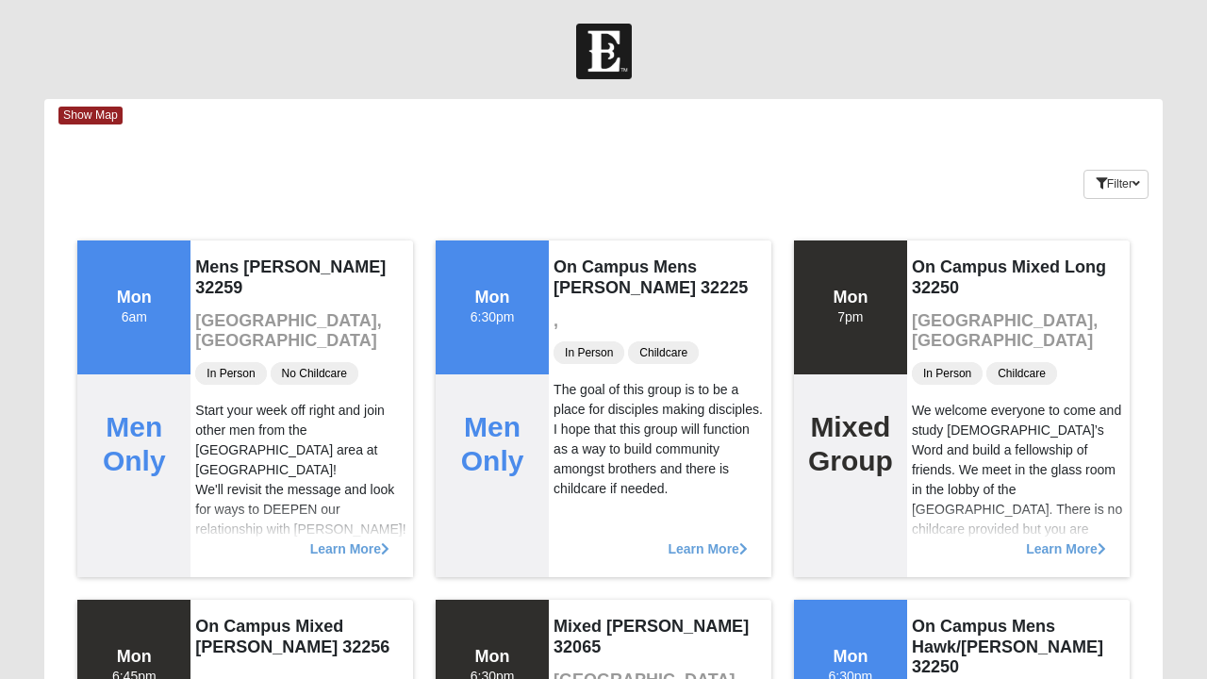
click at [85, 115] on span "Show Map" at bounding box center [90, 116] width 64 height 18
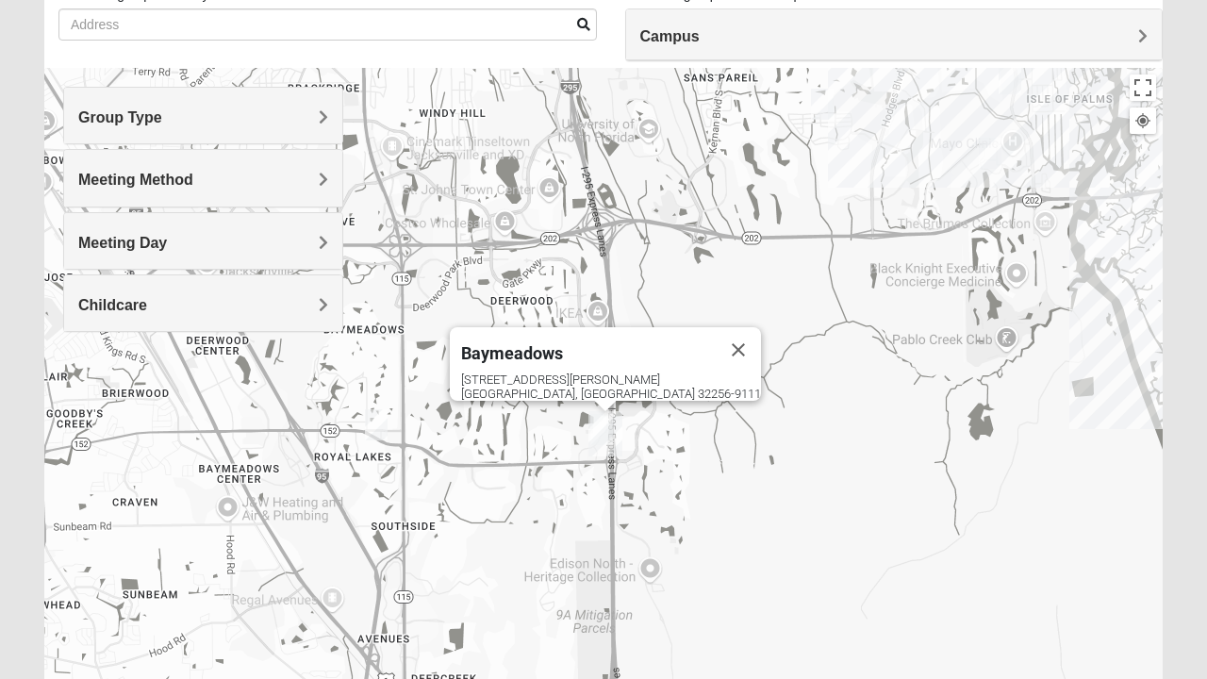
scroll to position [158, 0]
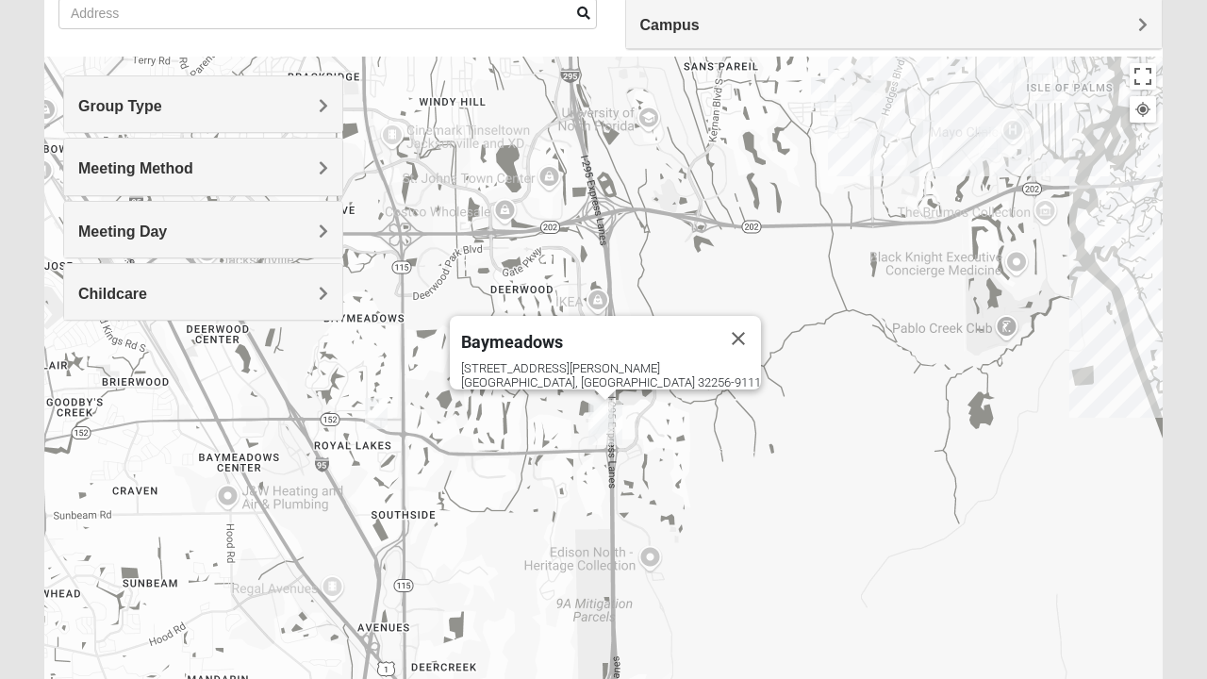
click at [92, 238] on div "Meeting Day" at bounding box center [203, 230] width 278 height 56
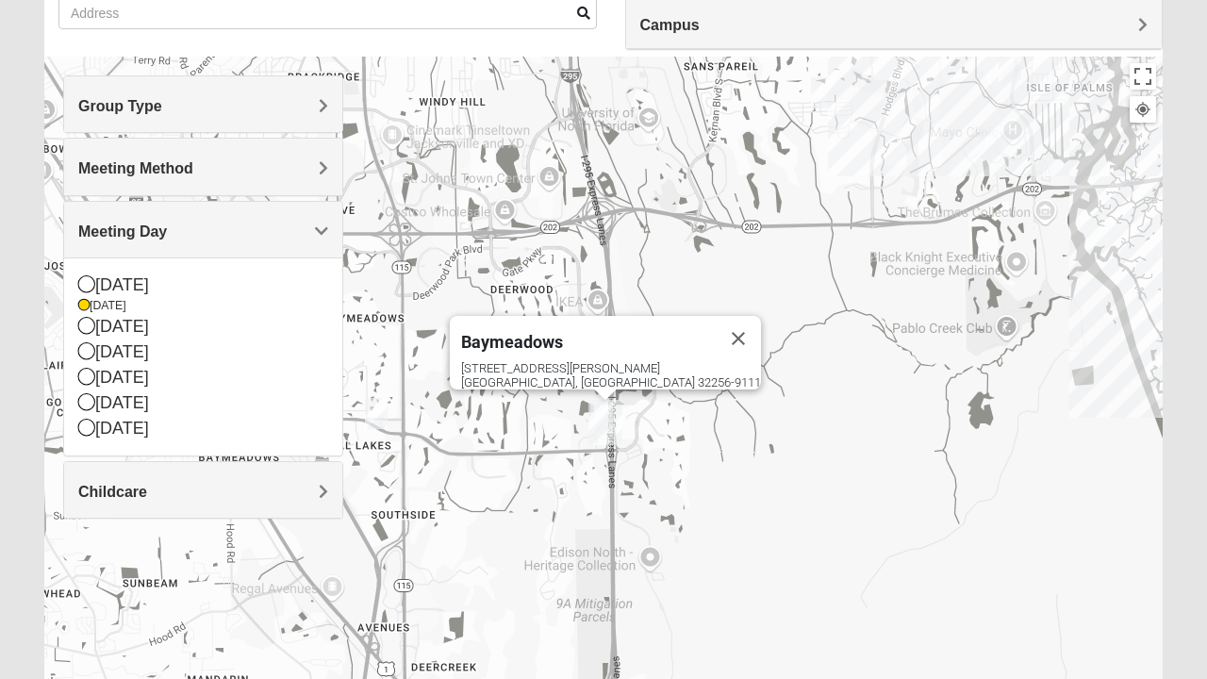
click at [86, 304] on icon at bounding box center [83, 305] width 11 height 11
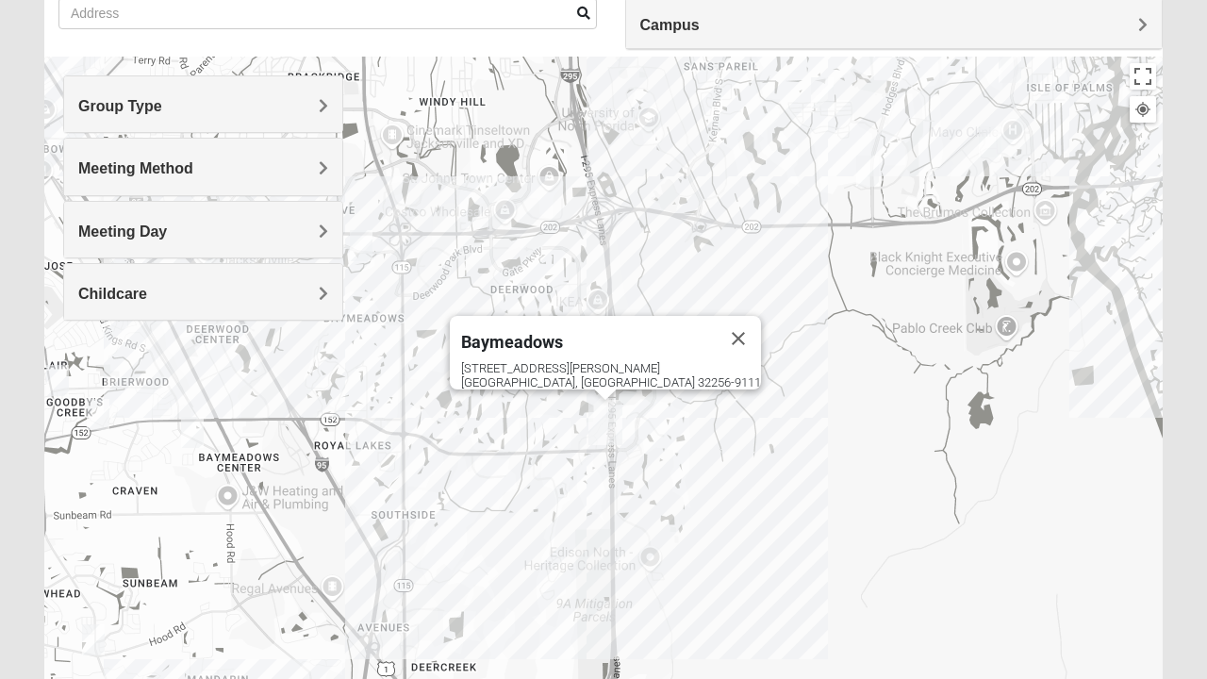
click at [102, 116] on div "Group Type" at bounding box center [203, 104] width 278 height 56
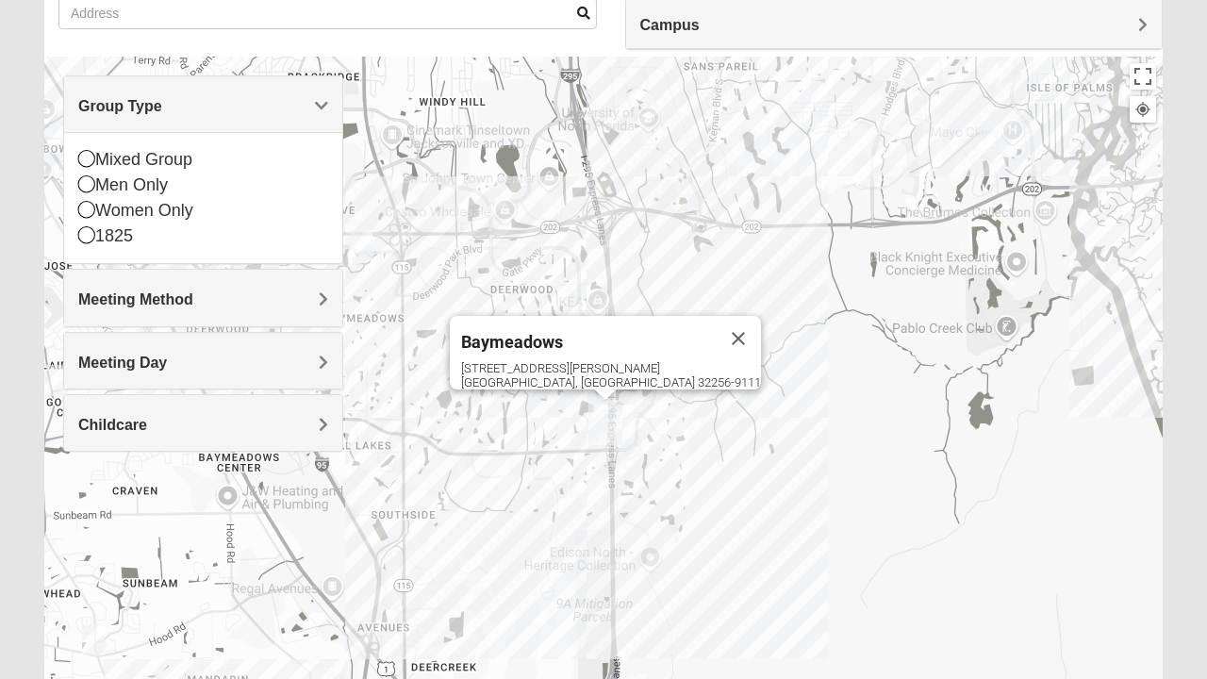
click at [83, 209] on icon at bounding box center [86, 209] width 17 height 17
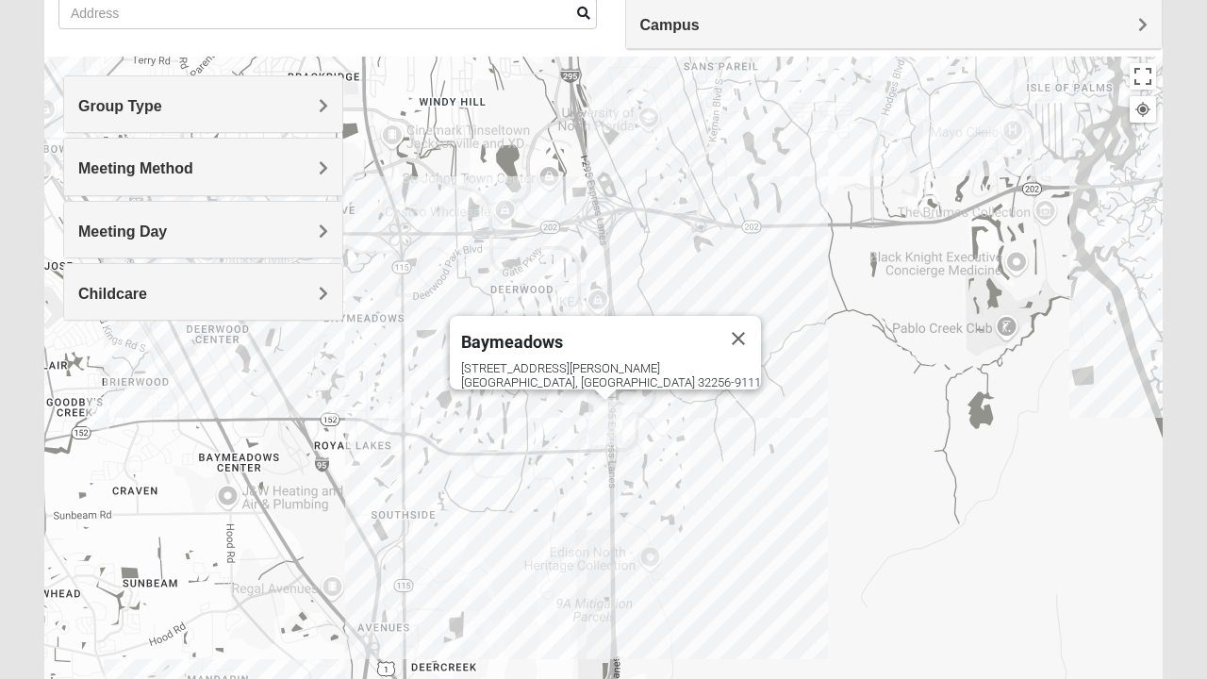
click at [244, 226] on h4 "Meeting Day" at bounding box center [203, 232] width 250 height 18
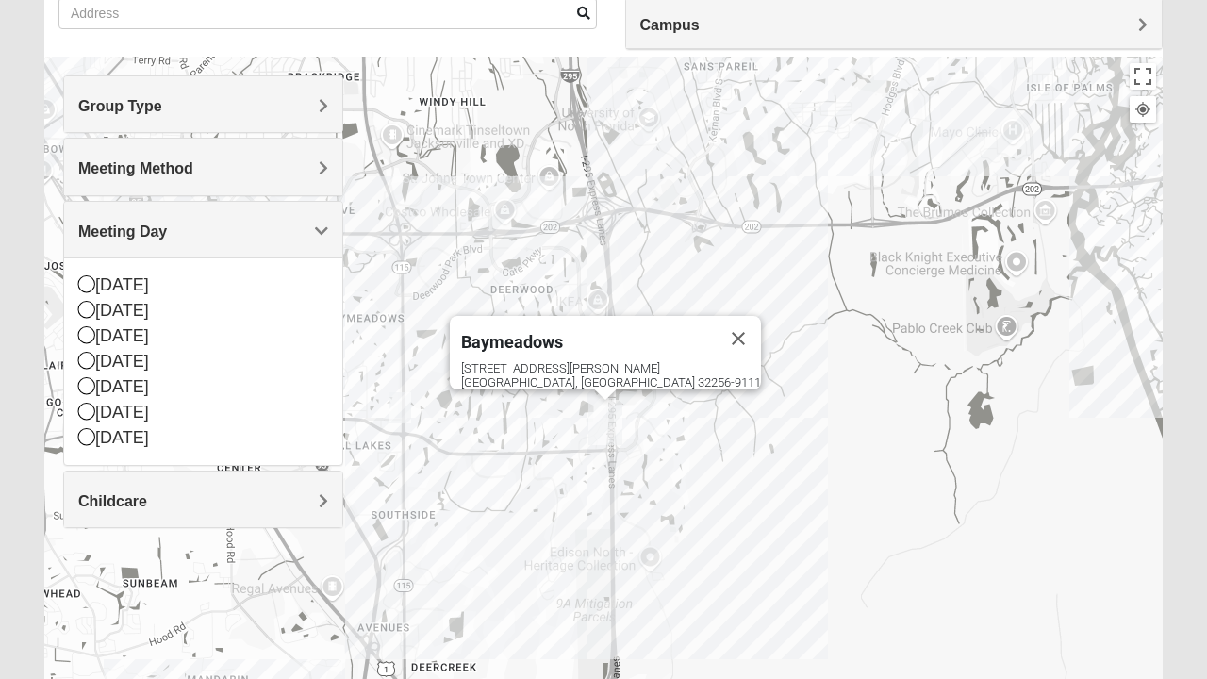
click at [257, 174] on h4 "Meeting Method" at bounding box center [203, 168] width 250 height 18
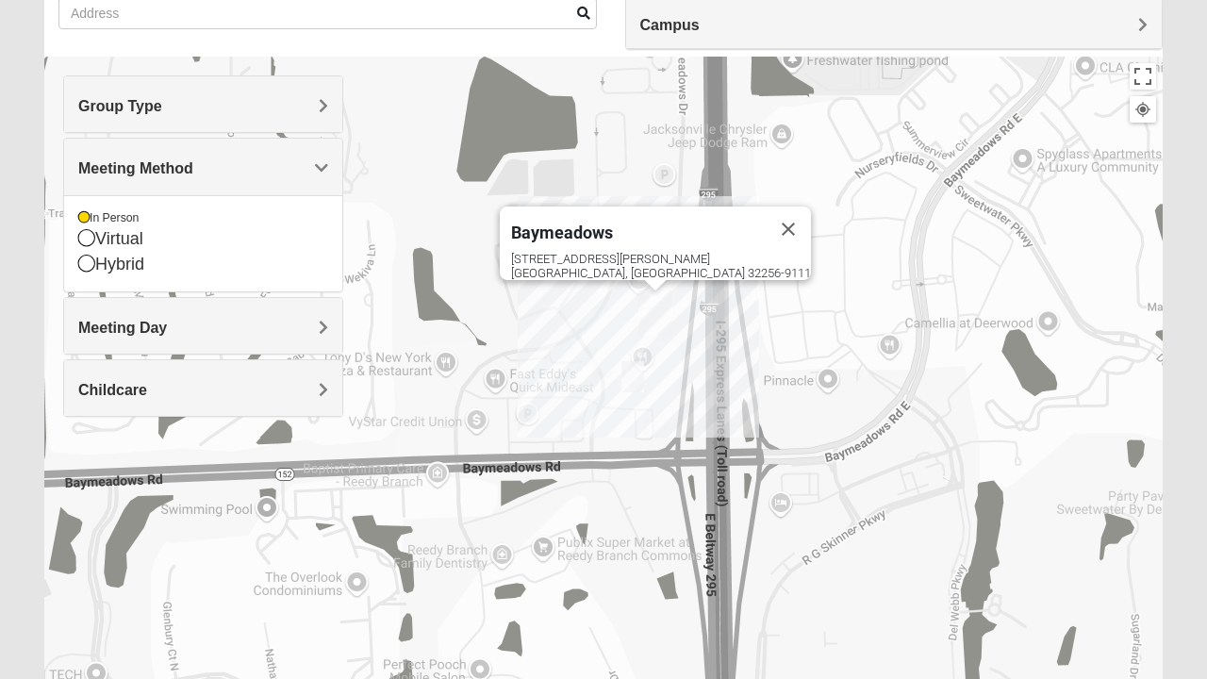
click at [630, 375] on img "Women's Dant - Discipleship, Baymeadows" at bounding box center [633, 377] width 38 height 46
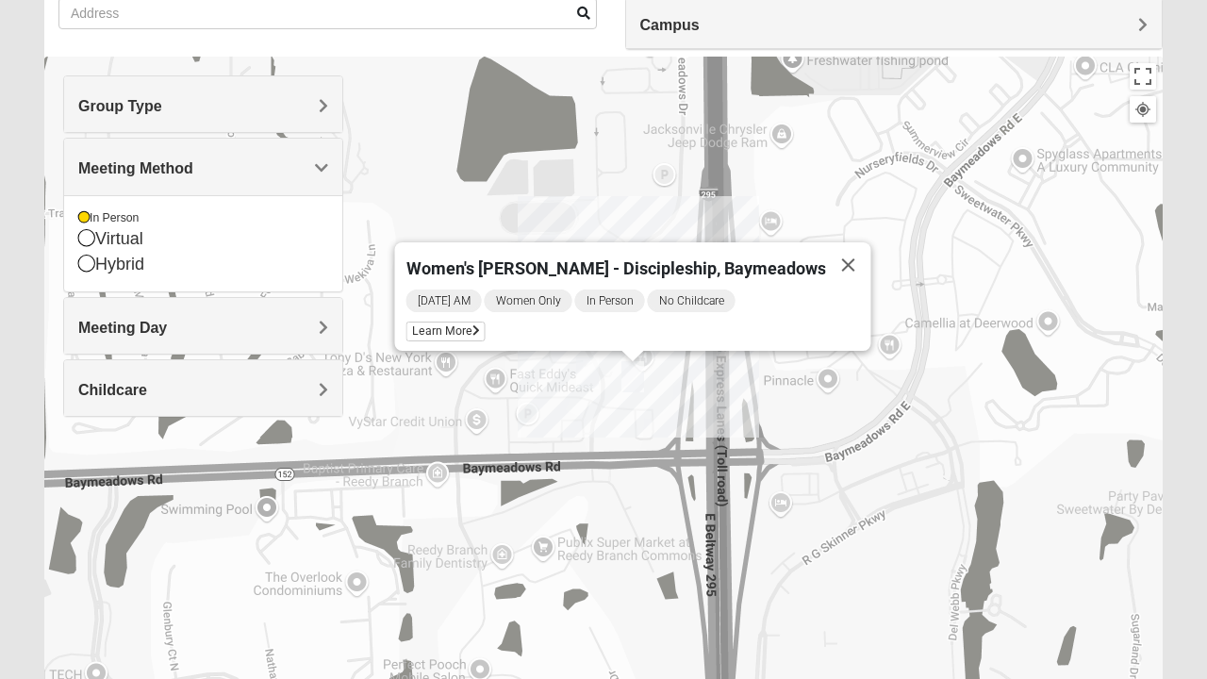
click at [581, 376] on img "On Campus Womens Bailey 32256" at bounding box center [588, 373] width 38 height 46
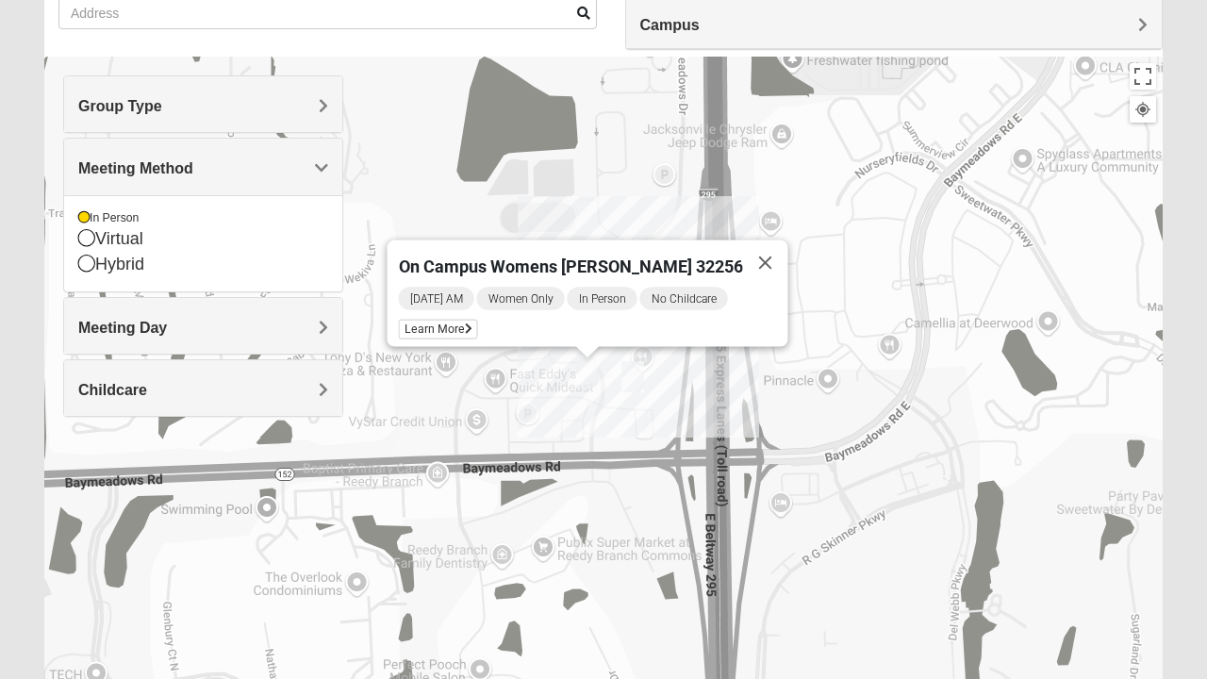
click at [528, 468] on div "On Campus Womens [PERSON_NAME] 32256 [DATE] AM Women Only In Person No Childcar…" at bounding box center [603, 434] width 1119 height 755
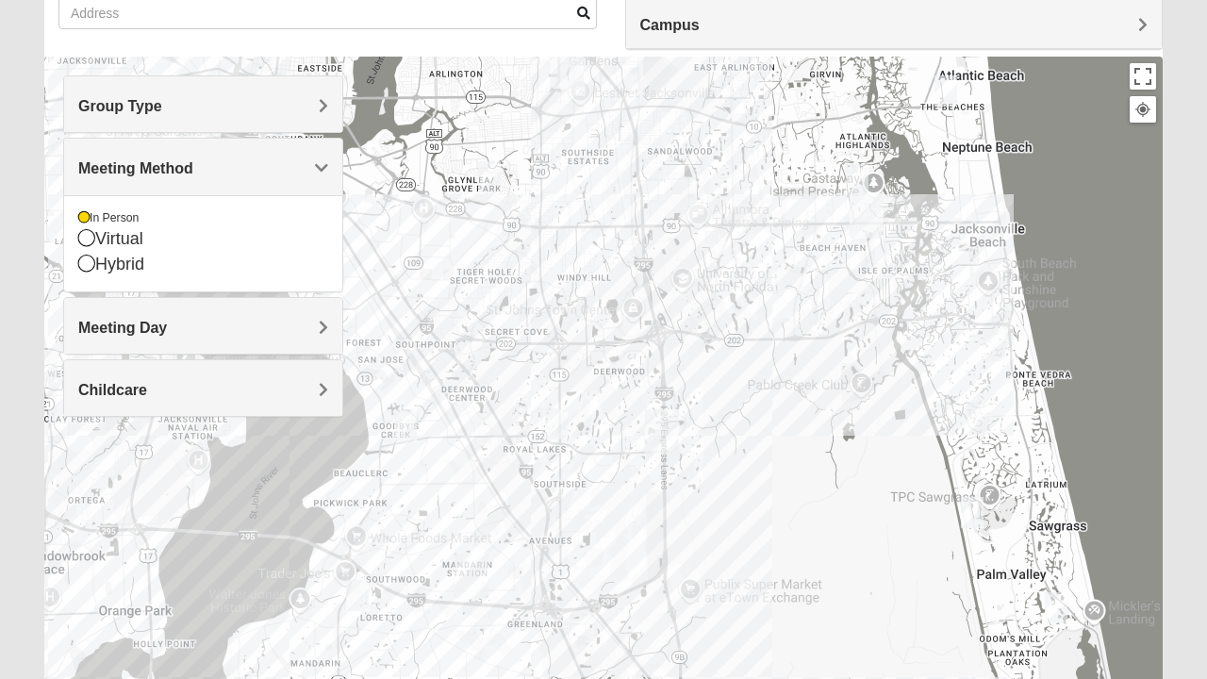
click at [565, 423] on img "Womens Coady" at bounding box center [557, 424] width 38 height 46
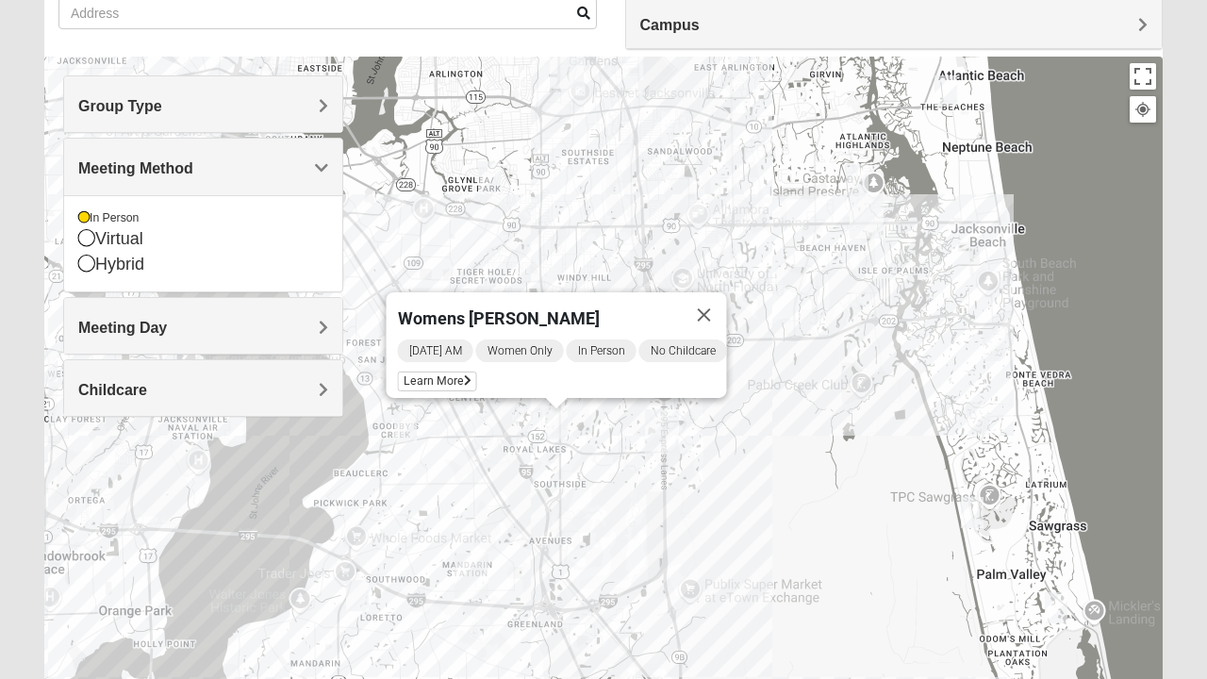
click at [424, 372] on span "Learn More" at bounding box center [437, 382] width 79 height 20
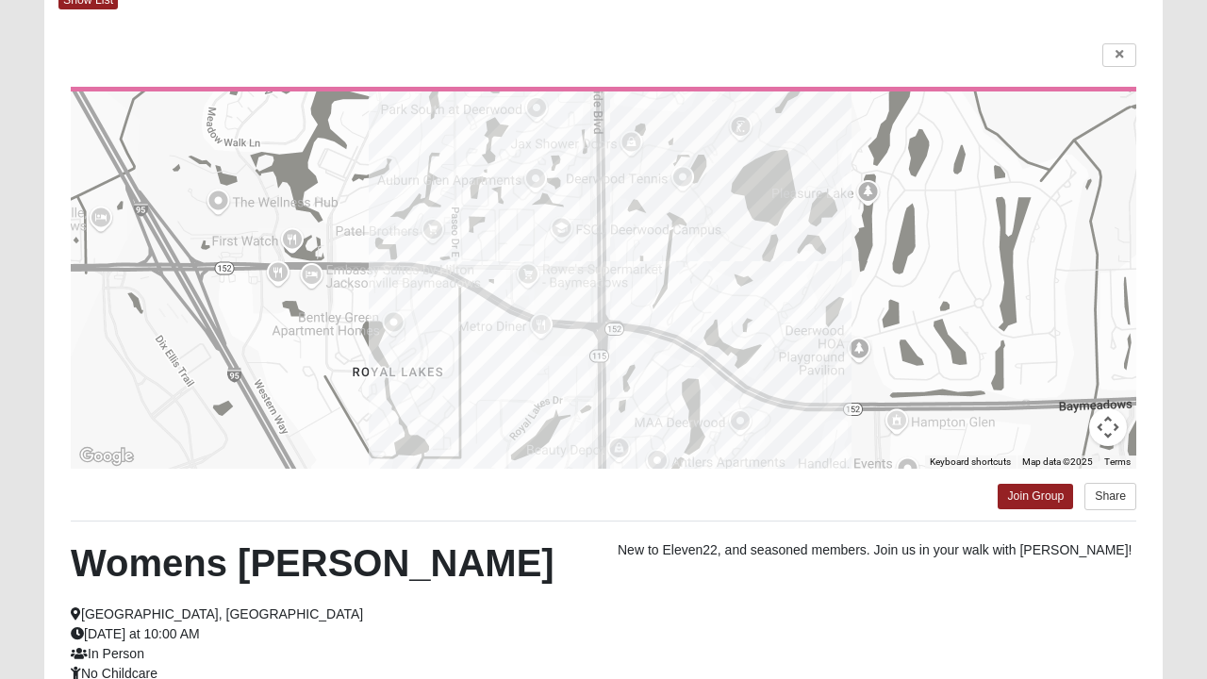
scroll to position [0, 0]
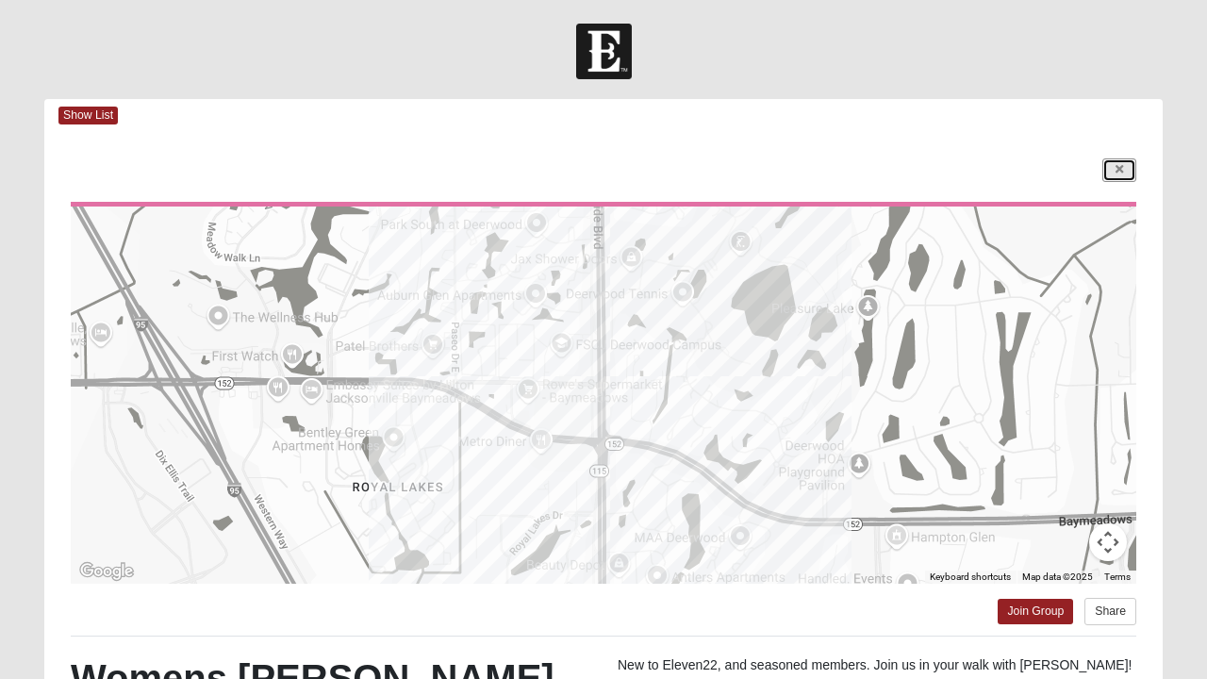
click at [1120, 168] on icon at bounding box center [1120, 169] width 8 height 11
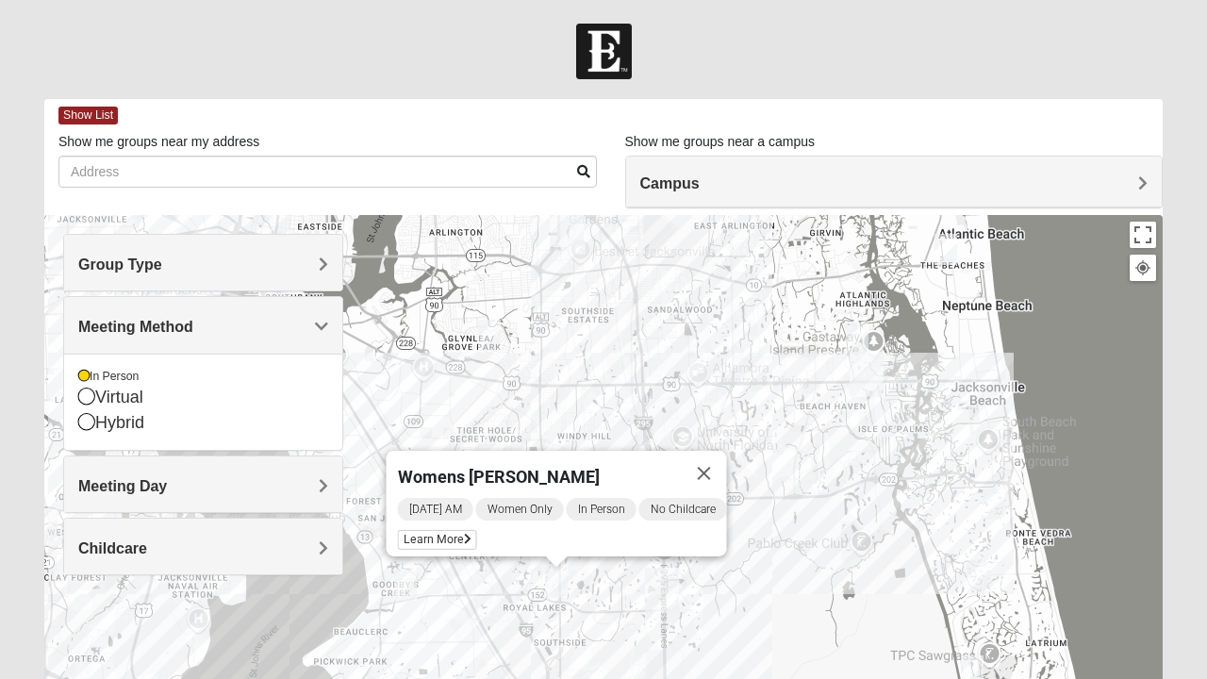
click at [162, 268] on span "Group Type" at bounding box center [120, 265] width 84 height 16
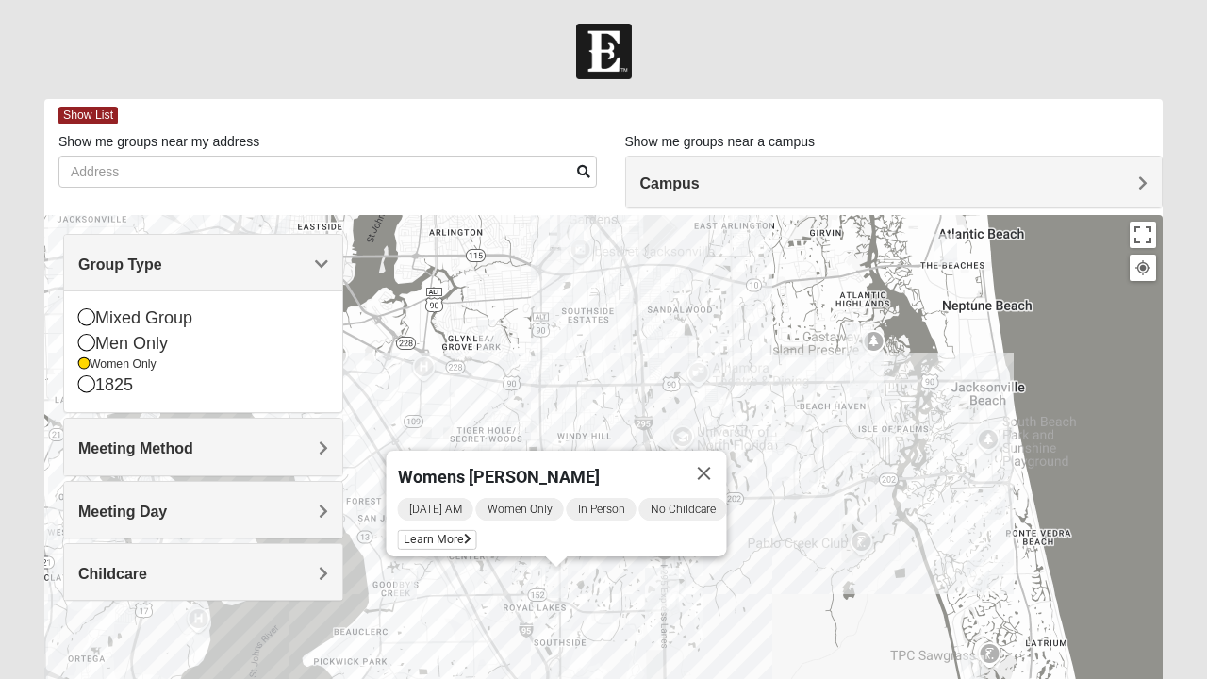
click at [92, 317] on icon at bounding box center [86, 316] width 17 height 17
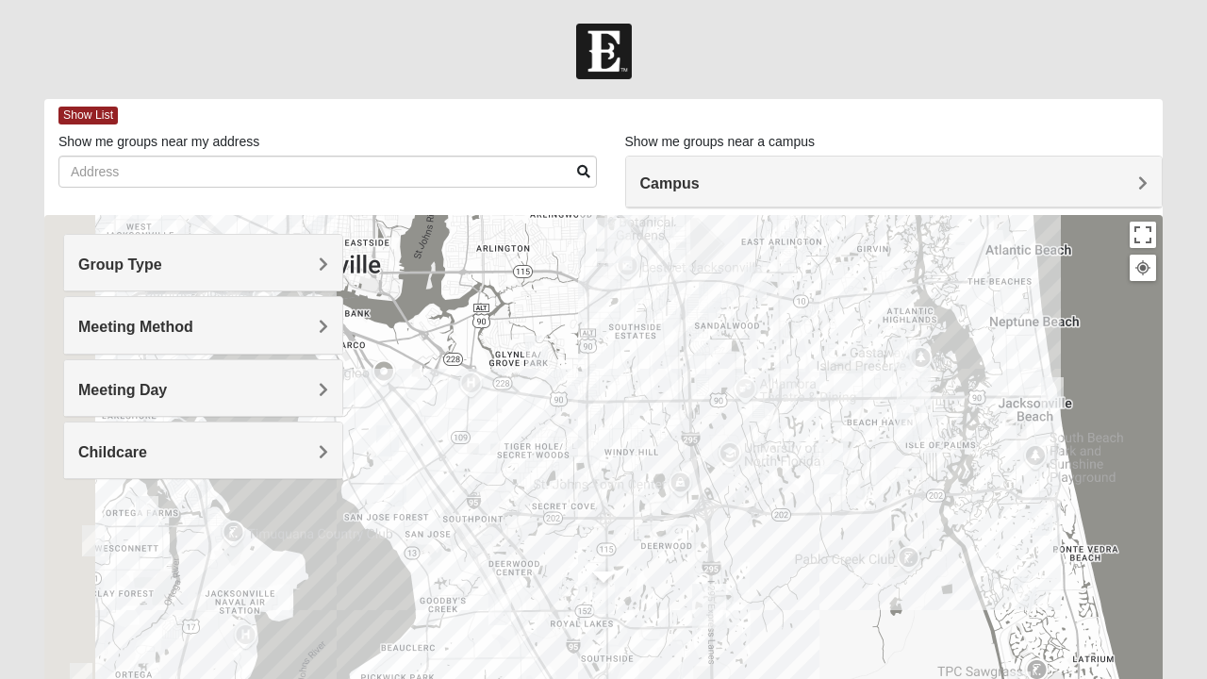
click at [328, 257] on div "Group Type" at bounding box center [203, 263] width 278 height 56
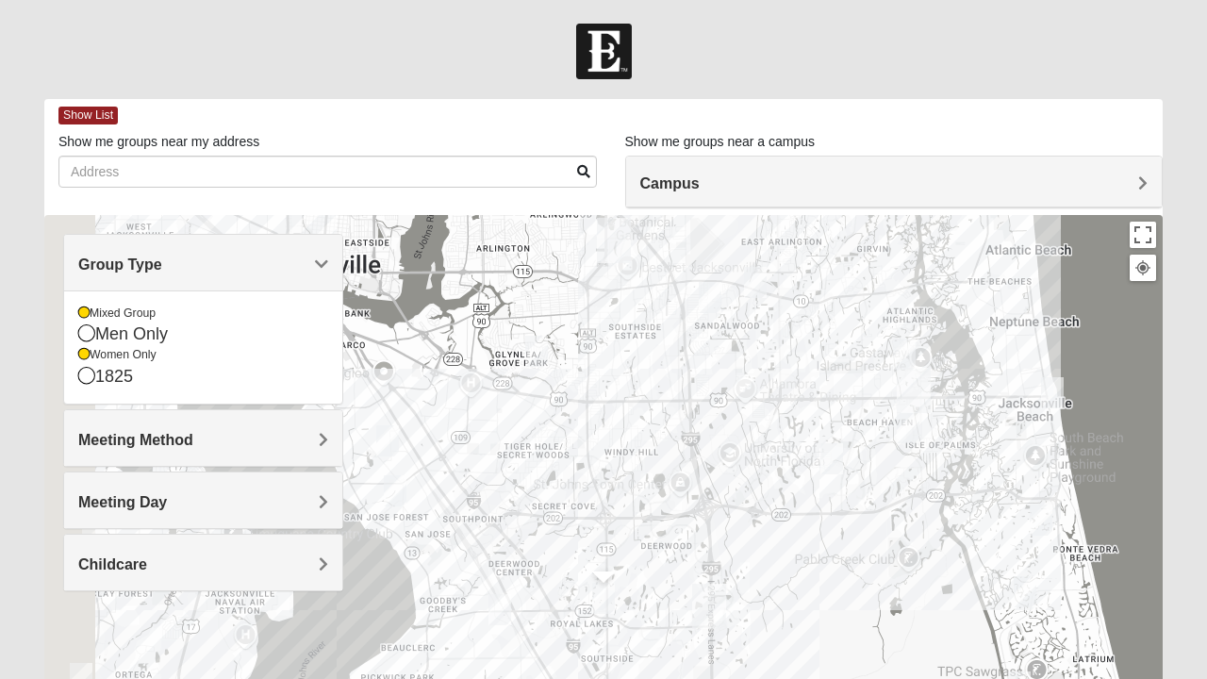
click at [87, 353] on icon at bounding box center [83, 354] width 11 height 11
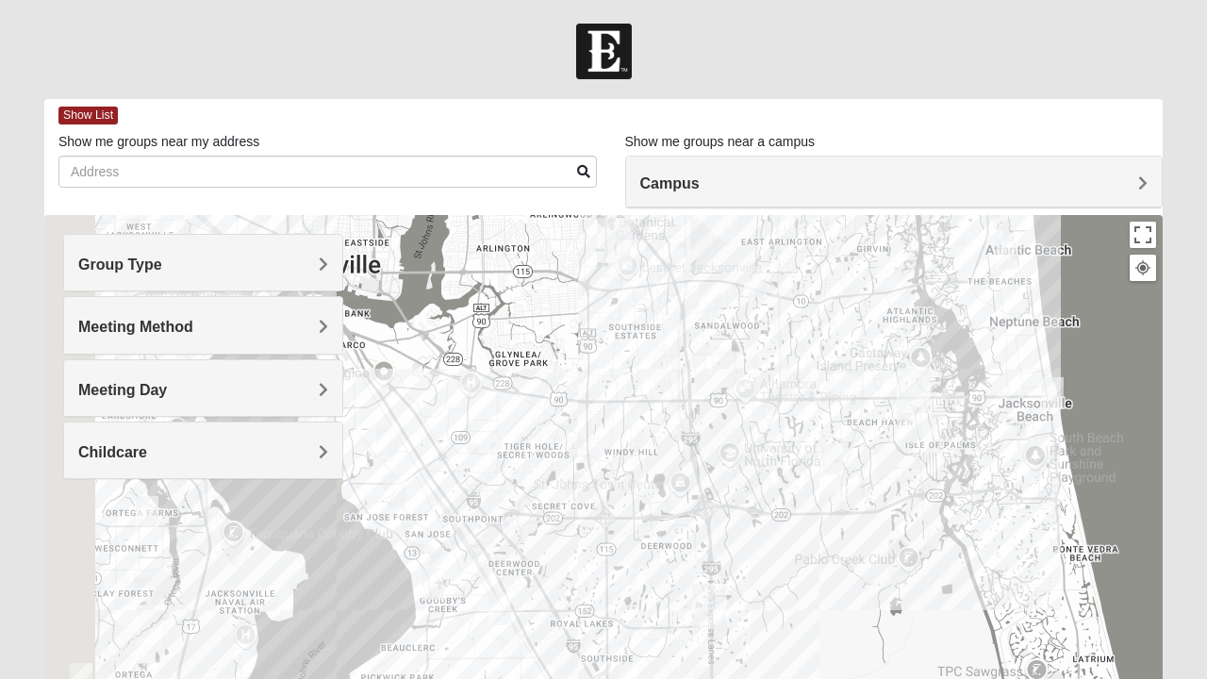
click at [162, 258] on span "Group Type" at bounding box center [120, 265] width 84 height 16
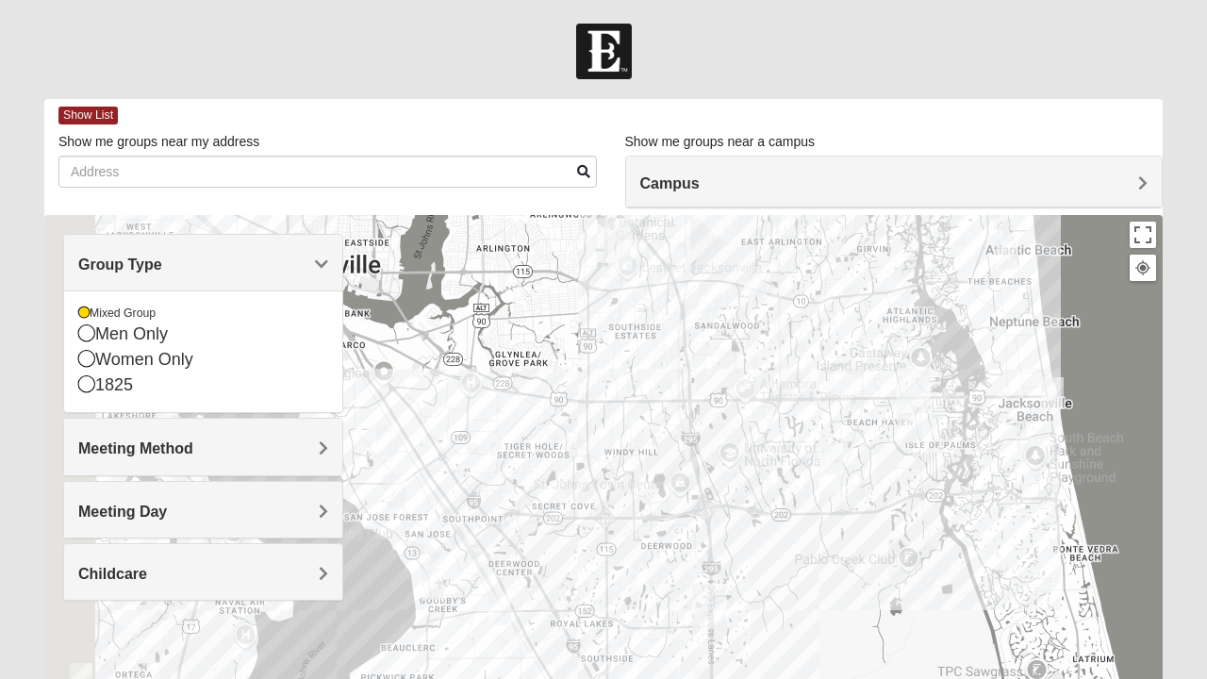
click at [162, 258] on span "Group Type" at bounding box center [120, 265] width 84 height 16
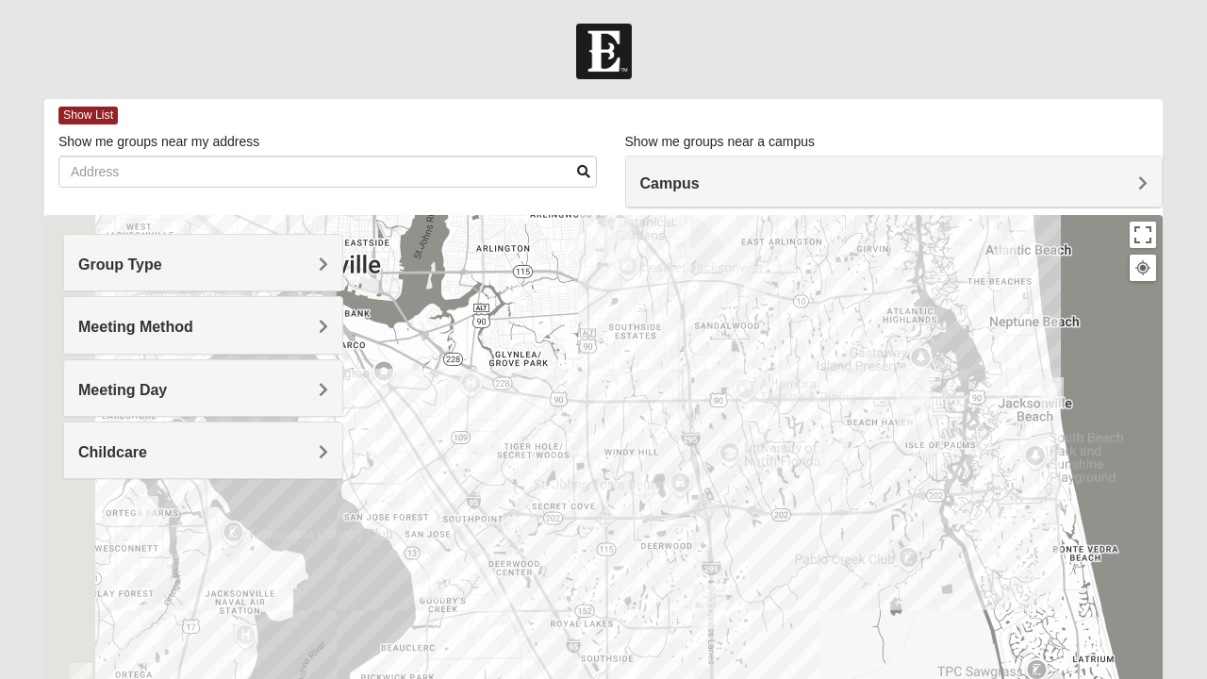
click at [193, 323] on span "Meeting Method" at bounding box center [135, 327] width 115 height 16
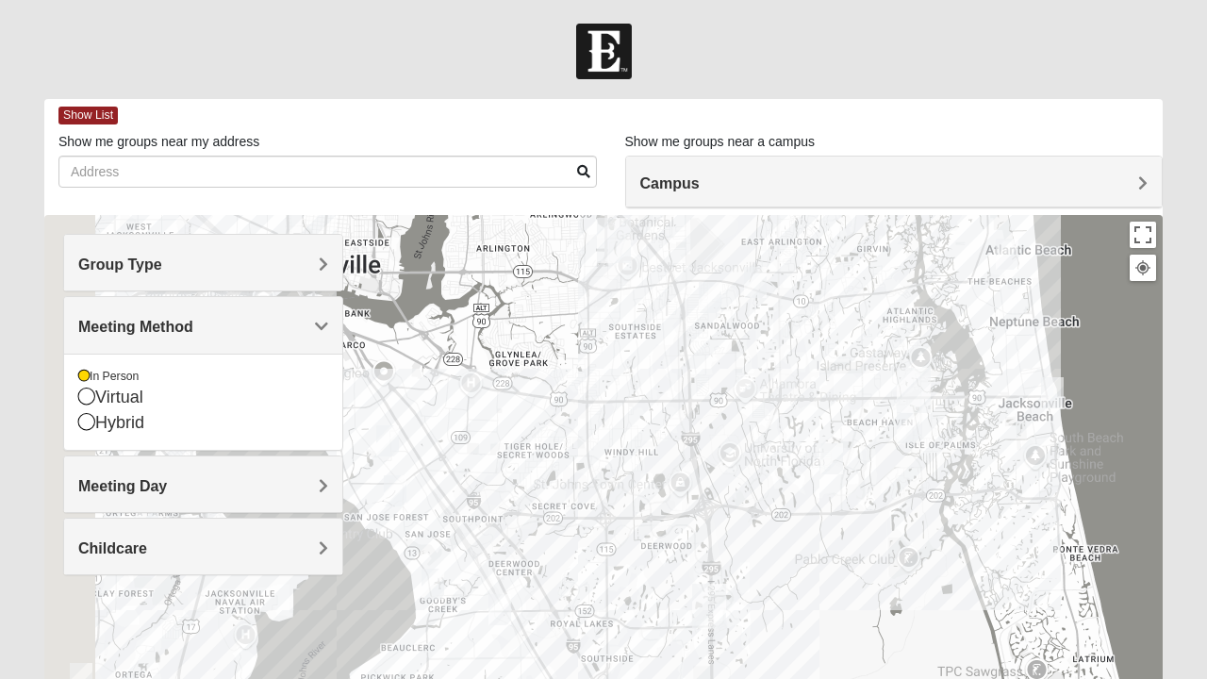
click at [320, 313] on div "Meeting Method" at bounding box center [203, 325] width 278 height 56
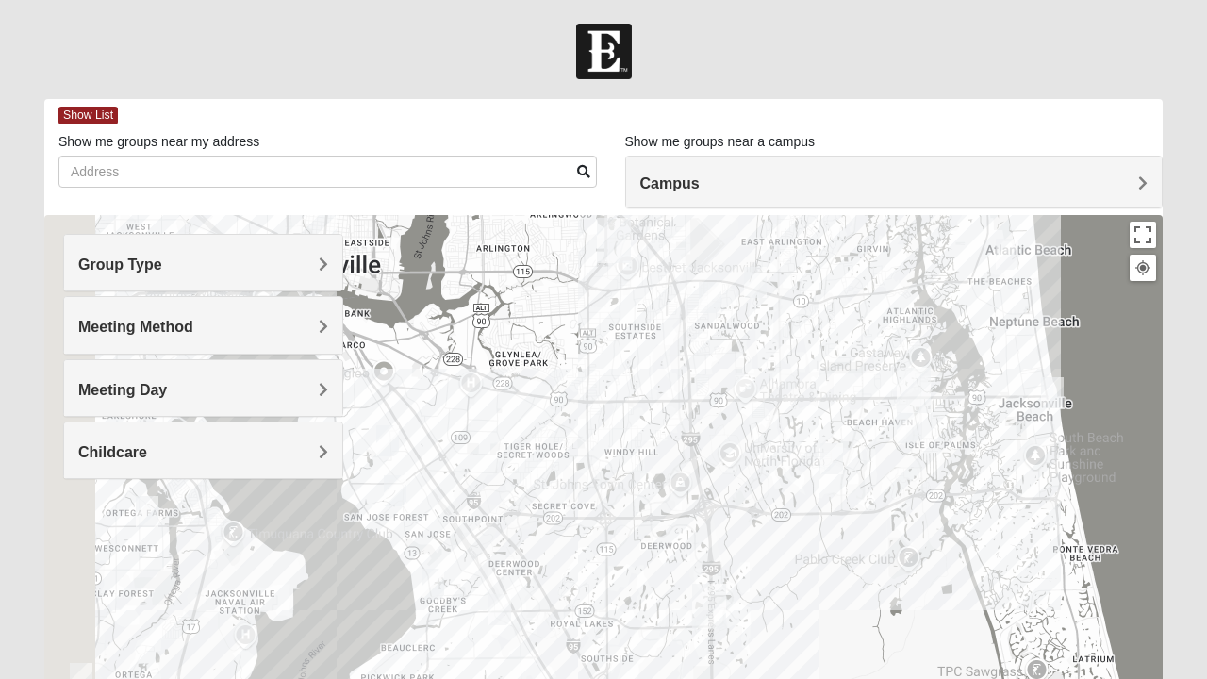
click at [167, 384] on span "Meeting Day" at bounding box center [122, 390] width 89 height 16
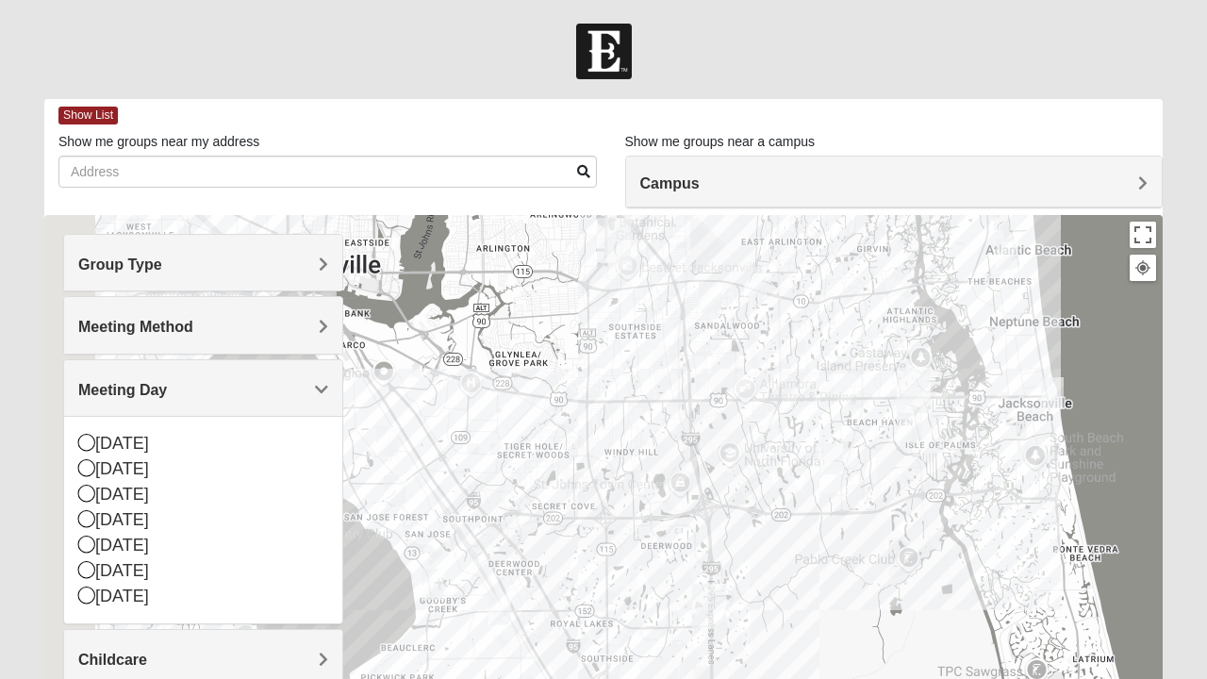
click at [96, 569] on div "[DATE]" at bounding box center [203, 570] width 250 height 25
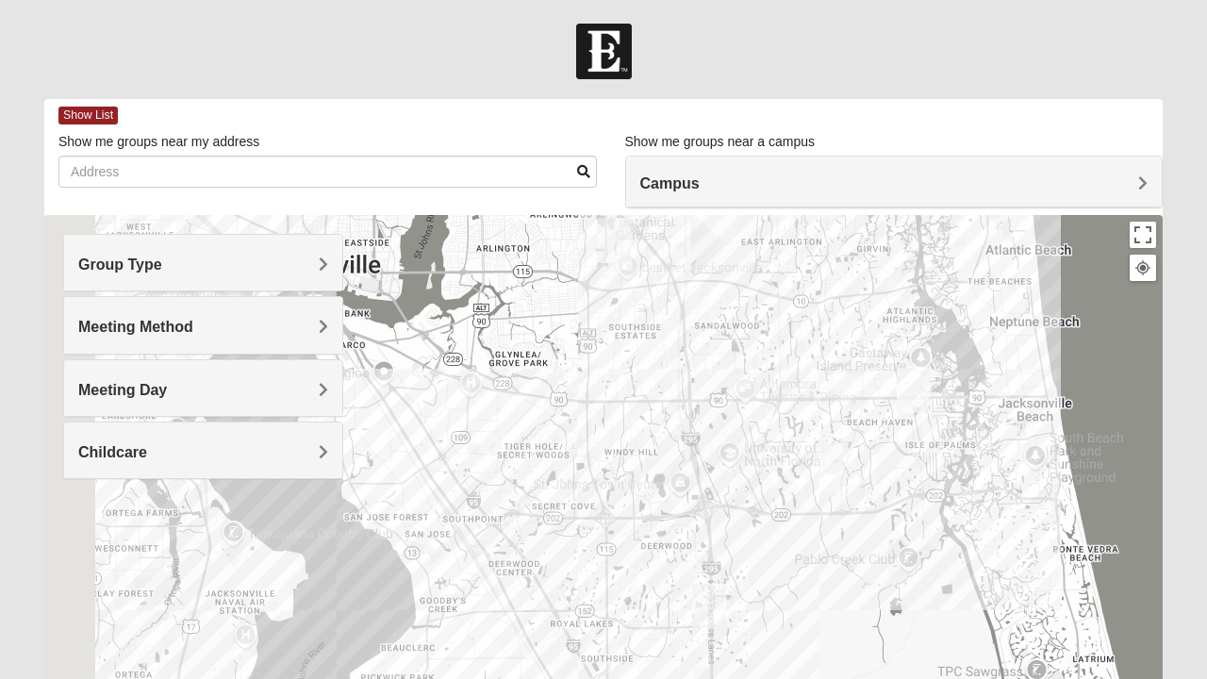
click at [317, 456] on h4 "Childcare" at bounding box center [203, 452] width 250 height 18
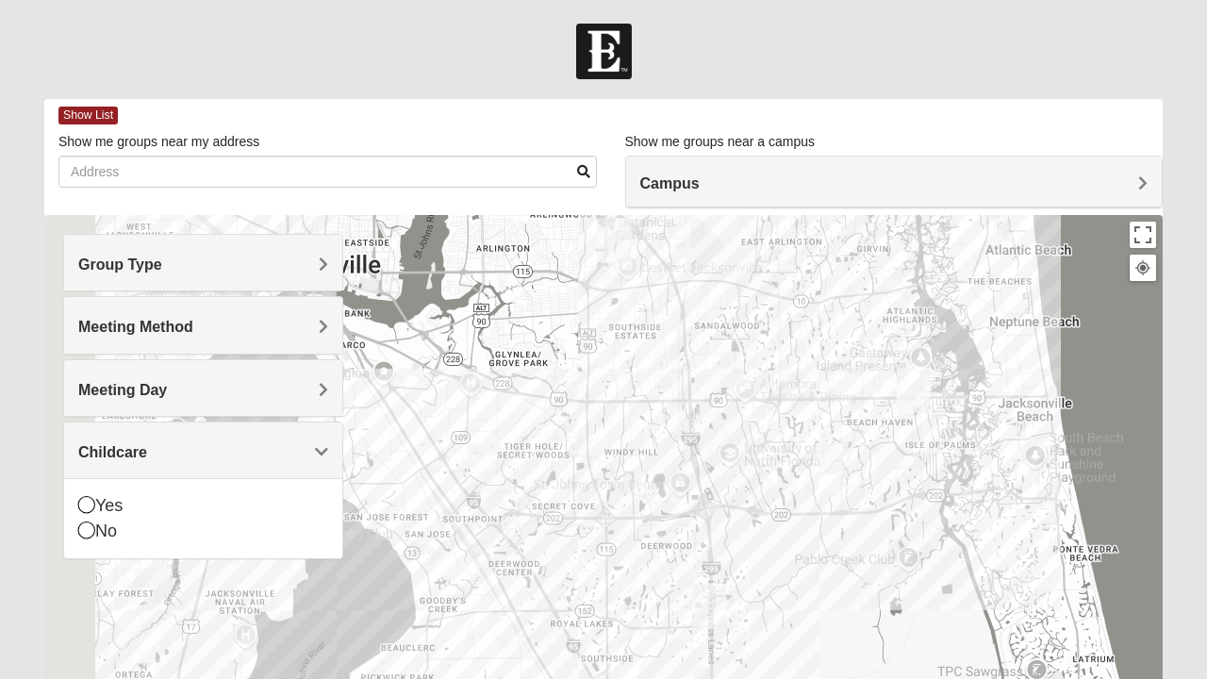
click at [91, 528] on icon at bounding box center [86, 530] width 17 height 17
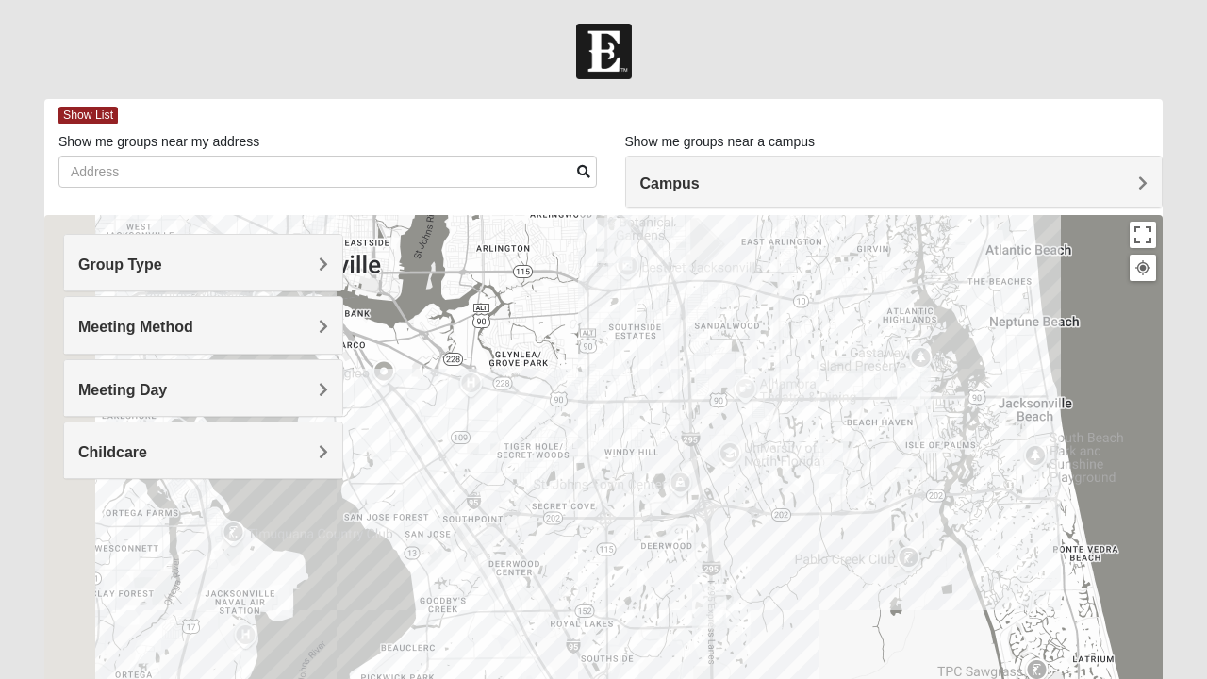
click at [832, 446] on img "Mixed Slack 32224" at bounding box center [832, 459] width 38 height 46
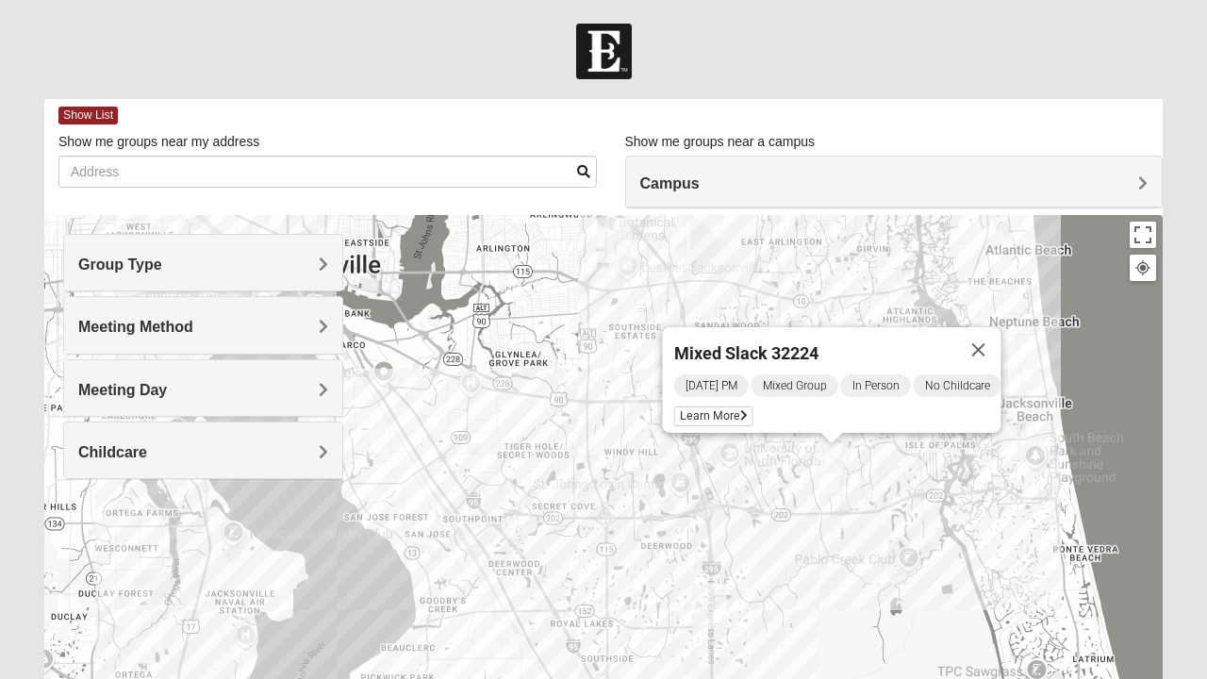
click at [971, 334] on button "Close" at bounding box center [978, 349] width 45 height 45
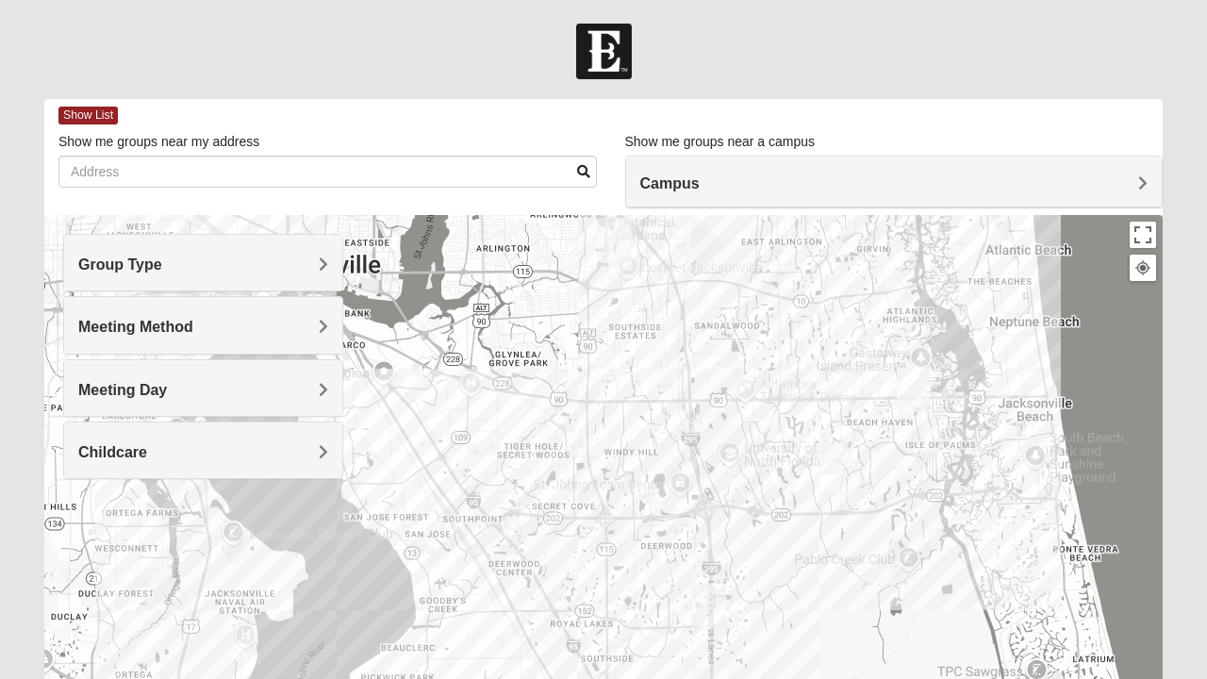
click at [167, 389] on span "Meeting Day" at bounding box center [122, 390] width 89 height 16
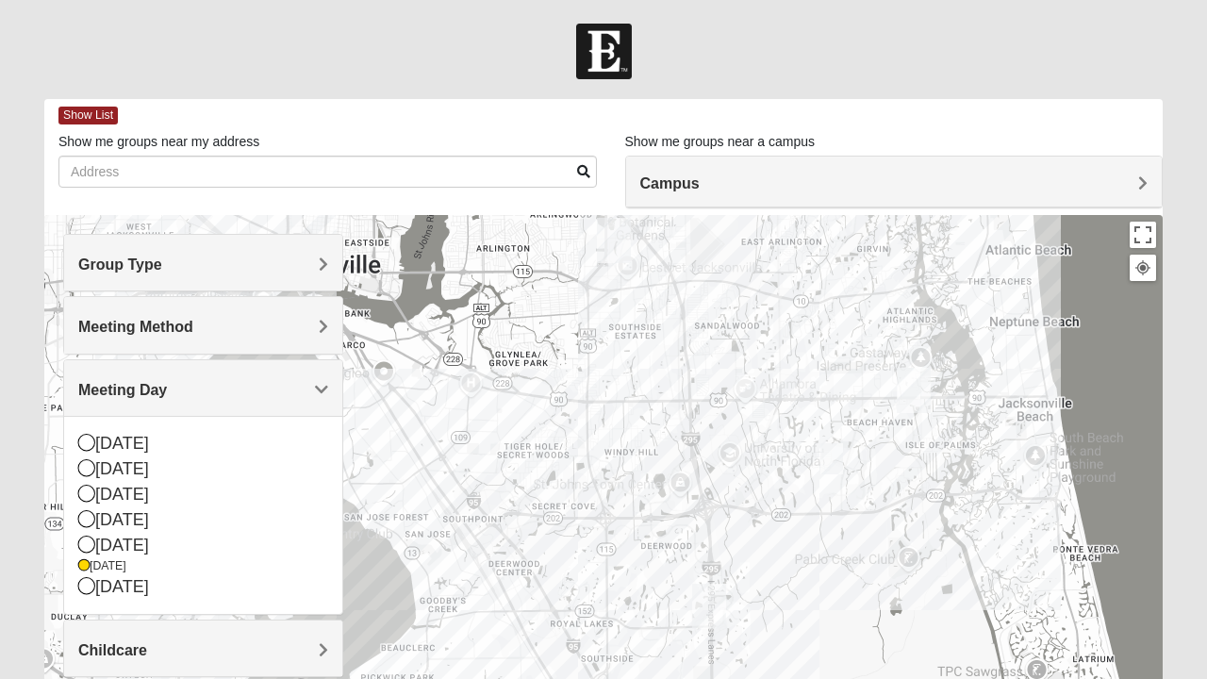
click at [91, 582] on icon at bounding box center [86, 585] width 17 height 17
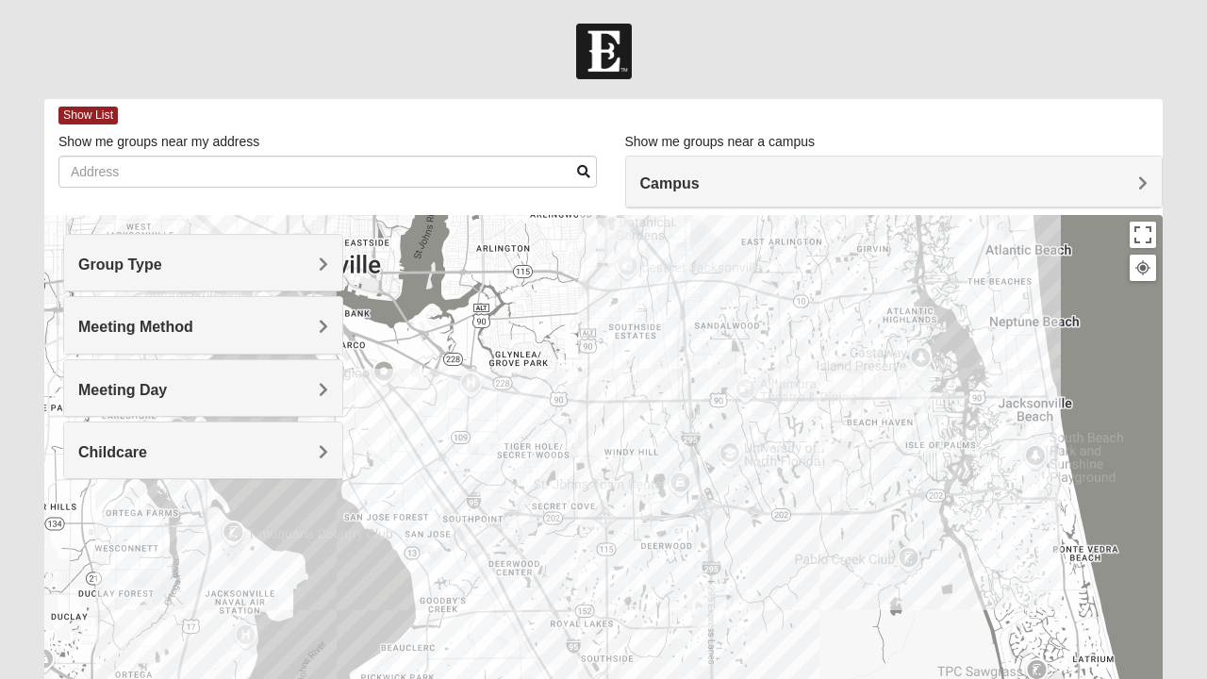
click at [167, 390] on span "Meeting Day" at bounding box center [122, 390] width 89 height 16
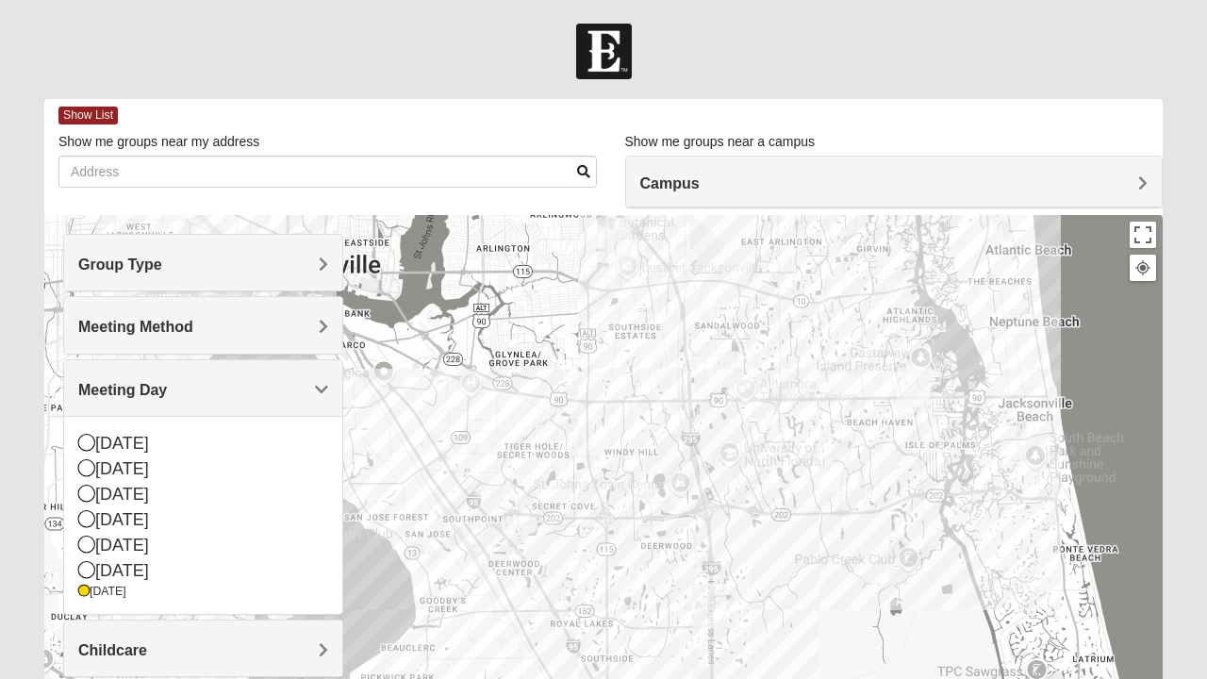
click at [167, 390] on span "Meeting Day" at bounding box center [122, 390] width 89 height 16
